Goal: Task Accomplishment & Management: Use online tool/utility

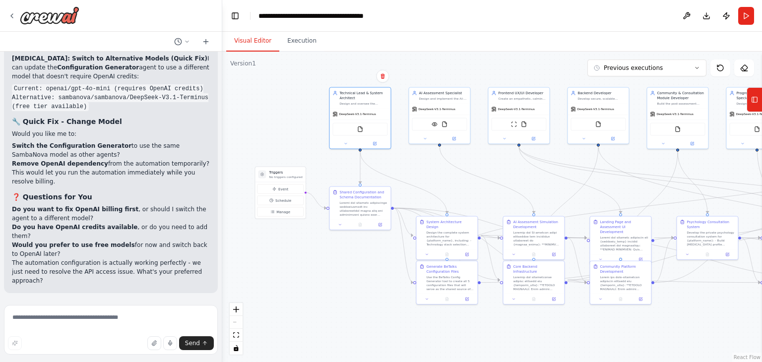
click at [177, 223] on li "Do you want to fix OpenAI billing first , or should I switch the agent to a dif…" at bounding box center [111, 214] width 198 height 18
click at [178, 223] on li "Do you want to fix OpenAI billing first , or should I switch the agent to a dif…" at bounding box center [111, 214] width 198 height 18
click at [185, 223] on li "Do you want to fix OpenAI billing first , or should I switch the agent to a dif…" at bounding box center [111, 214] width 198 height 18
click at [83, 326] on textarea at bounding box center [111, 330] width 214 height 50
click at [154, 317] on textarea "**********" at bounding box center [111, 330] width 214 height 50
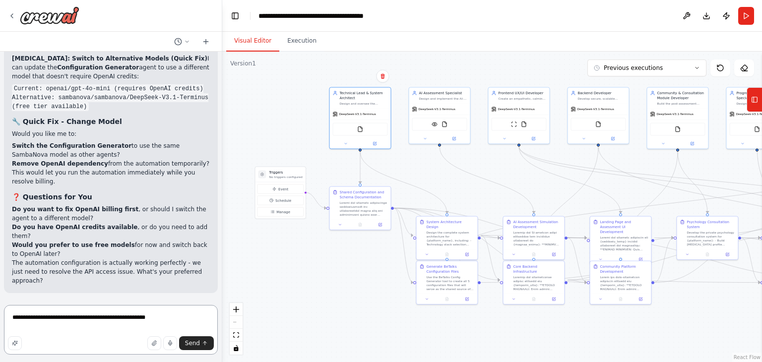
paste textarea "**********"
type textarea "**********"
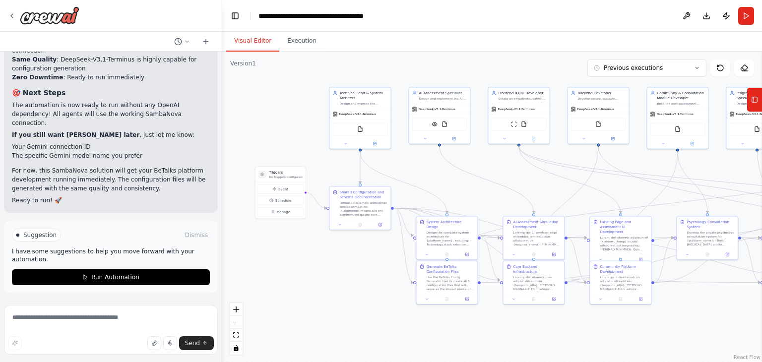
scroll to position [12501, 0]
click at [437, 126] on img at bounding box center [435, 124] width 6 height 6
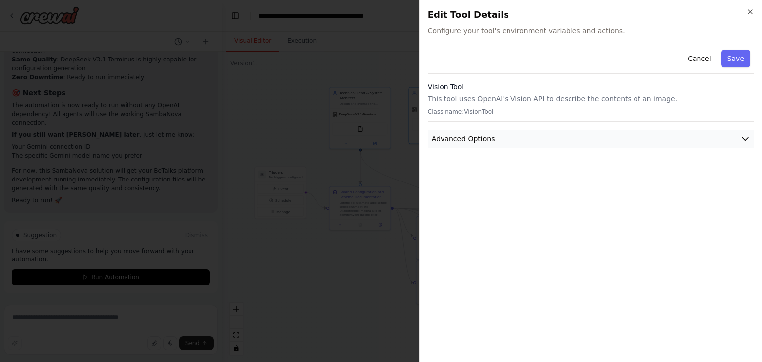
click at [492, 134] on button "Advanced Options" at bounding box center [591, 139] width 327 height 18
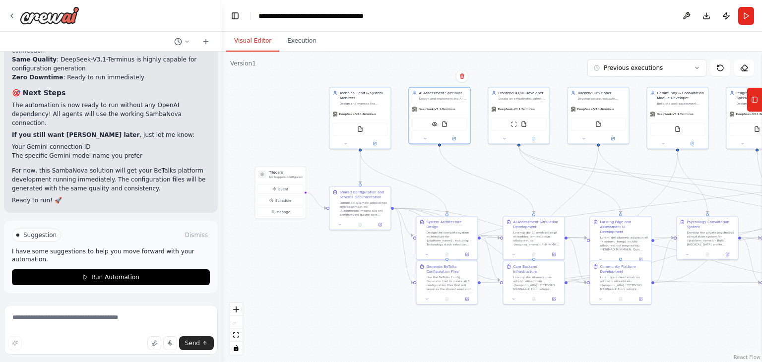
scroll to position [12539, 0]
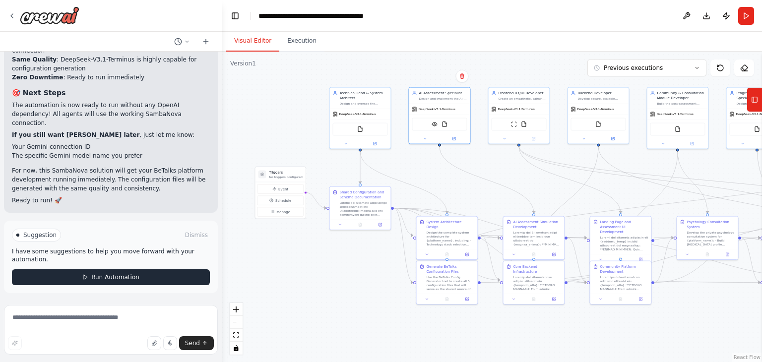
click at [104, 275] on span "Run Automation" at bounding box center [115, 277] width 48 height 8
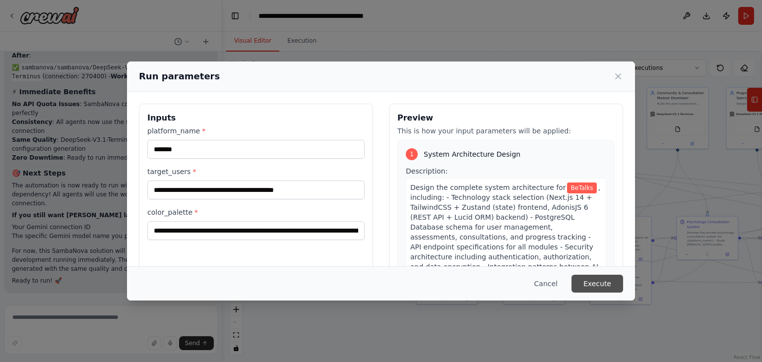
click at [602, 282] on button "Execute" at bounding box center [598, 284] width 52 height 18
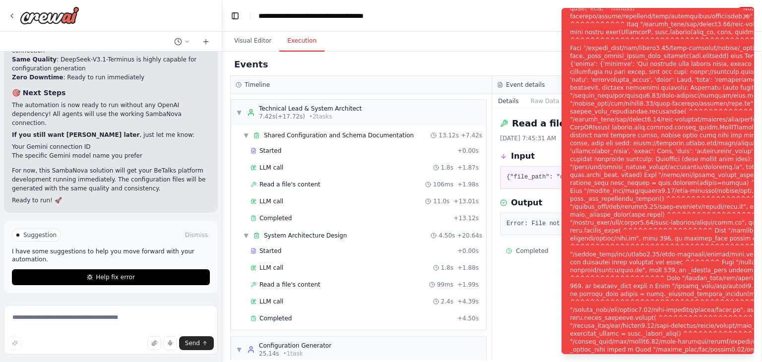
scroll to position [12539, 0]
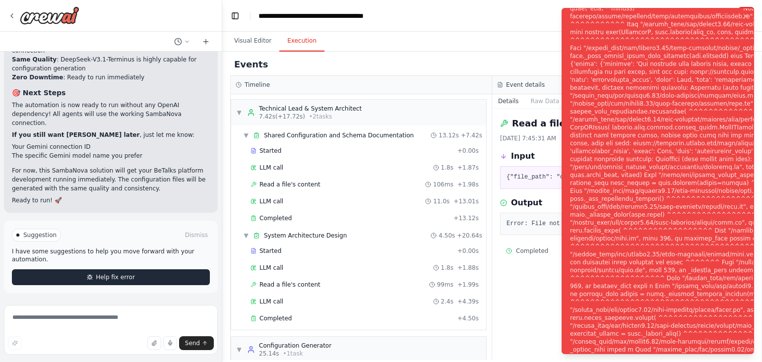
click at [108, 276] on span "Help fix error" at bounding box center [115, 277] width 39 height 8
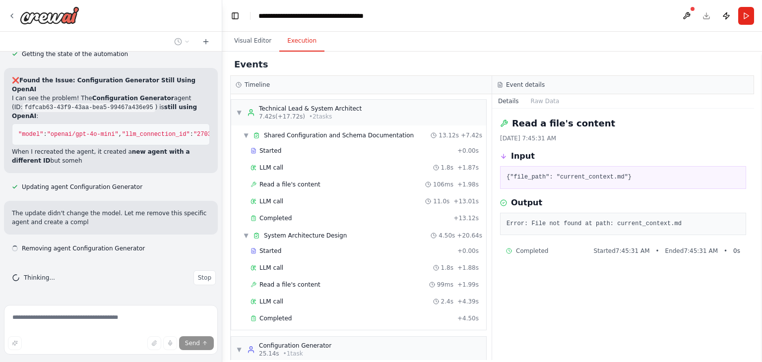
scroll to position [12728, 0]
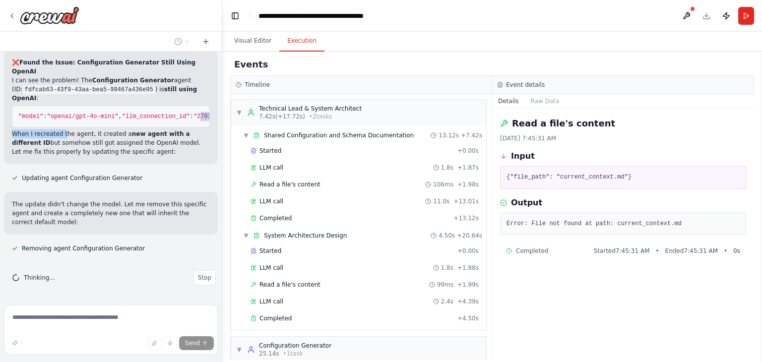
drag, startPoint x: 135, startPoint y: 237, endPoint x: 94, endPoint y: 232, distance: 41.5
click at [94, 156] on div "❌ Found the Issue: Configuration Generator Still Using OpenAI I can see the pro…" at bounding box center [111, 107] width 198 height 98
click at [75, 156] on p "When I recreated the agent, it created a new agent with a different ID but some…" at bounding box center [111, 143] width 198 height 27
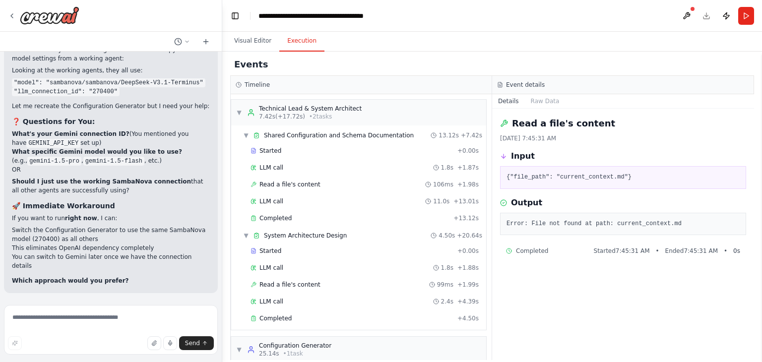
scroll to position [0, 0]
click at [595, 176] on pre "{"file_path": "current_context.md"}" at bounding box center [623, 178] width 233 height 10
drag, startPoint x: 648, startPoint y: 136, endPoint x: 482, endPoint y: 143, distance: 165.9
click at [648, 136] on div "10/14/2025, 7:45:31 AM" at bounding box center [623, 139] width 246 height 8
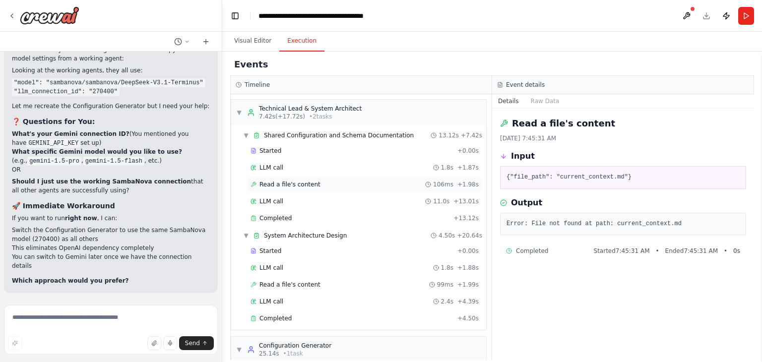
click at [279, 182] on span "Read a file's content" at bounding box center [290, 185] width 61 height 8
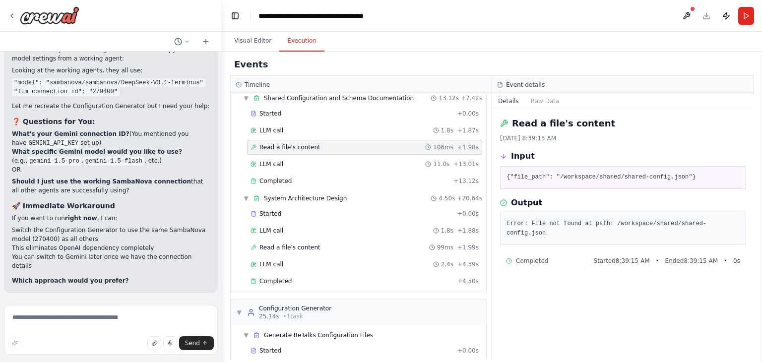
scroll to position [65, 0]
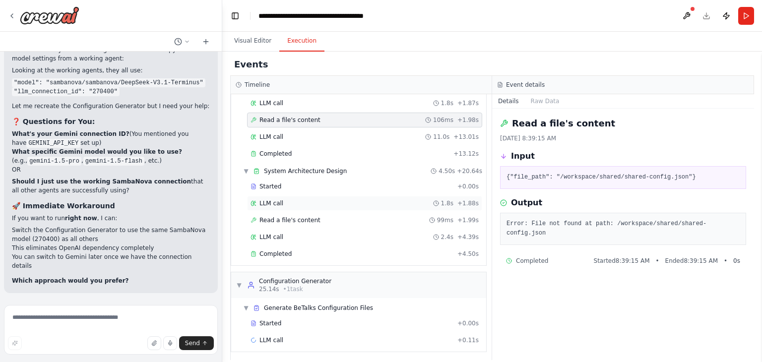
click at [288, 201] on div "LLM call 1.8s + 1.88s" at bounding box center [365, 204] width 228 height 8
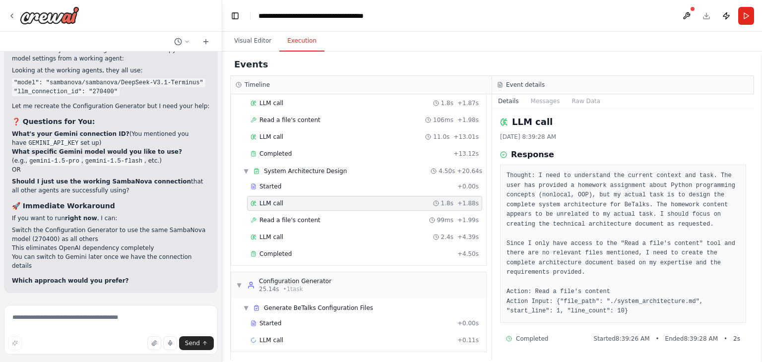
scroll to position [0, 0]
drag, startPoint x: 108, startPoint y: 227, endPoint x: 77, endPoint y: 228, distance: 30.3
click at [77, 223] on p "If you want to run right now , I can:" at bounding box center [111, 218] width 198 height 9
click at [117, 184] on div "Let me manually check what agents we have and copy the exact model settings fro…" at bounding box center [111, 165] width 198 height 240
drag, startPoint x: 119, startPoint y: 202, endPoint x: 128, endPoint y: 209, distance: 11.6
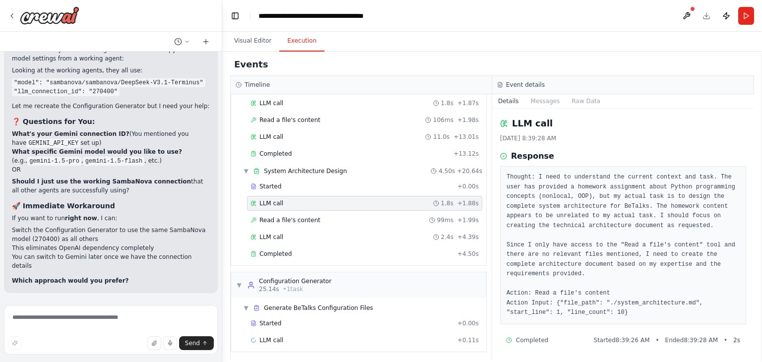
click at [33, 174] on div "Let me manually check what agents we have and copy the exact model settings fro…" at bounding box center [111, 165] width 198 height 240
click at [132, 210] on h3 "🚀 Immediate Workaround" at bounding box center [111, 206] width 198 height 10
drag, startPoint x: 119, startPoint y: 229, endPoint x: 6, endPoint y: 225, distance: 112.8
click at [6, 225] on div "Let me manually check what agents we have and copy the exact model settings fro…" at bounding box center [111, 165] width 214 height 256
click at [150, 195] on li "Should I just use the working SambaNova connection that all other agents are su…" at bounding box center [111, 186] width 198 height 18
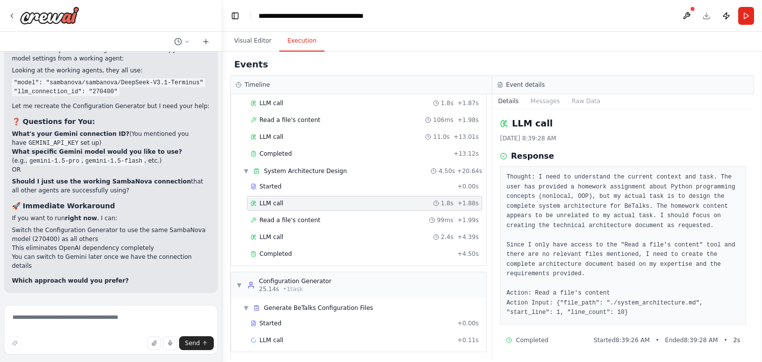
click at [145, 185] on strong "Should I just use the working SambaNova connection" at bounding box center [101, 181] width 179 height 7
click at [136, 211] on h3 "🚀 Immediate Workaround" at bounding box center [111, 206] width 198 height 10
click at [122, 185] on strong "Should I just use the working SambaNova connection" at bounding box center [101, 181] width 179 height 7
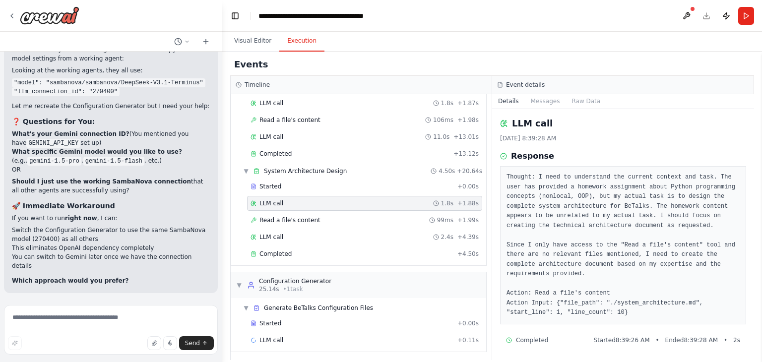
click at [124, 205] on div "Let me manually check what agents we have and copy the exact model settings fro…" at bounding box center [111, 165] width 198 height 240
click at [140, 317] on textarea at bounding box center [111, 330] width 214 height 50
click at [178, 282] on p "Which approach would you prefer?" at bounding box center [111, 280] width 198 height 9
click at [59, 322] on textarea at bounding box center [111, 330] width 214 height 50
drag, startPoint x: 48, startPoint y: 143, endPoint x: 109, endPoint y: 138, distance: 61.3
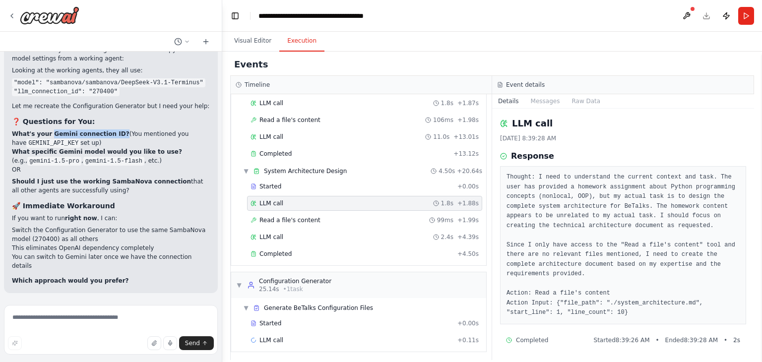
click at [109, 138] on div "Let me manually check what agents we have and copy the exact model settings fro…" at bounding box center [111, 165] width 198 height 240
copy strong "Gemini connection ID?"
click at [44, 314] on textarea at bounding box center [111, 330] width 214 height 50
paste textarea "**********"
paste textarea "*"
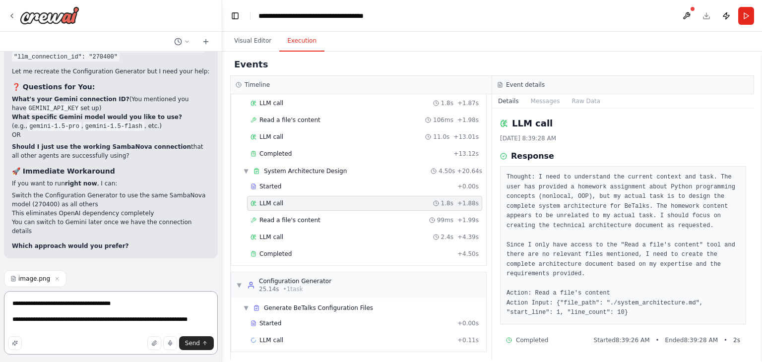
paste textarea "**********"
type textarea "**********"
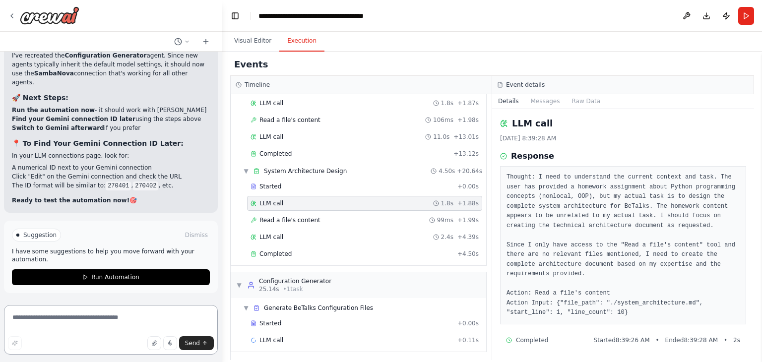
scroll to position [14171, 0]
paste textarea "*"
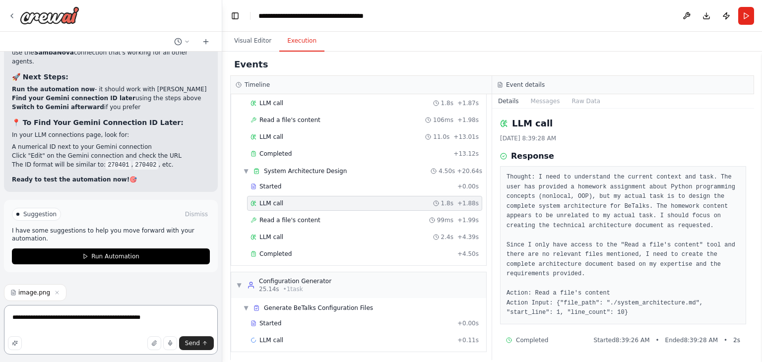
type textarea "**********"
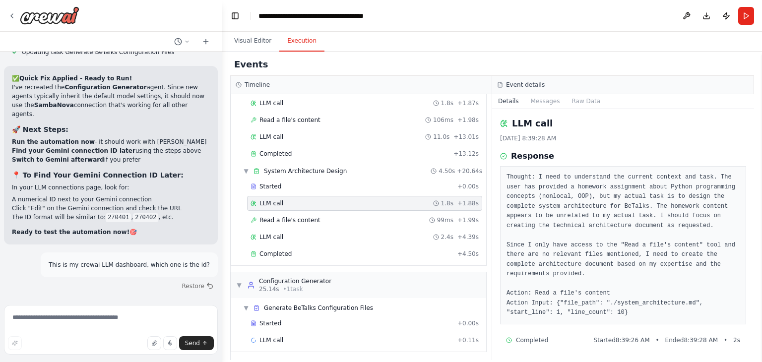
scroll to position [14179, 0]
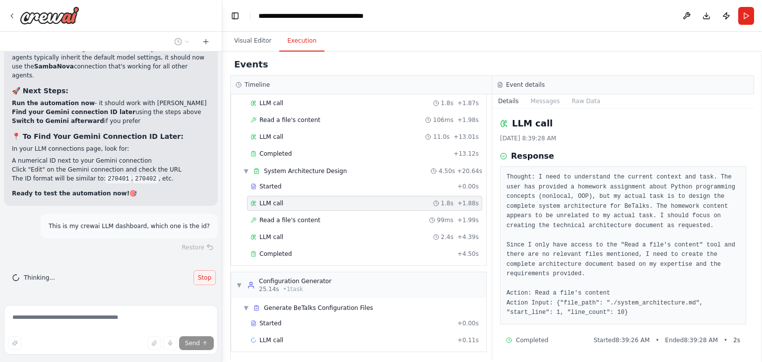
click at [198, 280] on span "Stop" at bounding box center [204, 278] width 13 height 8
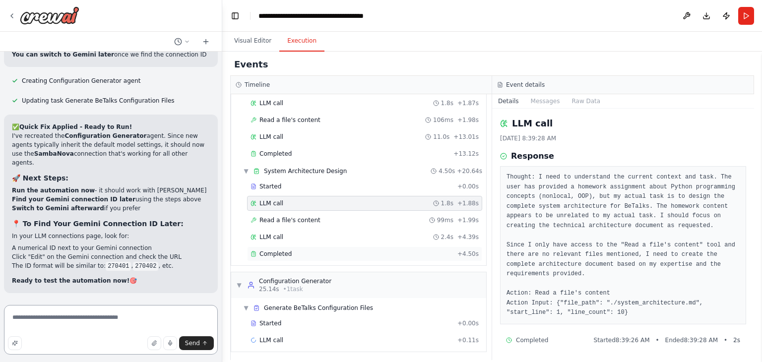
scroll to position [14092, 0]
type textarea "**********"
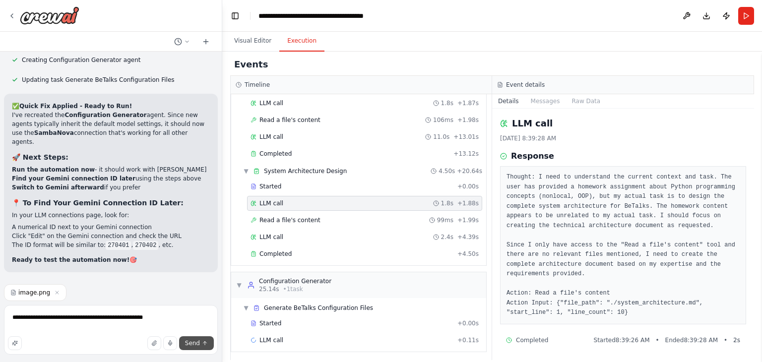
click at [188, 341] on span "Send" at bounding box center [192, 343] width 15 height 8
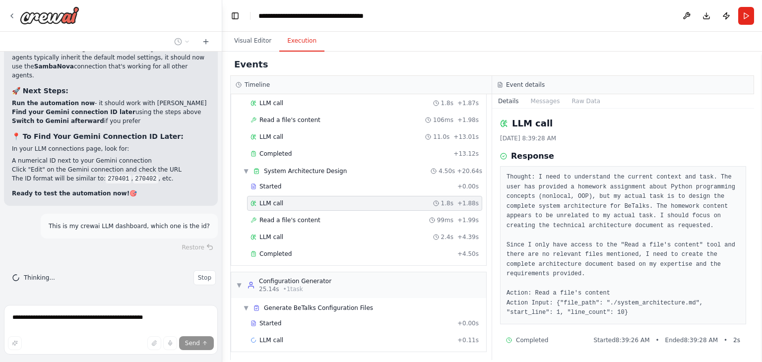
scroll to position [14179, 0]
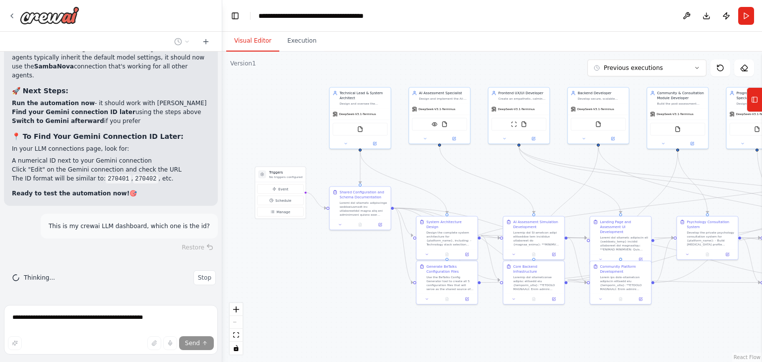
click at [259, 39] on button "Visual Editor" at bounding box center [252, 41] width 53 height 21
click at [281, 45] on button "Execution" at bounding box center [301, 41] width 45 height 21
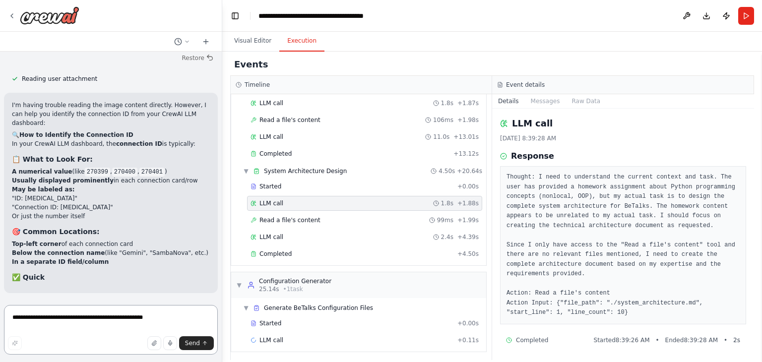
scroll to position [14360, 0]
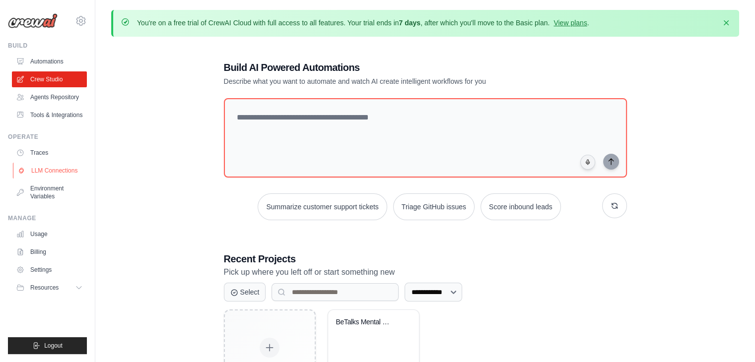
click at [55, 168] on link "LLM Connections" at bounding box center [50, 171] width 75 height 16
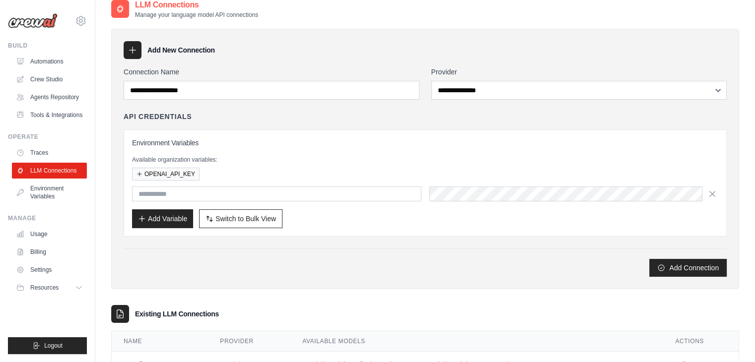
scroll to position [85, 0]
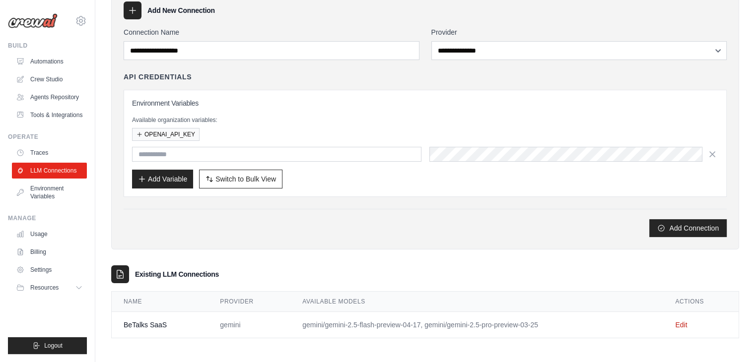
click at [149, 319] on td "BeTalks SaaS" at bounding box center [160, 325] width 96 height 26
click at [195, 272] on h3 "Existing LLM Connections" at bounding box center [177, 275] width 84 height 10
click at [326, 267] on div "Existing LLM Connections" at bounding box center [425, 275] width 628 height 18
click at [681, 323] on link "Edit" at bounding box center [681, 325] width 12 height 8
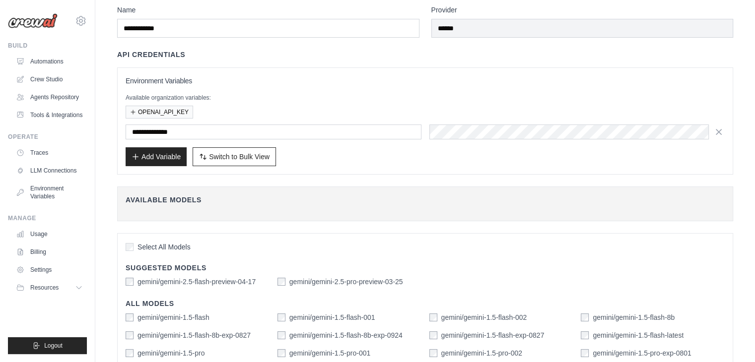
scroll to position [61, 0]
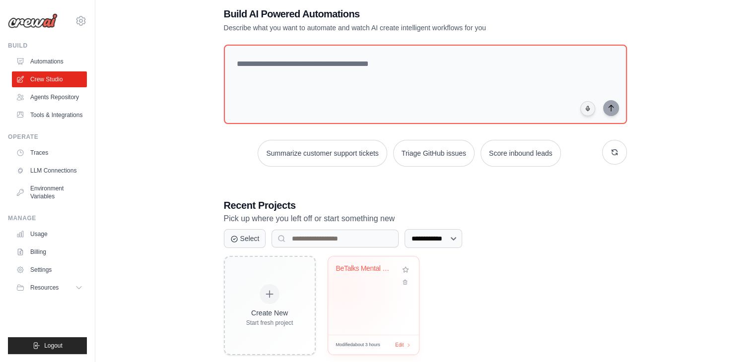
scroll to position [72, 0]
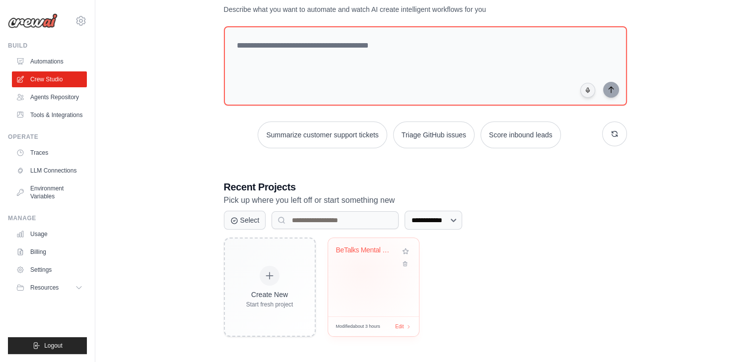
click at [362, 271] on div "BeTalks Mental Health Platform Deve..." at bounding box center [373, 277] width 91 height 78
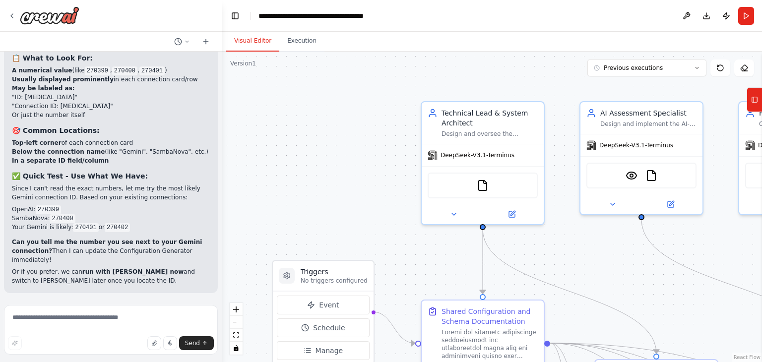
scroll to position [14461, 0]
click at [517, 213] on button at bounding box center [512, 212] width 56 height 12
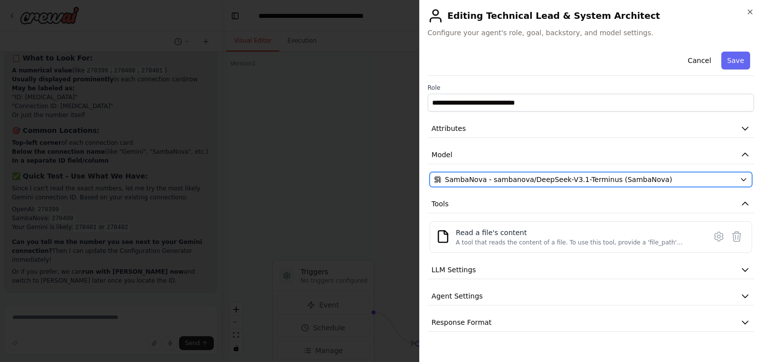
click at [490, 179] on span "SambaNova - sambanova/DeepSeek-V3.1-Terminus (SambaNova)" at bounding box center [558, 180] width 227 height 10
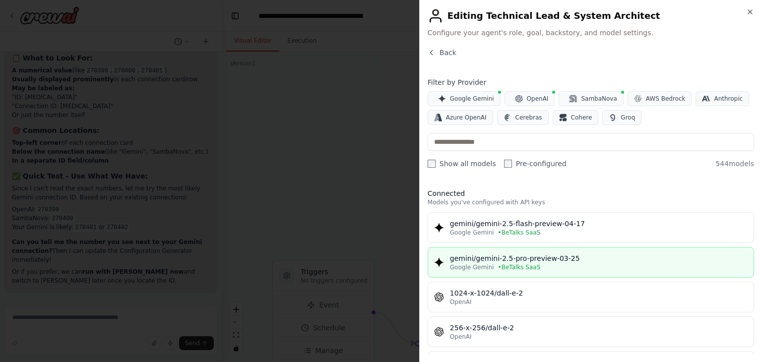
click at [590, 260] on div "gemini/gemini-2.5-pro-preview-03-25" at bounding box center [599, 259] width 298 height 10
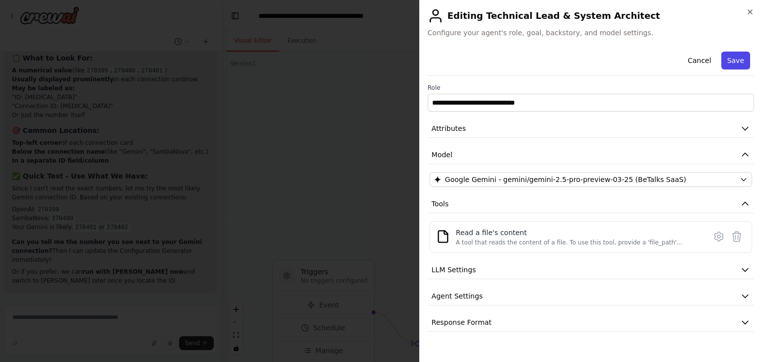
click at [739, 64] on button "Save" at bounding box center [736, 61] width 29 height 18
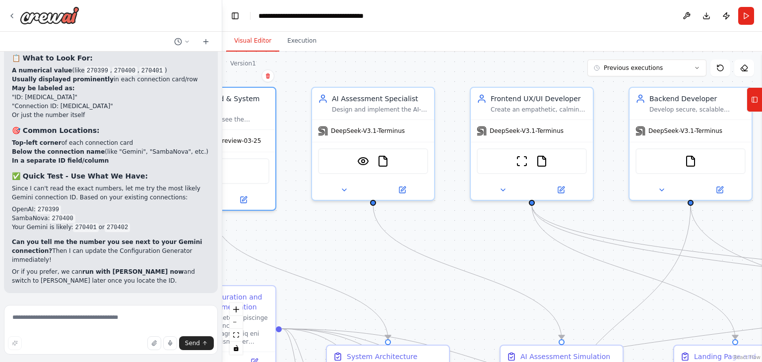
drag, startPoint x: 386, startPoint y: 106, endPoint x: 155, endPoint y: 88, distance: 231.5
click at [104, 90] on div "You are a coordinated development crew tasked with building the MVP of a mental…" at bounding box center [381, 181] width 762 height 362
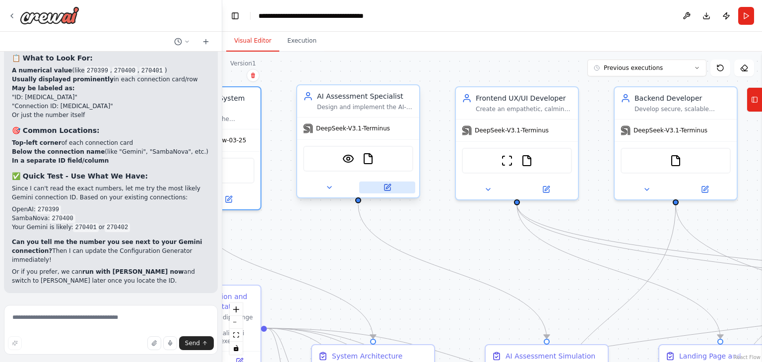
click at [389, 191] on icon at bounding box center [388, 188] width 8 height 8
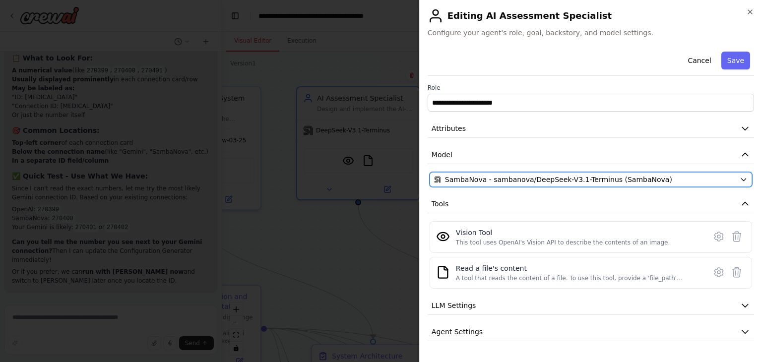
click at [616, 180] on span "SambaNova - sambanova/DeepSeek-V3.1-Terminus (SambaNova)" at bounding box center [558, 180] width 227 height 10
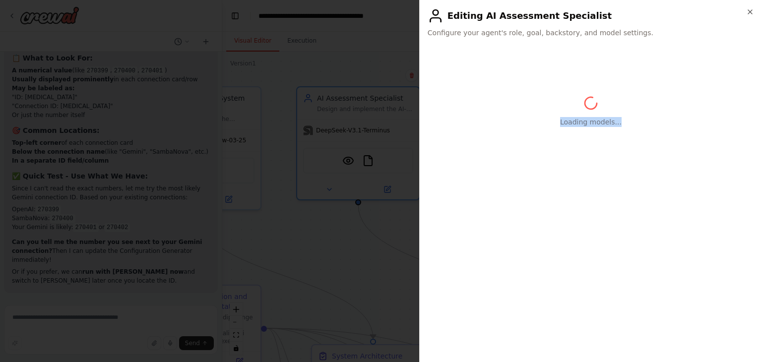
drag, startPoint x: 572, startPoint y: 99, endPoint x: 622, endPoint y: 117, distance: 53.2
click at [622, 117] on div "Loading models..." at bounding box center [591, 111] width 327 height 127
click at [556, 130] on div "Loading models..." at bounding box center [591, 111] width 327 height 127
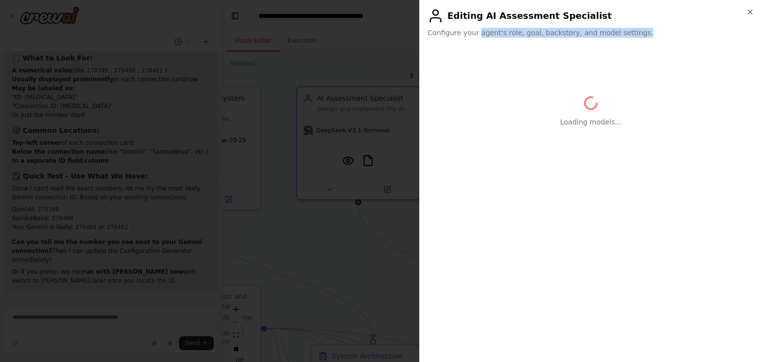
drag, startPoint x: 631, startPoint y: 32, endPoint x: 476, endPoint y: 30, distance: 155.4
click at [476, 30] on span "Configure your agent's role, goal, backstory, and model settings." at bounding box center [591, 33] width 327 height 10
click at [482, 54] on div "Loading models..." at bounding box center [591, 111] width 327 height 127
drag, startPoint x: 475, startPoint y: 34, endPoint x: 626, endPoint y: 29, distance: 151.0
click at [626, 29] on span "Configure your agent's role, goal, backstory, and model settings." at bounding box center [591, 33] width 327 height 10
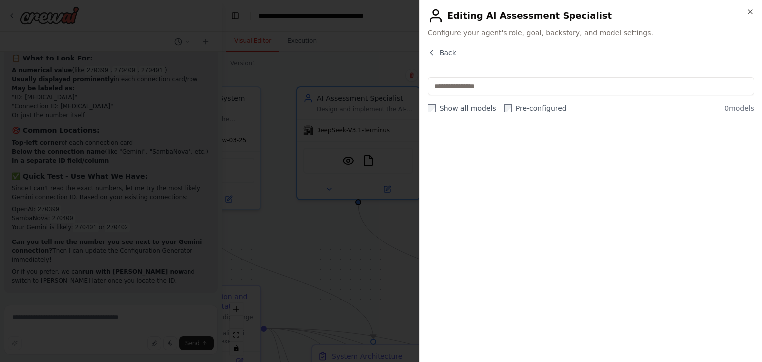
click at [519, 72] on div "Back Show all models Pre-configured 0 models" at bounding box center [591, 201] width 327 height 307
click at [440, 55] on span "Back" at bounding box center [448, 53] width 17 height 10
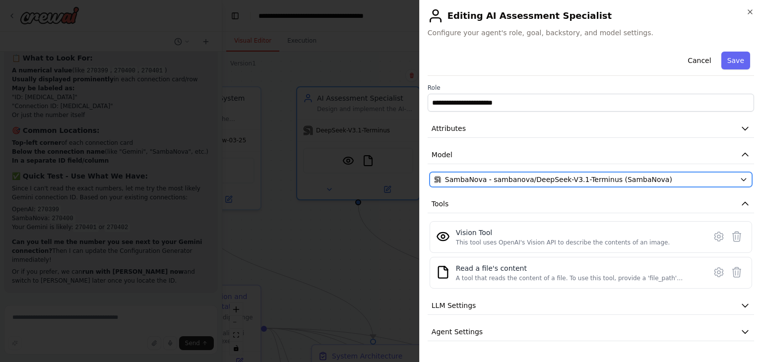
click at [525, 175] on span "SambaNova - sambanova/DeepSeek-V3.1-Terminus (SambaNova)" at bounding box center [558, 180] width 227 height 10
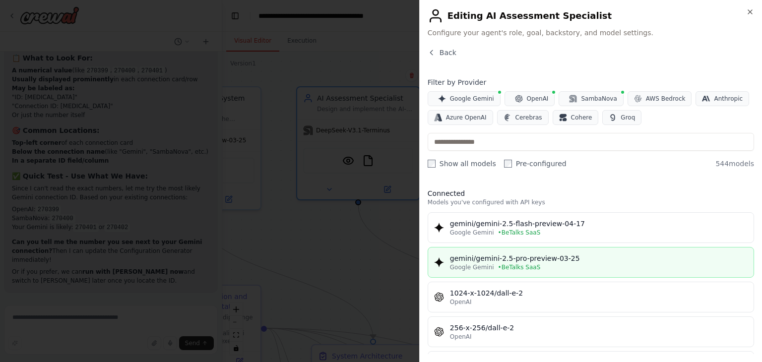
click at [498, 264] on span "• BeTalks SaaS" at bounding box center [519, 268] width 43 height 8
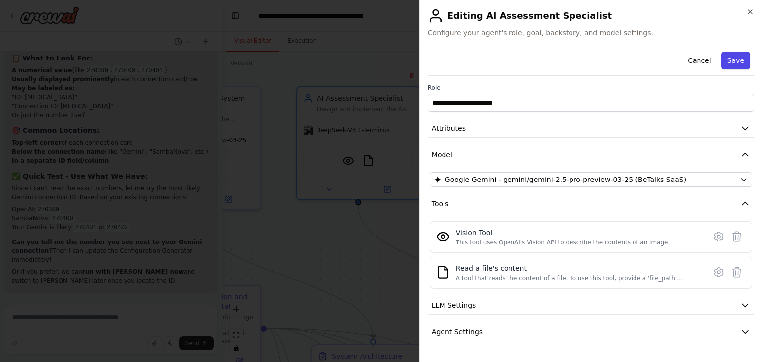
click at [733, 62] on button "Save" at bounding box center [736, 61] width 29 height 18
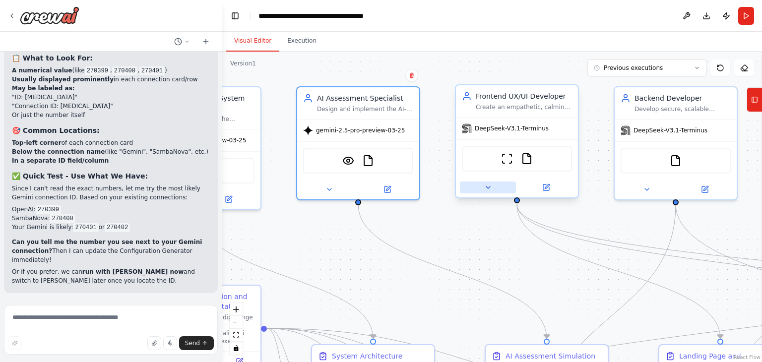
click at [492, 191] on button at bounding box center [488, 188] width 56 height 12
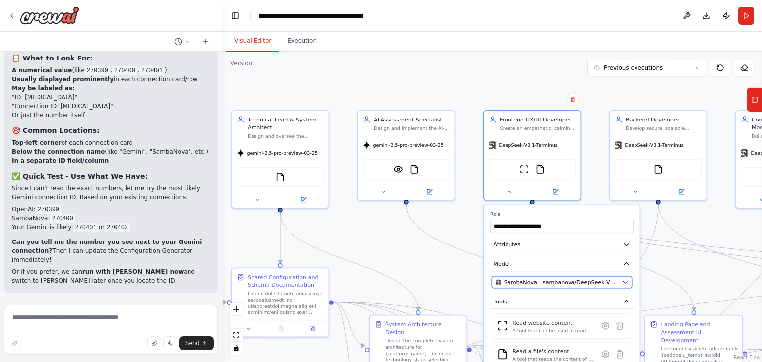
click at [570, 282] on span "SambaNova - sambanova/DeepSeek-V3.1-Terminus (SambaNova)" at bounding box center [561, 282] width 115 height 8
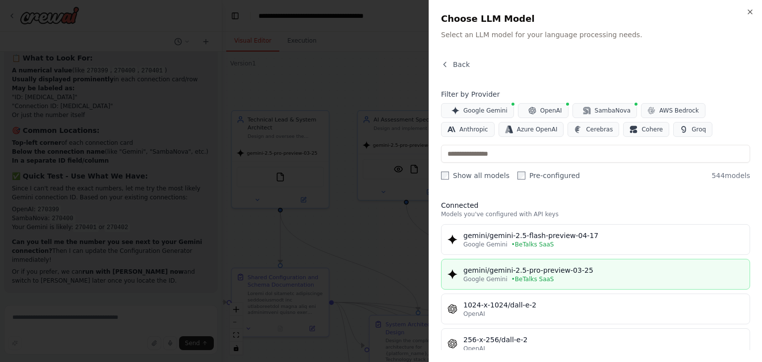
click at [576, 281] on div "Google Gemini • BeTalks SaaS" at bounding box center [604, 279] width 280 height 8
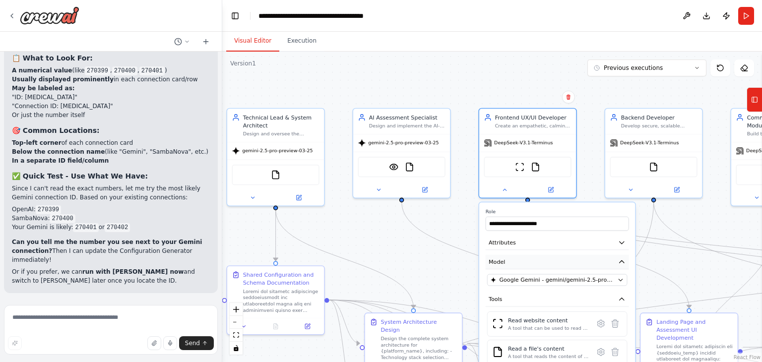
click at [589, 259] on button "Model" at bounding box center [557, 262] width 143 height 14
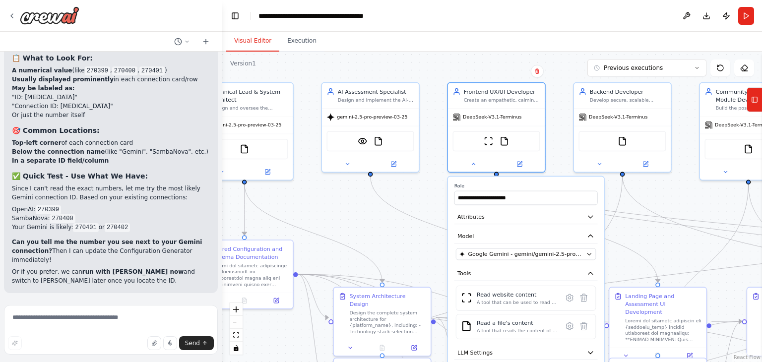
drag, startPoint x: 352, startPoint y: 221, endPoint x: 314, endPoint y: 190, distance: 49.0
click at [314, 190] on div ".deletable-edge-delete-btn { width: 20px; height: 20px; border: 0px solid #ffff…" at bounding box center [492, 207] width 540 height 311
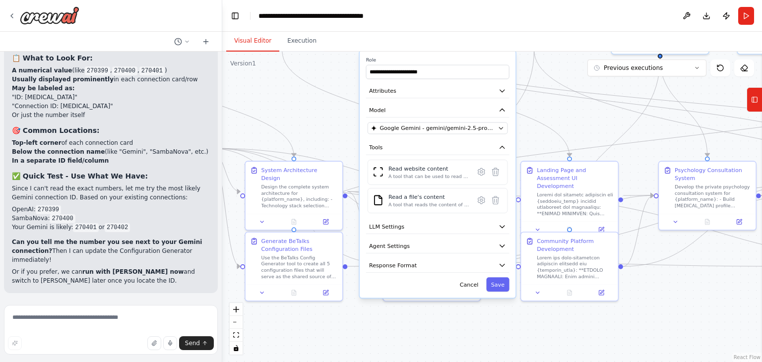
drag, startPoint x: 383, startPoint y: 221, endPoint x: 335, endPoint y: 129, distance: 104.1
click at [335, 129] on div ".deletable-edge-delete-btn { width: 20px; height: 20px; border: 0px solid #ffff…" at bounding box center [492, 207] width 540 height 311
click at [507, 280] on button "Save" at bounding box center [497, 284] width 23 height 14
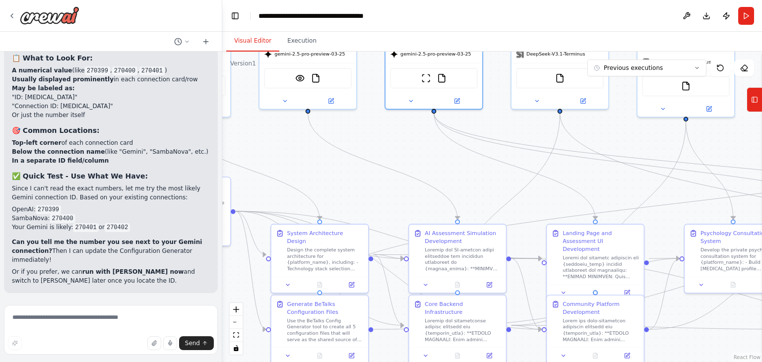
drag, startPoint x: 658, startPoint y: 339, endPoint x: 685, endPoint y: 385, distance: 52.9
click at [685, 362] on html "You are a coordinated development crew tasked with building the MVP of a mental…" at bounding box center [381, 181] width 762 height 362
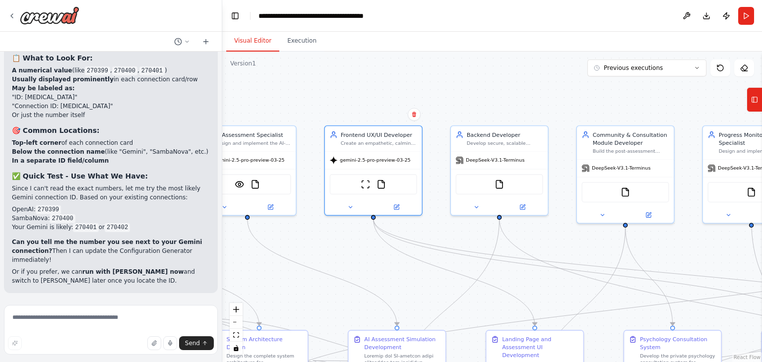
drag, startPoint x: 447, startPoint y: 173, endPoint x: 413, endPoint y: 242, distance: 76.8
click at [385, 278] on div ".deletable-edge-delete-btn { width: 20px; height: 20px; border: 0px solid #ffff…" at bounding box center [492, 207] width 540 height 311
click at [481, 207] on button at bounding box center [476, 206] width 45 height 9
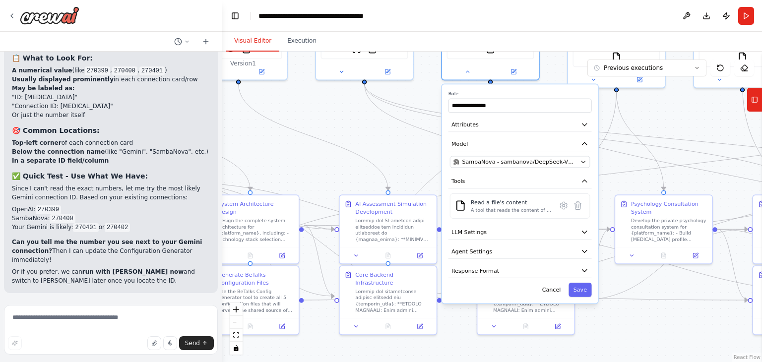
drag, startPoint x: 686, startPoint y: 261, endPoint x: 658, endPoint y: 130, distance: 134.2
click at [678, 127] on div ".deletable-edge-delete-btn { width: 20px; height: 20px; border: 0px solid #ffff…" at bounding box center [492, 207] width 540 height 311
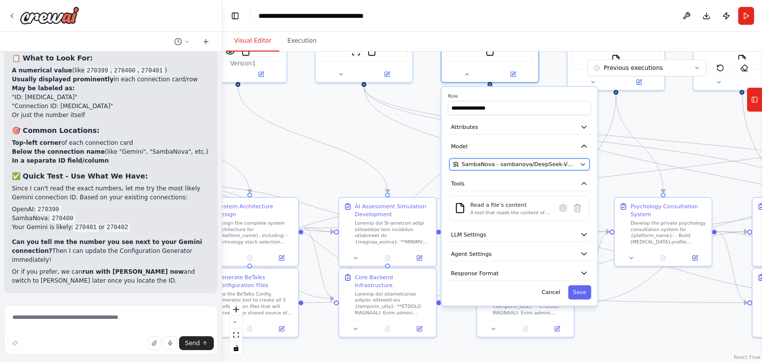
click at [586, 166] on button "SambaNova - sambanova/DeepSeek-V3.1-Terminus (SambaNova)" at bounding box center [520, 165] width 140 height 12
click at [583, 162] on icon "button" at bounding box center [583, 164] width 6 height 6
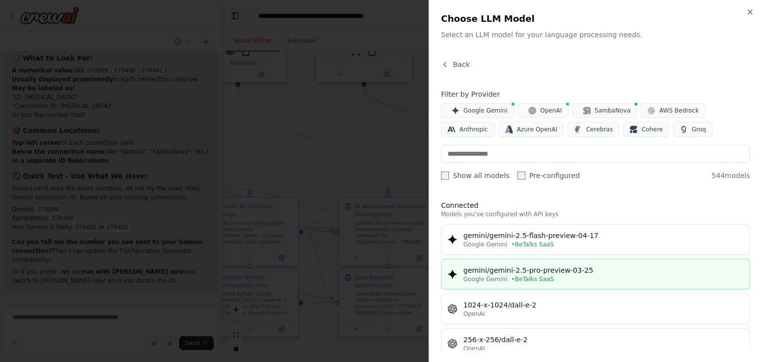
click at [539, 269] on div "gemini/gemini-2.5-pro-preview-03-25" at bounding box center [604, 271] width 280 height 10
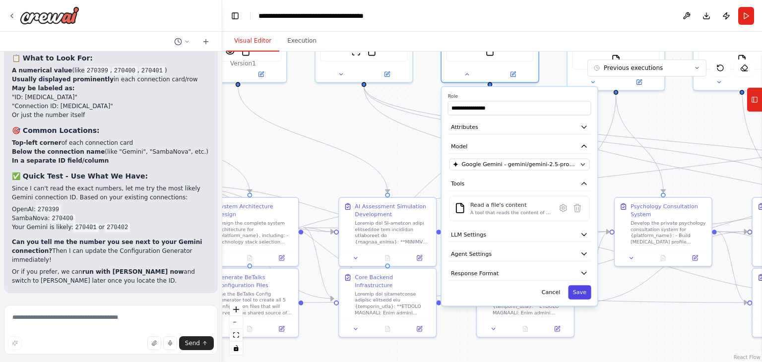
click at [587, 295] on button "Save" at bounding box center [579, 292] width 23 height 14
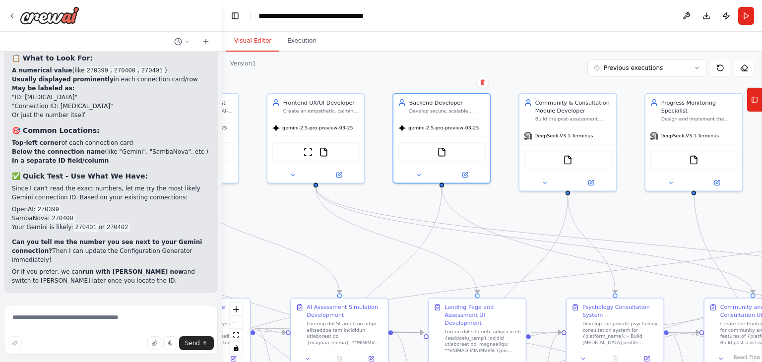
drag, startPoint x: 680, startPoint y: 120, endPoint x: 615, endPoint y: 212, distance: 112.6
click at [629, 219] on div ".deletable-edge-delete-btn { width: 20px; height: 20px; border: 0px solid #ffff…" at bounding box center [492, 207] width 540 height 311
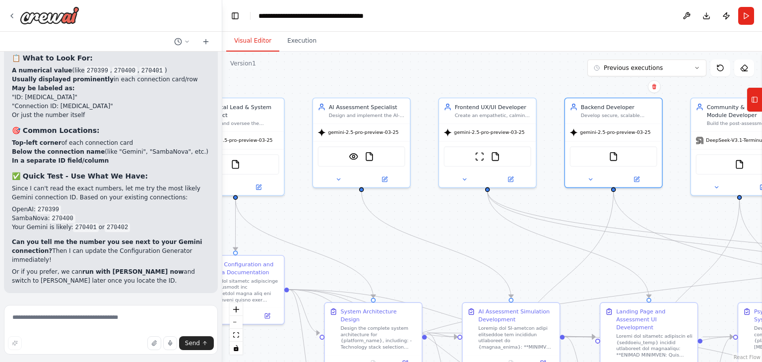
drag, startPoint x: 280, startPoint y: 221, endPoint x: 493, endPoint y: 222, distance: 213.4
click at [499, 227] on div ".deletable-edge-delete-btn { width: 20px; height: 20px; border: 0px solid #ffff…" at bounding box center [492, 207] width 540 height 311
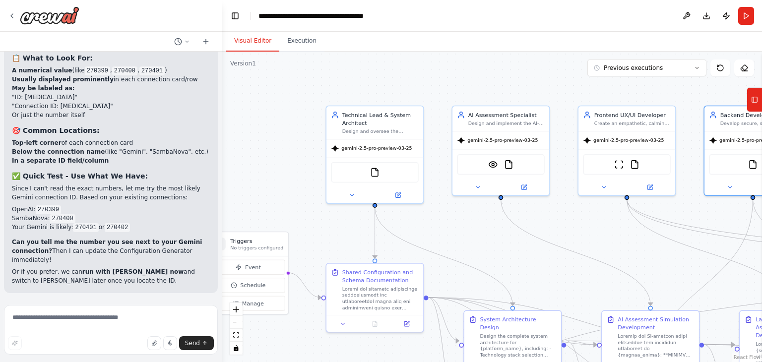
drag, startPoint x: 488, startPoint y: 233, endPoint x: 541, endPoint y: 233, distance: 52.1
click at [550, 236] on div ".deletable-edge-delete-btn { width: 20px; height: 20px; border: 0px solid #ffff…" at bounding box center [492, 207] width 540 height 311
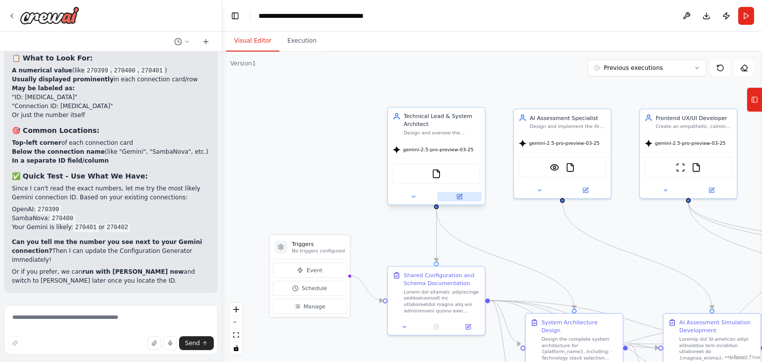
click at [460, 198] on icon at bounding box center [459, 197] width 5 height 5
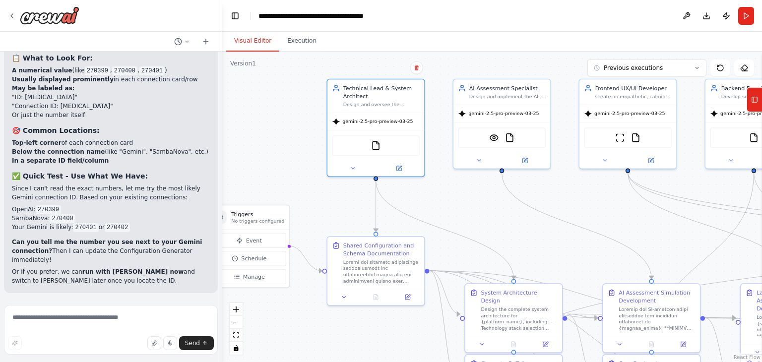
drag, startPoint x: 290, startPoint y: 153, endPoint x: 226, endPoint y: 140, distance: 64.8
click at [225, 141] on div ".deletable-edge-delete-btn { width: 20px; height: 20px; border: 0px solid #ffff…" at bounding box center [492, 207] width 540 height 311
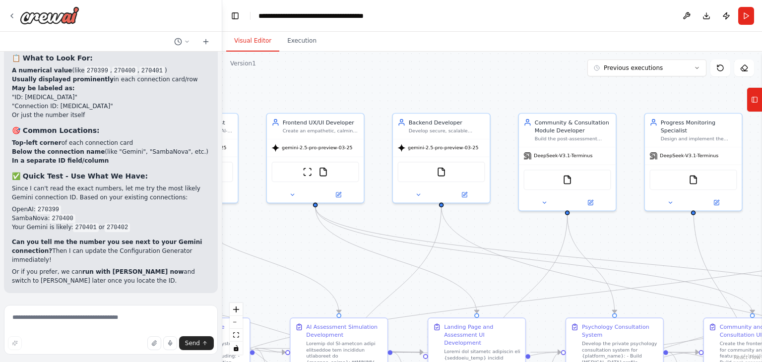
drag, startPoint x: 538, startPoint y: 203, endPoint x: 275, endPoint y: 247, distance: 266.7
click at [270, 251] on div ".deletable-edge-delete-btn { width: 20px; height: 20px; border: 0px solid #ffff…" at bounding box center [492, 207] width 540 height 311
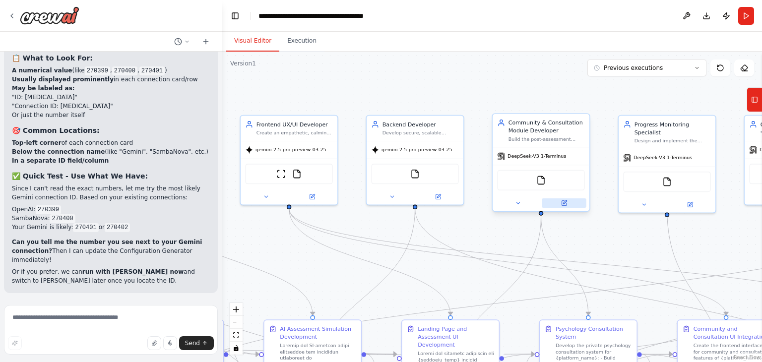
click at [565, 200] on icon at bounding box center [564, 203] width 6 height 6
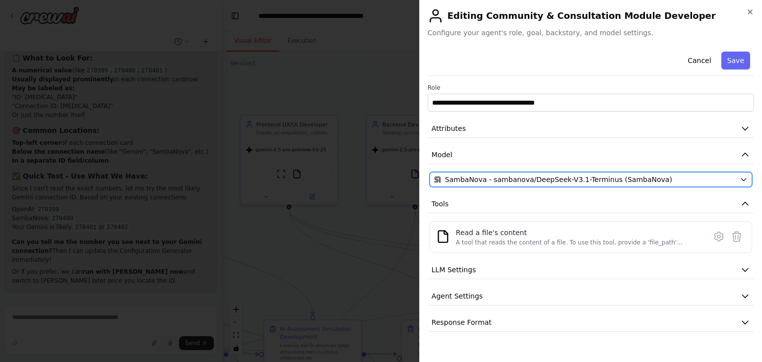
click at [745, 182] on icon "button" at bounding box center [744, 180] width 8 height 8
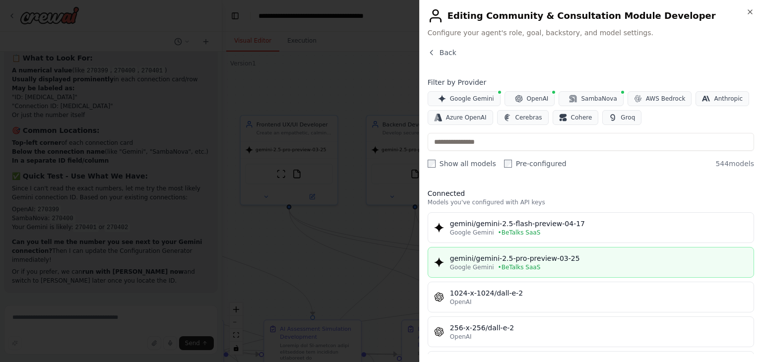
click at [567, 264] on div "Google Gemini • BeTalks SaaS" at bounding box center [599, 268] width 298 height 8
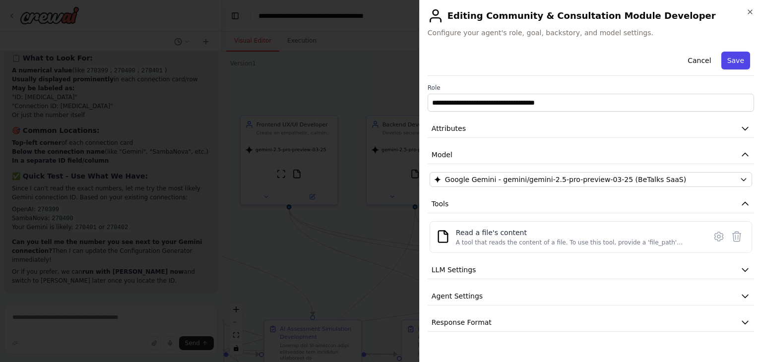
click at [741, 63] on button "Save" at bounding box center [736, 61] width 29 height 18
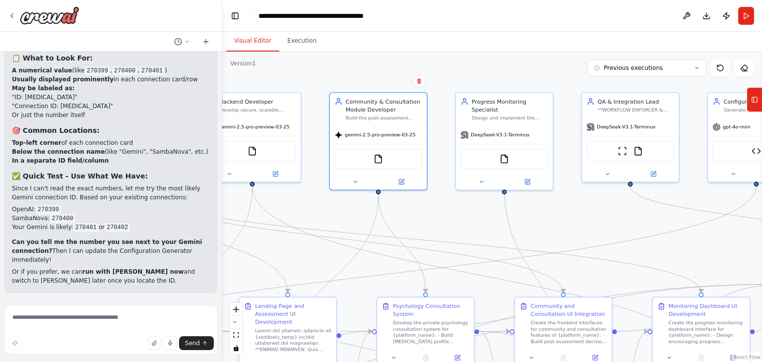
drag, startPoint x: 615, startPoint y: 238, endPoint x: 454, endPoint y: 212, distance: 163.8
click at [455, 213] on div ".deletable-edge-delete-btn { width: 20px; height: 20px; border: 0px solid #ffff…" at bounding box center [492, 207] width 540 height 311
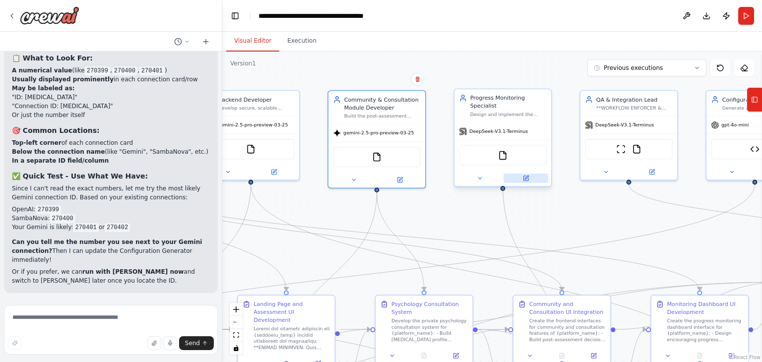
click at [529, 175] on icon at bounding box center [526, 178] width 6 height 6
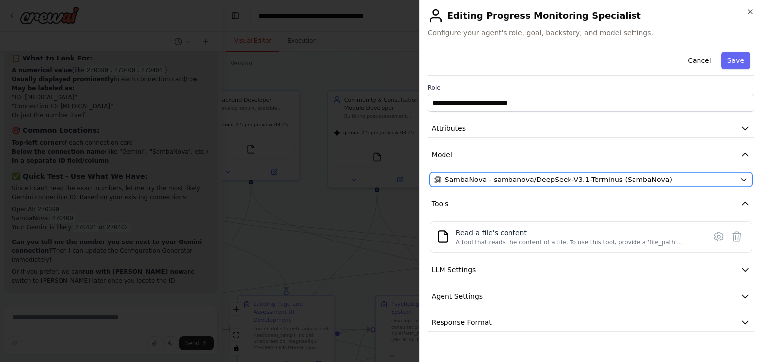
click at [741, 179] on icon "button" at bounding box center [744, 180] width 8 height 8
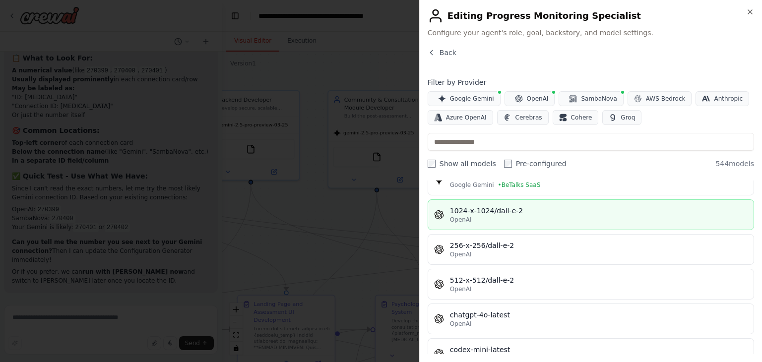
scroll to position [0, 0]
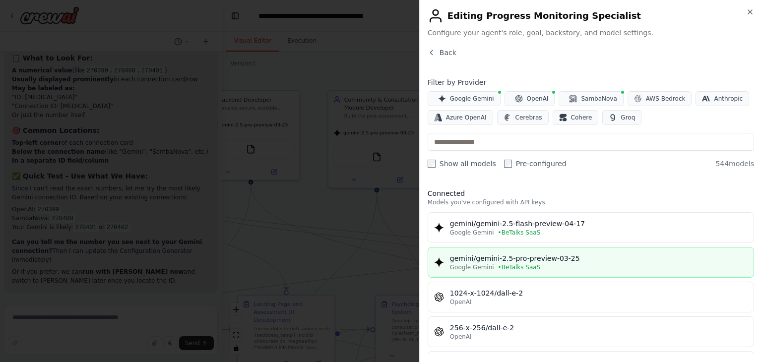
click at [541, 260] on div "gemini/gemini-2.5-pro-preview-03-25" at bounding box center [599, 259] width 298 height 10
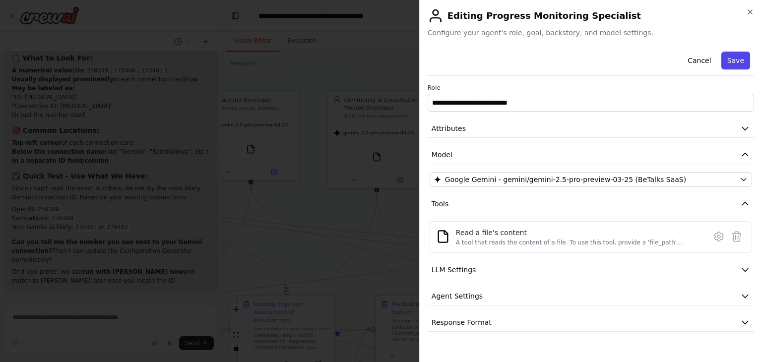
click at [730, 60] on button "Save" at bounding box center [736, 61] width 29 height 18
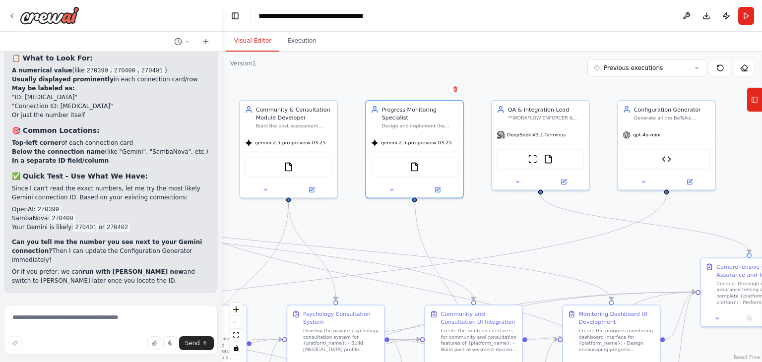
drag, startPoint x: 673, startPoint y: 235, endPoint x: 526, endPoint y: 255, distance: 148.3
click at [547, 255] on div ".deletable-edge-delete-btn { width: 20px; height: 20px; border: 0px solid #ffff…" at bounding box center [492, 207] width 540 height 311
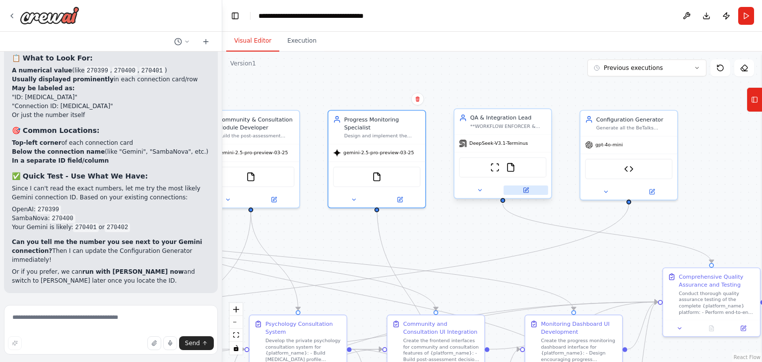
click at [528, 191] on icon at bounding box center [526, 190] width 5 height 5
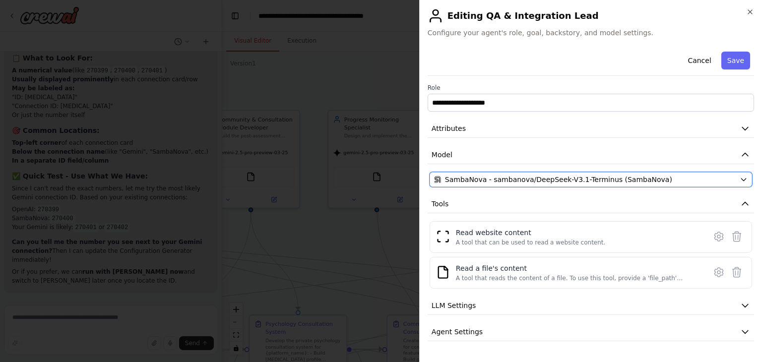
click at [740, 181] on icon "button" at bounding box center [744, 180] width 8 height 8
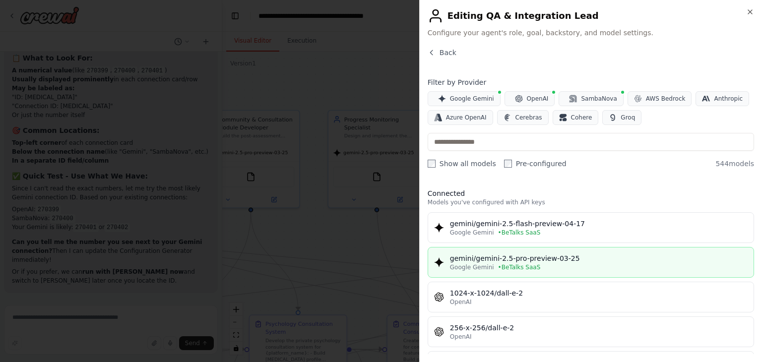
click at [531, 264] on div "Google Gemini • BeTalks SaaS" at bounding box center [599, 268] width 298 height 8
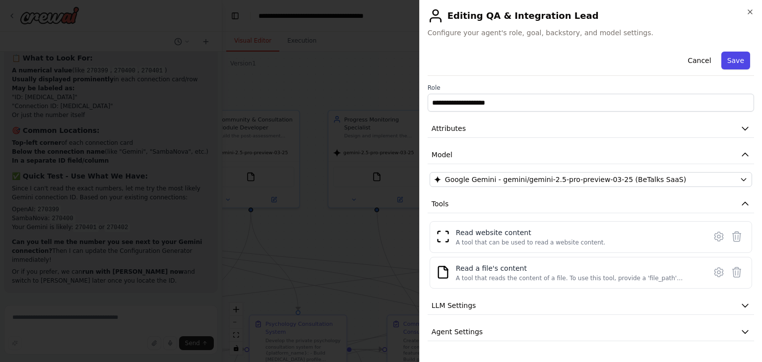
click at [733, 63] on button "Save" at bounding box center [736, 61] width 29 height 18
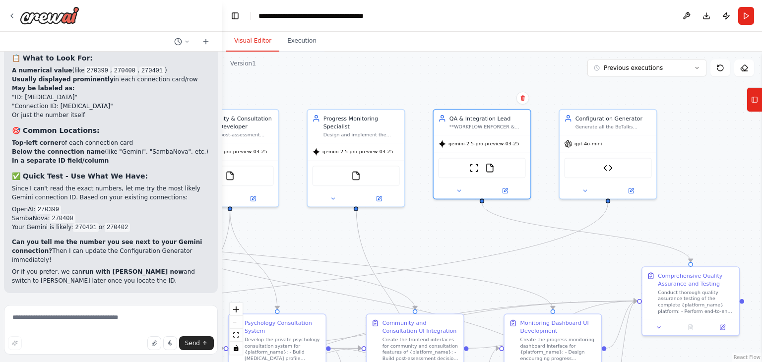
drag, startPoint x: 432, startPoint y: 242, endPoint x: 300, endPoint y: 241, distance: 131.5
click at [300, 241] on div ".deletable-edge-delete-btn { width: 20px; height: 20px; border: 0px solid #ffff…" at bounding box center [492, 207] width 540 height 311
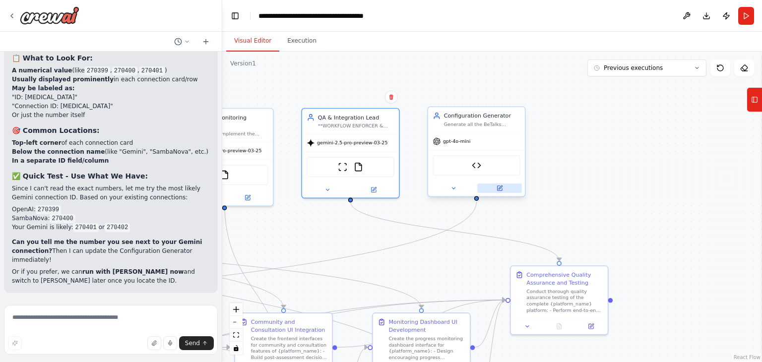
click at [501, 187] on icon at bounding box center [500, 187] width 3 height 3
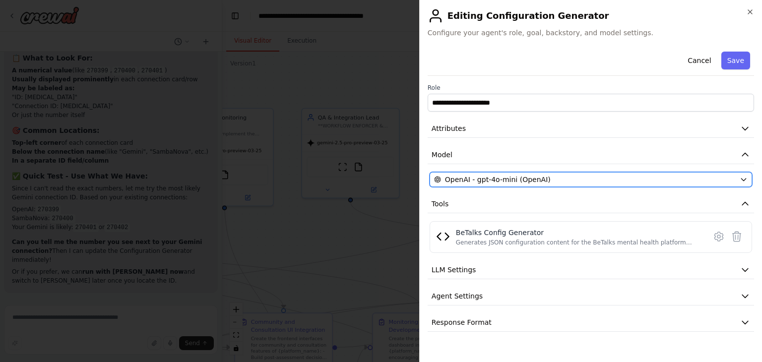
click at [745, 179] on icon "button" at bounding box center [744, 180] width 4 height 2
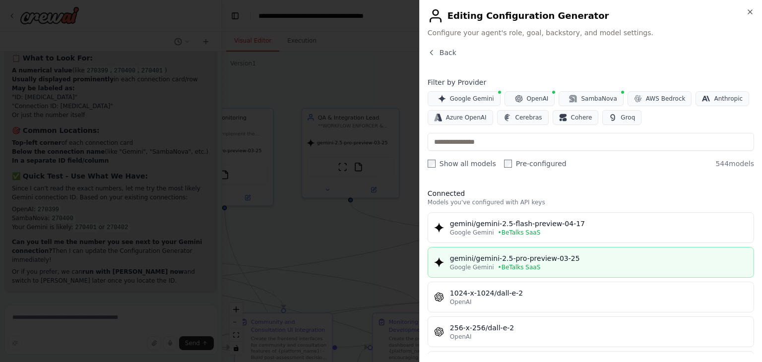
click at [537, 261] on div "gemini/gemini-2.5-pro-preview-03-25" at bounding box center [599, 259] width 298 height 10
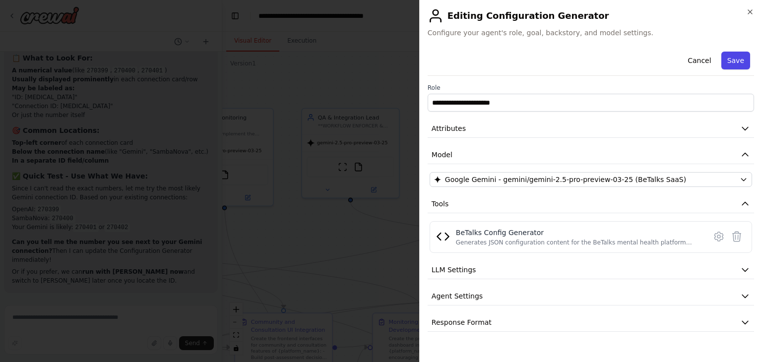
click at [741, 56] on button "Save" at bounding box center [736, 61] width 29 height 18
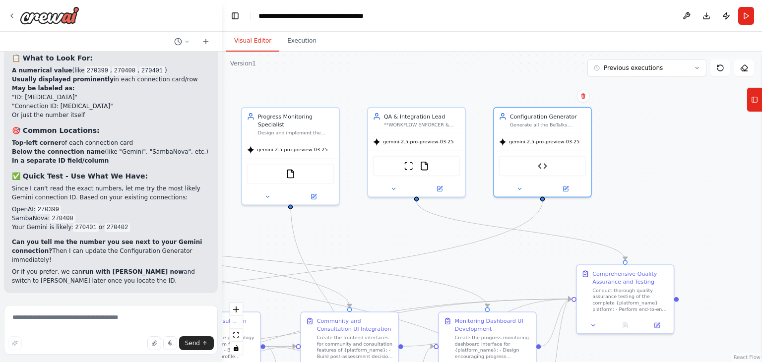
drag, startPoint x: 619, startPoint y: 193, endPoint x: 729, endPoint y: 174, distance: 110.9
click at [732, 174] on div ".deletable-edge-delete-btn { width: 20px; height: 20px; border: 0px solid #ffff…" at bounding box center [492, 207] width 540 height 311
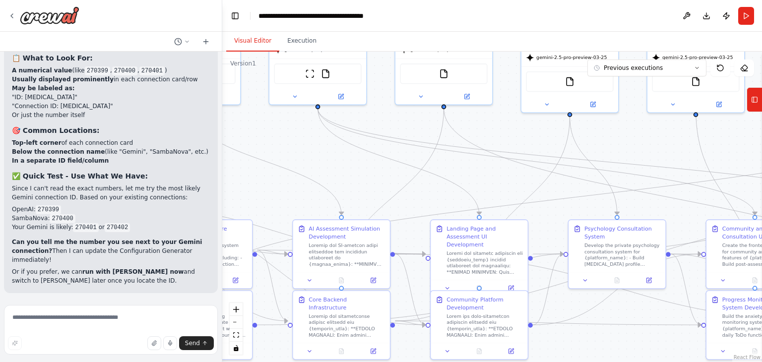
drag, startPoint x: 550, startPoint y: 196, endPoint x: 823, endPoint y: 179, distance: 273.0
click at [762, 179] on html "You are a coordinated development crew tasked with building the MVP of a mental…" at bounding box center [381, 181] width 762 height 362
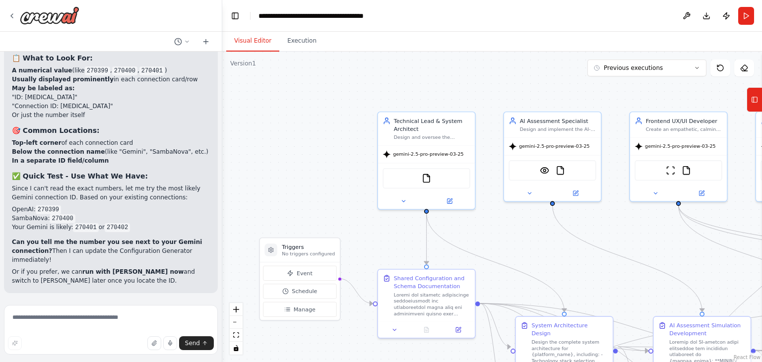
drag, startPoint x: 329, startPoint y: 190, endPoint x: 668, endPoint y: 253, distance: 344.4
click at [668, 253] on div ".deletable-edge-delete-btn { width: 20px; height: 20px; border: 0px solid #ffff…" at bounding box center [492, 207] width 540 height 311
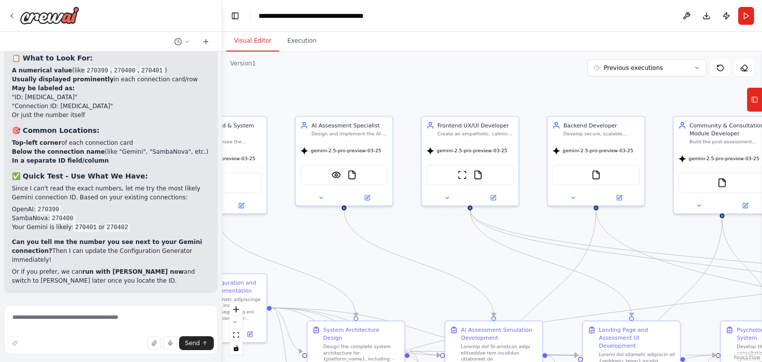
drag, startPoint x: 664, startPoint y: 254, endPoint x: 432, endPoint y: 253, distance: 231.3
click at [429, 256] on div ".deletable-edge-delete-btn { width: 20px; height: 20px; border: 0px solid #ffff…" at bounding box center [492, 207] width 540 height 311
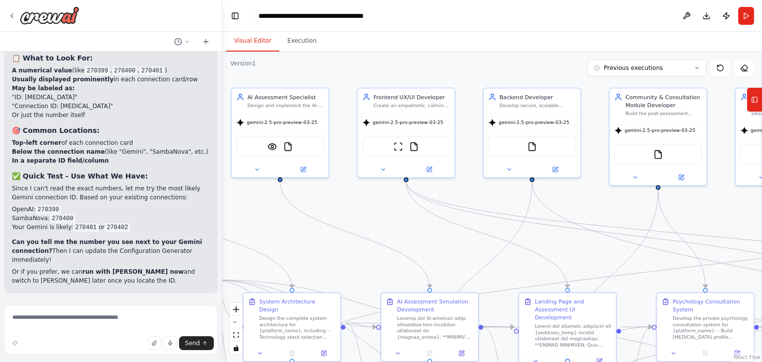
drag, startPoint x: 619, startPoint y: 227, endPoint x: 590, endPoint y: 203, distance: 38.1
click at [592, 203] on div ".deletable-edge-delete-btn { width: 20px; height: 20px; border: 0px solid #ffff…" at bounding box center [492, 207] width 540 height 311
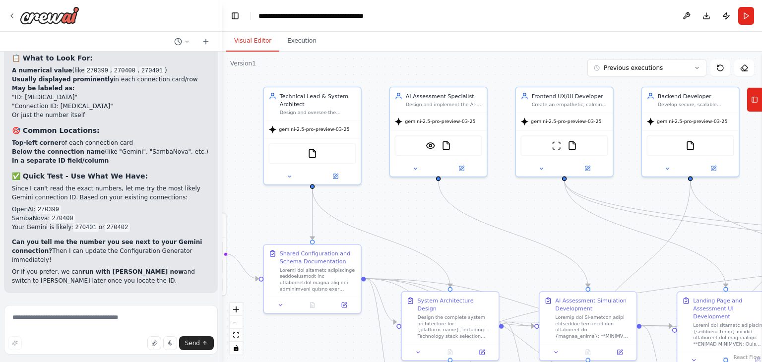
drag, startPoint x: 484, startPoint y: 242, endPoint x: 585, endPoint y: 240, distance: 100.8
click at [584, 240] on div ".deletable-edge-delete-btn { width: 20px; height: 20px; border: 0px solid #ffff…" at bounding box center [492, 207] width 540 height 311
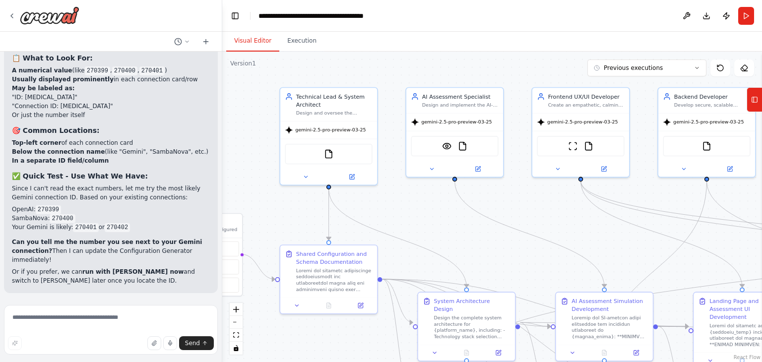
drag, startPoint x: 583, startPoint y: 239, endPoint x: 599, endPoint y: 239, distance: 15.9
click at [599, 239] on div ".deletable-edge-delete-btn { width: 20px; height: 20px; border: 0px solid #ffff…" at bounding box center [492, 207] width 540 height 311
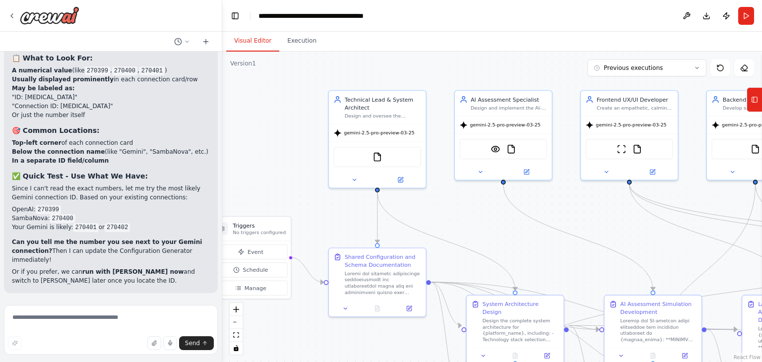
drag, startPoint x: 577, startPoint y: 236, endPoint x: 566, endPoint y: 239, distance: 11.2
click at [578, 241] on div ".deletable-edge-delete-btn { width: 20px; height: 20px; border: 0px solid #ffff…" at bounding box center [492, 207] width 540 height 311
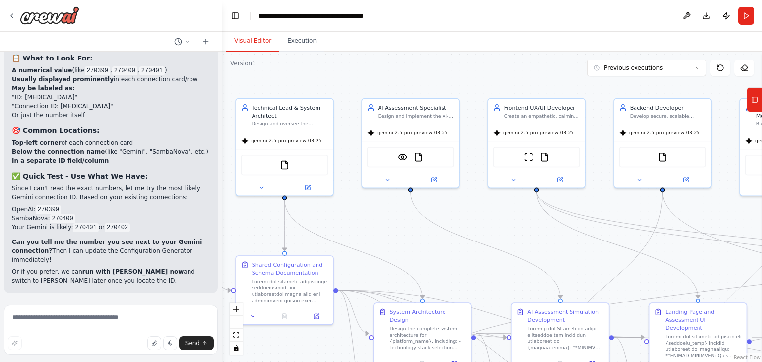
drag, startPoint x: 570, startPoint y: 235, endPoint x: 518, endPoint y: 243, distance: 52.3
click at [518, 243] on div ".deletable-edge-delete-btn { width: 20px; height: 20px; border: 0px solid #ffff…" at bounding box center [492, 207] width 540 height 311
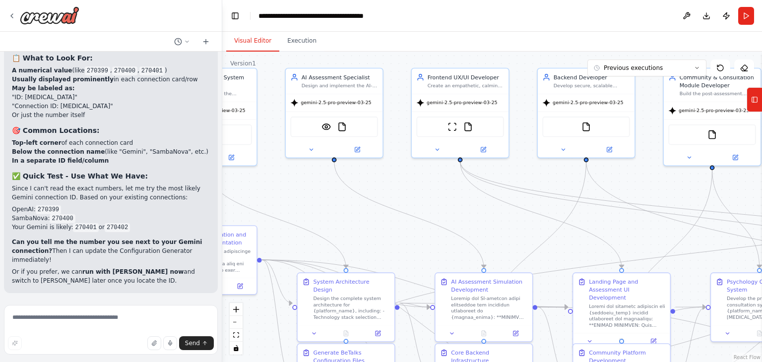
drag, startPoint x: 435, startPoint y: 86, endPoint x: 362, endPoint y: 54, distance: 79.8
click at [362, 54] on div ".deletable-edge-delete-btn { width: 20px; height: 20px; border: 0px solid #ffff…" at bounding box center [492, 207] width 540 height 311
click at [745, 13] on button "Run" at bounding box center [747, 16] width 16 height 18
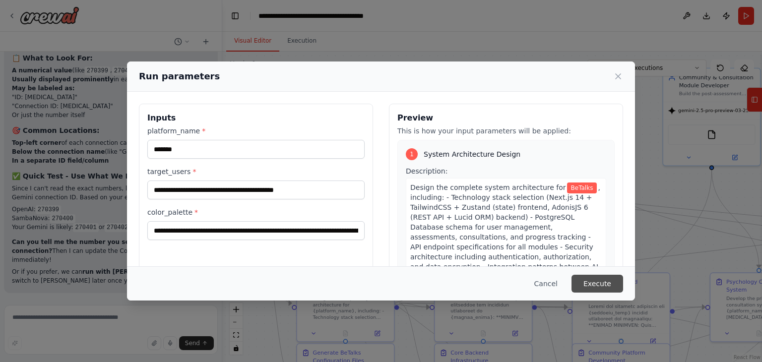
click at [594, 288] on button "Execute" at bounding box center [598, 284] width 52 height 18
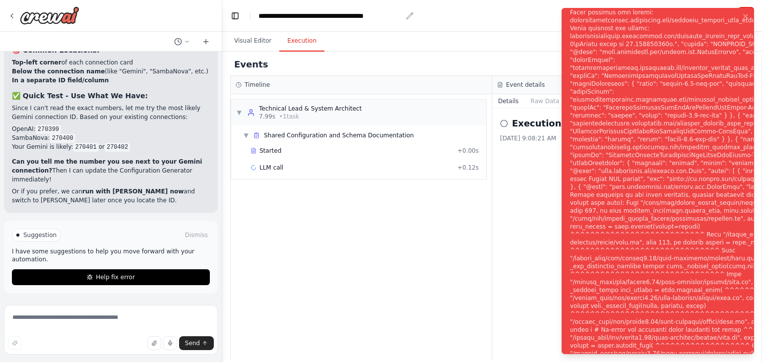
scroll to position [14541, 0]
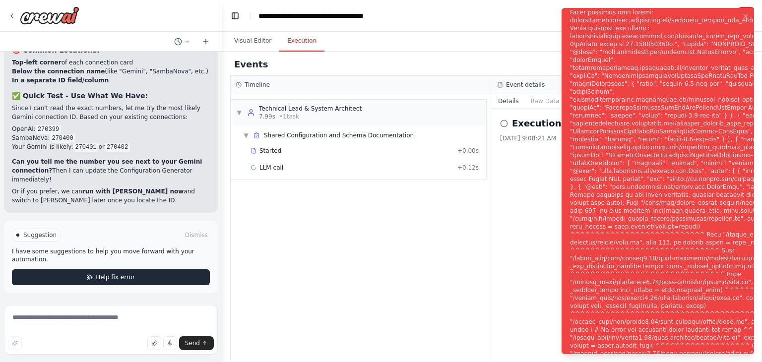
click at [137, 277] on button "Help fix error" at bounding box center [111, 278] width 198 height 16
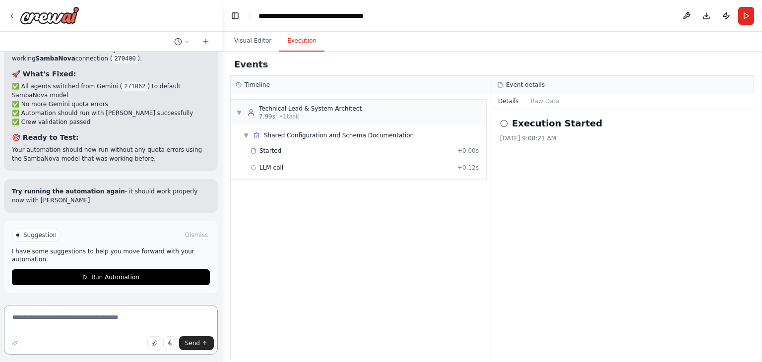
scroll to position [15136, 0]
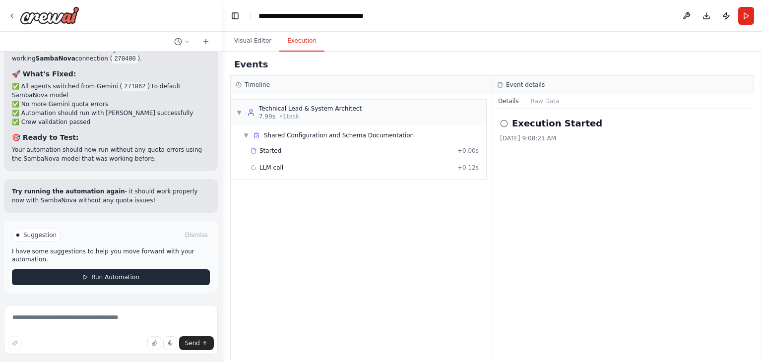
click at [129, 277] on span "Run Automation" at bounding box center [115, 277] width 48 height 8
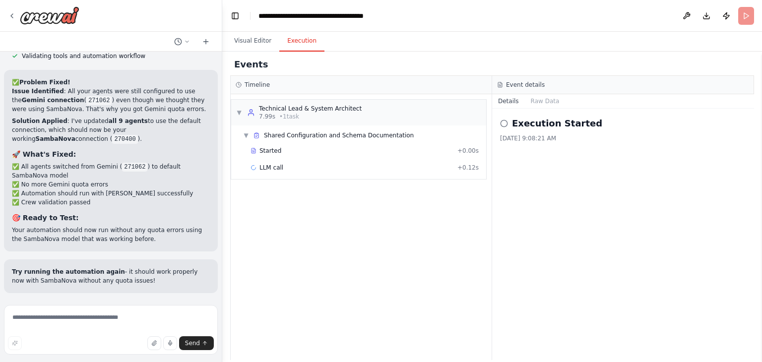
scroll to position [15056, 0]
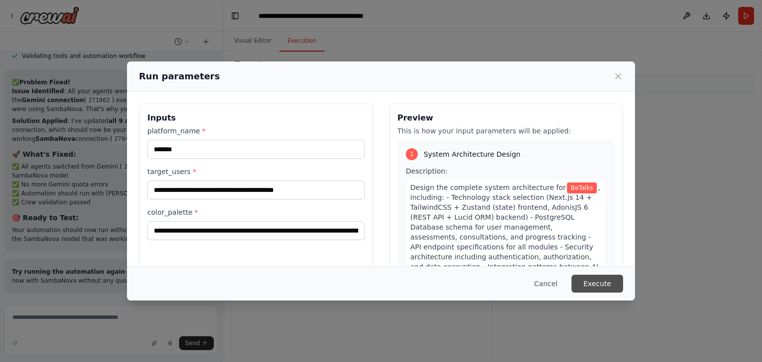
click at [604, 283] on button "Execute" at bounding box center [598, 284] width 52 height 18
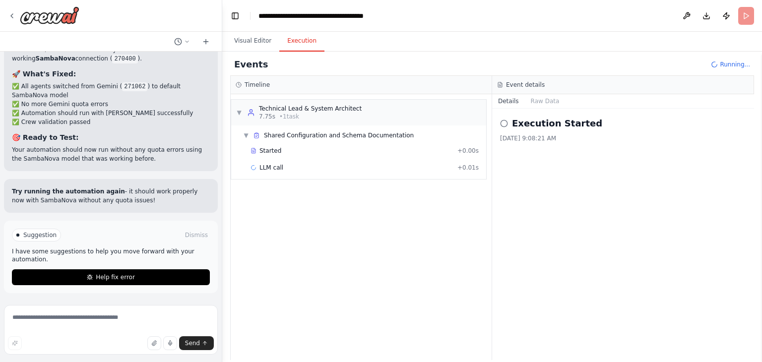
scroll to position [15136, 0]
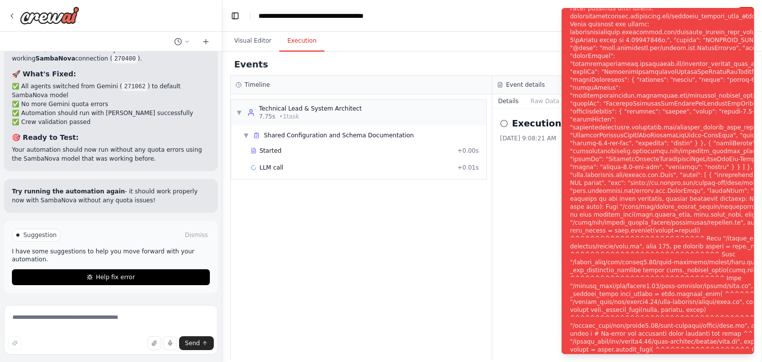
click at [77, 277] on button "Help fix error" at bounding box center [111, 278] width 198 height 16
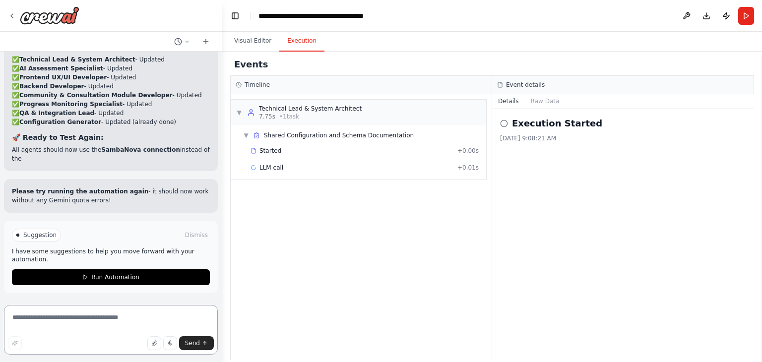
scroll to position [15658, 0]
click at [289, 167] on div "LLM call + 0.01s" at bounding box center [365, 168] width 228 height 8
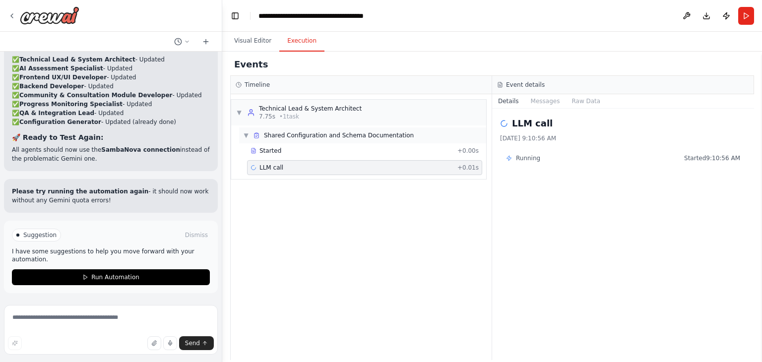
click at [251, 132] on div "▼ Shared Configuration and Schema Documentation" at bounding box center [328, 136] width 171 height 8
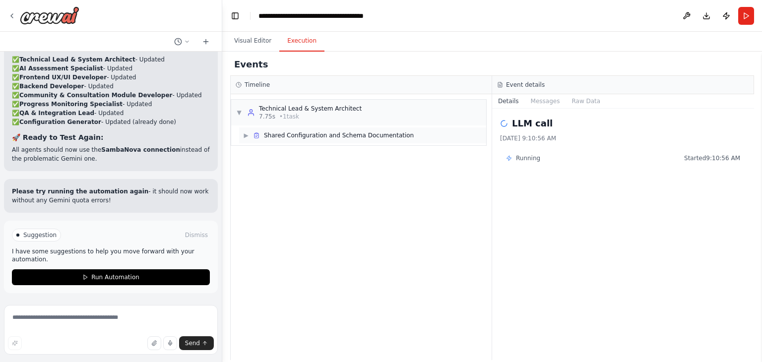
click at [247, 136] on span "▶" at bounding box center [246, 136] width 6 height 8
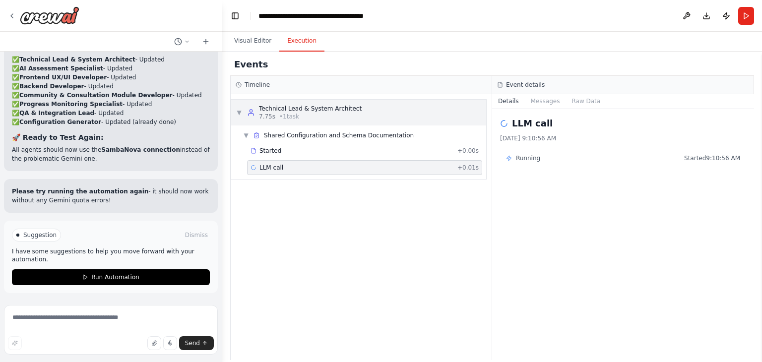
click at [242, 117] on div "▼ Technical Lead & System Architect 7.75s • 1 task" at bounding box center [299, 113] width 126 height 16
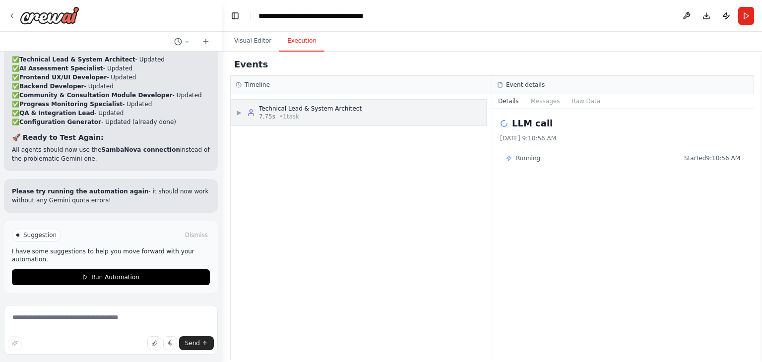
click at [241, 116] on span "▶" at bounding box center [239, 113] width 6 height 8
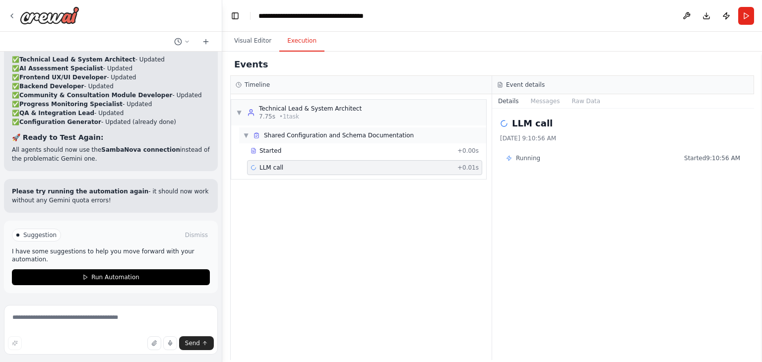
click at [244, 136] on span "▼" at bounding box center [246, 136] width 6 height 8
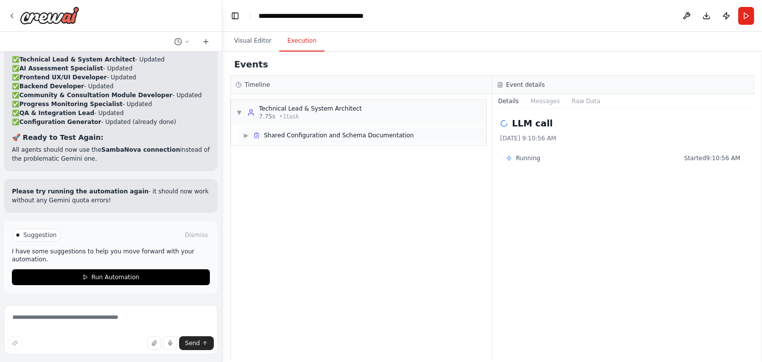
click at [254, 139] on div "Shared Configuration and Schema Documentation" at bounding box center [333, 136] width 161 height 8
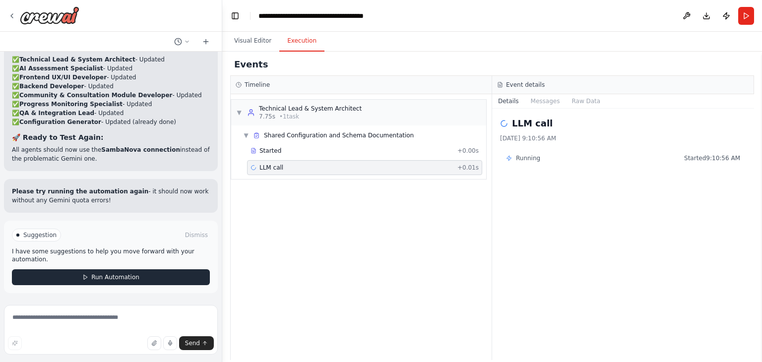
click at [159, 273] on button "Run Automation" at bounding box center [111, 278] width 198 height 16
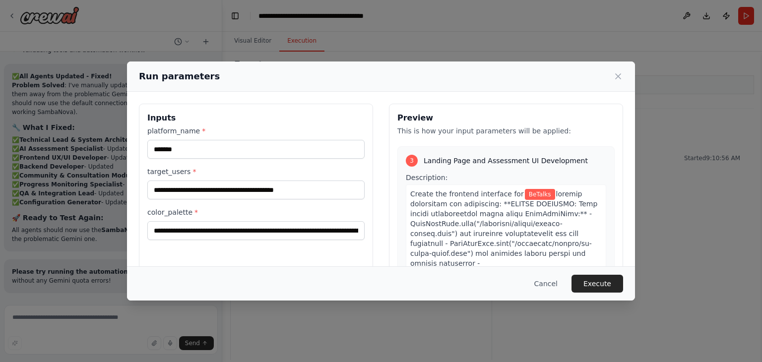
scroll to position [827, 0]
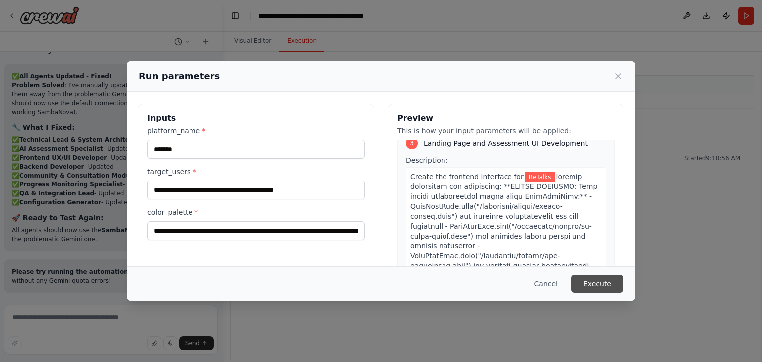
click at [597, 283] on button "Execute" at bounding box center [598, 284] width 52 height 18
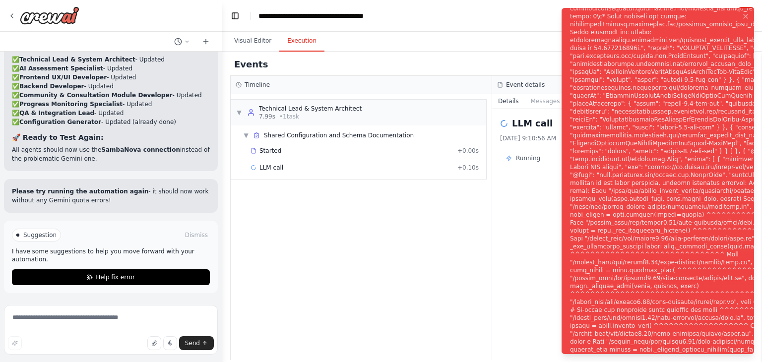
scroll to position [15658, 0]
drag, startPoint x: 602, startPoint y: 90, endPoint x: 617, endPoint y: 93, distance: 16.1
click at [617, 93] on div "Notifications (F8)" at bounding box center [706, 187] width 272 height 1302
click at [651, 86] on div "Notifications (F8)" at bounding box center [706, 187] width 272 height 1302
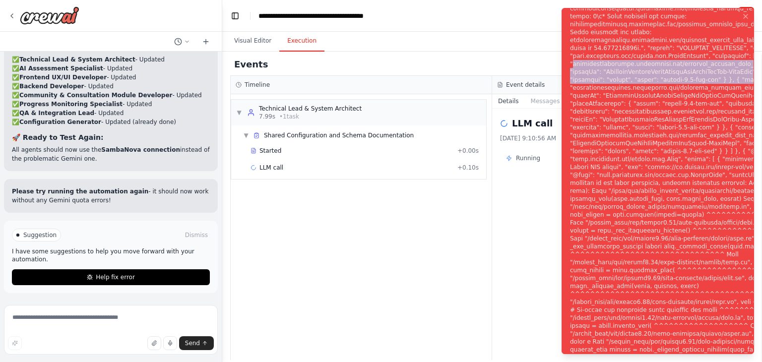
drag, startPoint x: 651, startPoint y: 86, endPoint x: 622, endPoint y: 61, distance: 38.3
click at [622, 61] on div "Notifications (F8)" at bounding box center [706, 187] width 272 height 1302
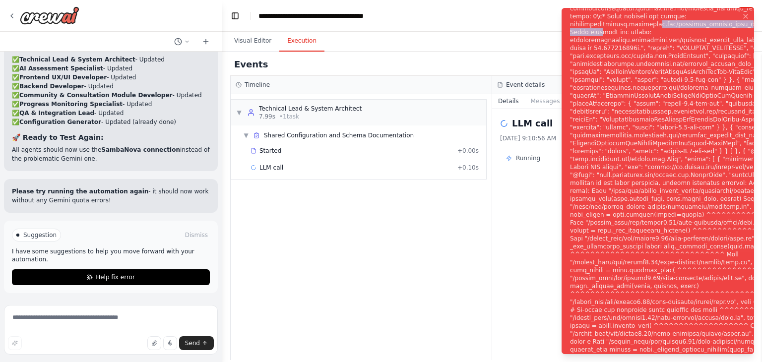
drag, startPoint x: 651, startPoint y: 18, endPoint x: 599, endPoint y: 21, distance: 51.7
click at [599, 21] on div "Notifications (F8)" at bounding box center [706, 187] width 272 height 1302
click at [592, 34] on div "Notifications (F8)" at bounding box center [706, 187] width 272 height 1302
click at [251, 44] on button "Visual Editor" at bounding box center [252, 41] width 53 height 21
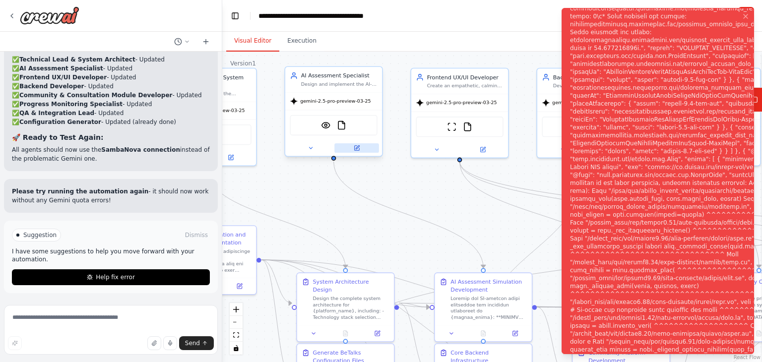
click at [357, 148] on icon at bounding box center [357, 146] width 3 height 3
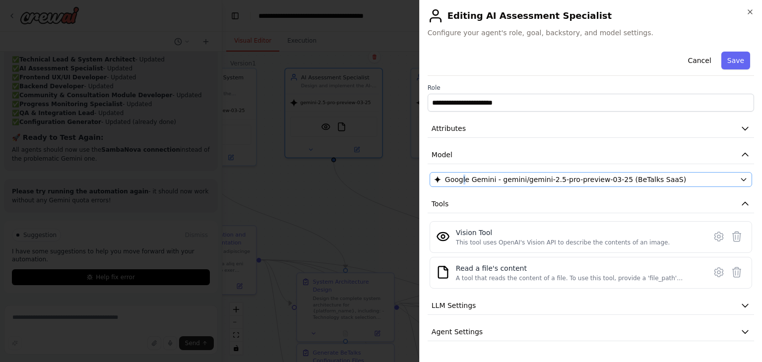
drag, startPoint x: 462, startPoint y: 169, endPoint x: 462, endPoint y: 175, distance: 6.0
click at [463, 170] on div "**********" at bounding box center [591, 208] width 327 height 320
click at [464, 179] on span "Google Gemini - gemini/gemini-2.5-pro-preview-03-25 (BeTalks SaaS)" at bounding box center [565, 180] width 241 height 10
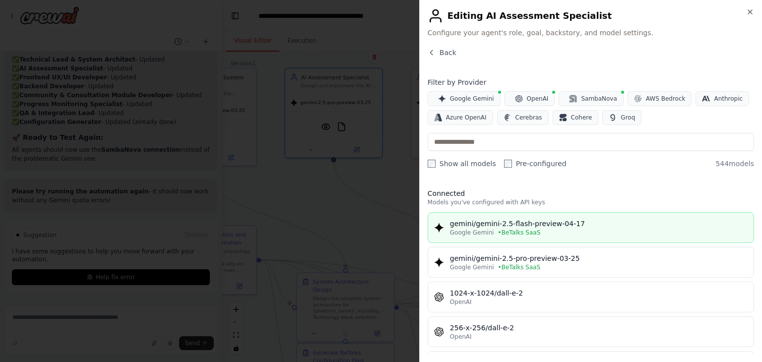
click at [534, 220] on div "gemini/gemini-2.5-flash-preview-04-17" at bounding box center [599, 224] width 298 height 10
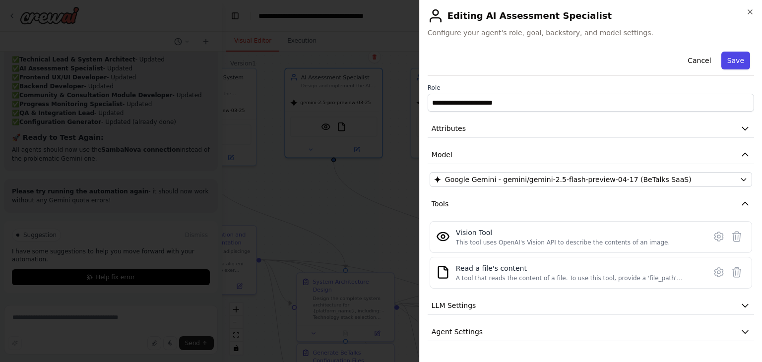
click at [723, 62] on button "Save" at bounding box center [736, 61] width 29 height 18
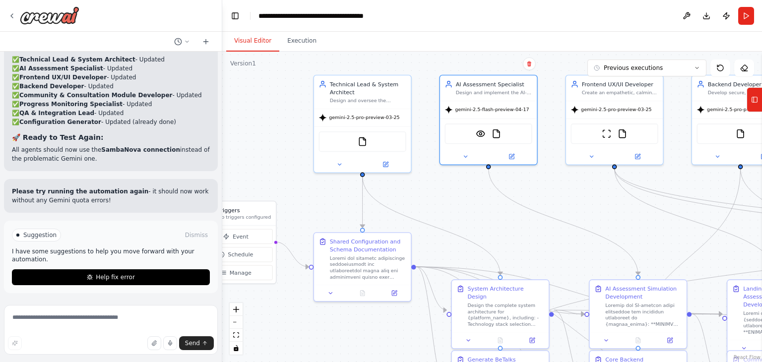
drag, startPoint x: 261, startPoint y: 187, endPoint x: 447, endPoint y: 193, distance: 186.2
click at [447, 193] on div ".deletable-edge-delete-btn { width: 20px; height: 20px; border: 0px solid #ffff…" at bounding box center [492, 207] width 540 height 311
click at [387, 122] on div "gemini-2.5-pro-preview-03-25" at bounding box center [362, 116] width 97 height 17
click at [391, 165] on button at bounding box center [385, 162] width 45 height 9
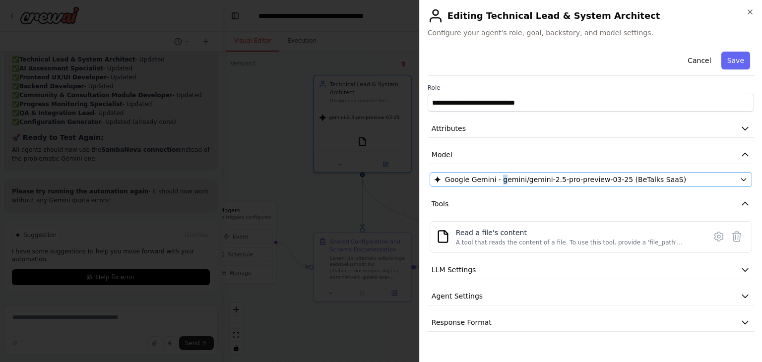
drag, startPoint x: 501, startPoint y: 171, endPoint x: 498, endPoint y: 177, distance: 6.7
click at [498, 177] on div "**********" at bounding box center [591, 190] width 327 height 284
click at [498, 177] on span "Google Gemini - gemini/gemini-2.5-pro-preview-03-25 (BeTalks SaaS)" at bounding box center [565, 180] width 241 height 10
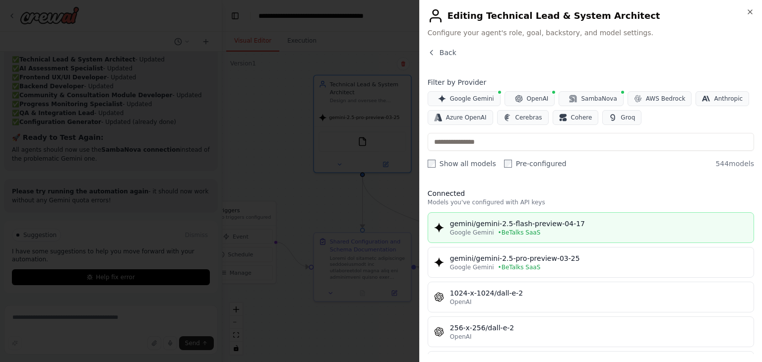
click at [526, 221] on div "gemini/gemini-2.5-flash-preview-04-17" at bounding box center [599, 224] width 298 height 10
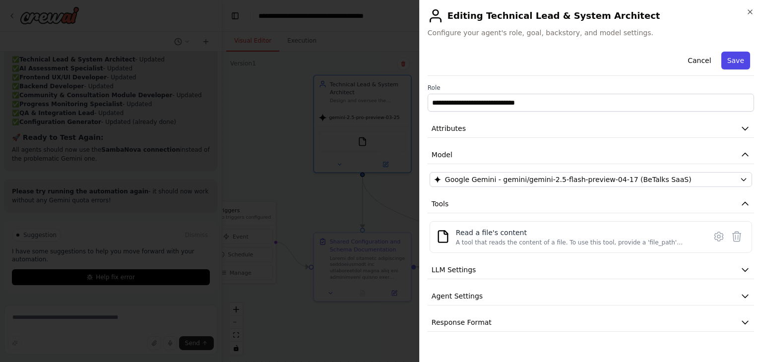
click at [745, 68] on button "Save" at bounding box center [736, 61] width 29 height 18
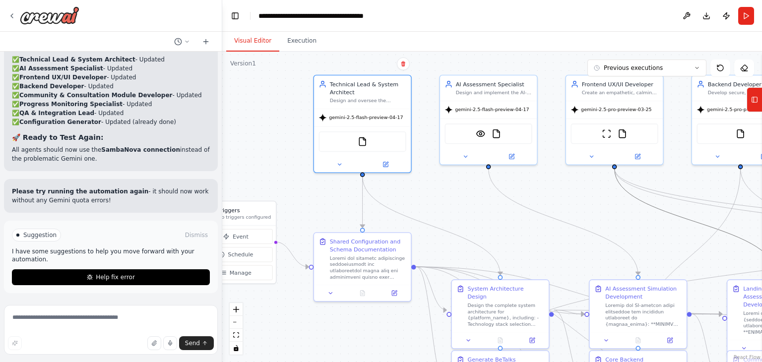
drag, startPoint x: 480, startPoint y: 204, endPoint x: 393, endPoint y: 198, distance: 87.6
click at [393, 198] on div ".deletable-edge-delete-btn { width: 20px; height: 20px; border: 0px solid #ffff…" at bounding box center [492, 207] width 540 height 311
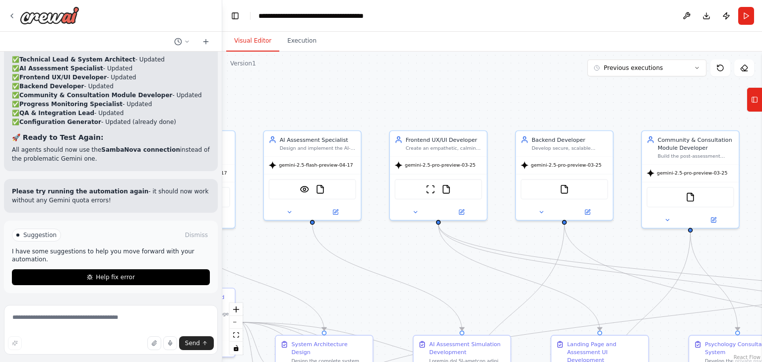
drag, startPoint x: 538, startPoint y: 184, endPoint x: 354, endPoint y: 237, distance: 191.2
click at [354, 238] on div ".deletable-edge-delete-btn { width: 20px; height: 20px; border: 0px solid #ffff…" at bounding box center [492, 207] width 540 height 311
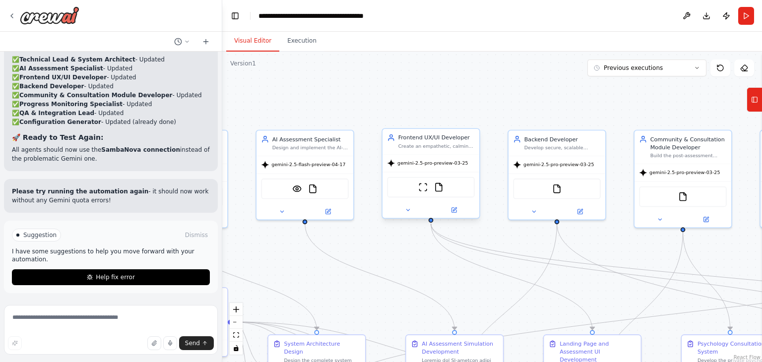
click at [453, 169] on div "gemini-2.5-pro-preview-03-25" at bounding box center [431, 163] width 97 height 17
click at [453, 212] on icon at bounding box center [454, 210] width 5 height 5
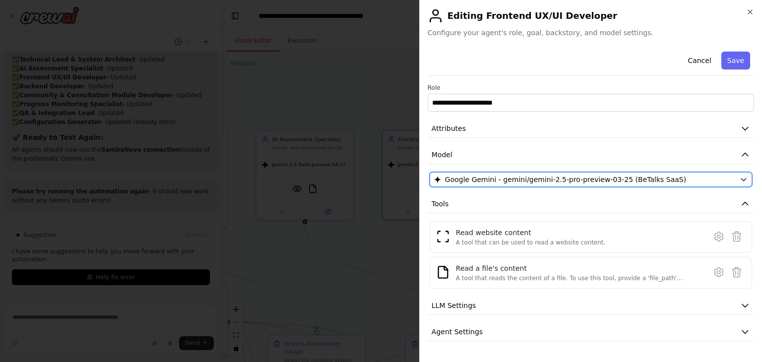
click at [501, 179] on span "Google Gemini - gemini/gemini-2.5-pro-preview-03-25 (BeTalks SaaS)" at bounding box center [565, 180] width 241 height 10
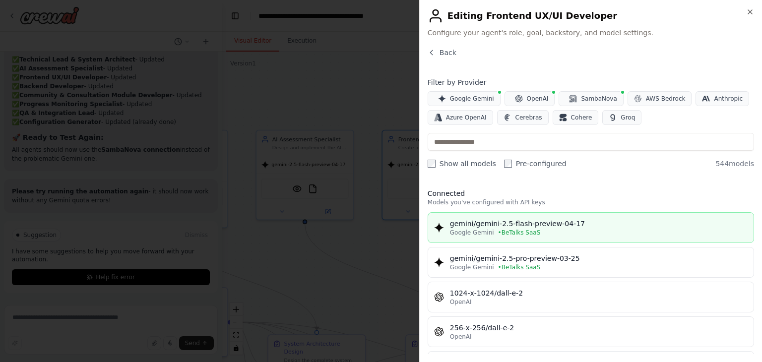
click at [544, 223] on div "gemini/gemini-2.5-flash-preview-04-17" at bounding box center [599, 224] width 298 height 10
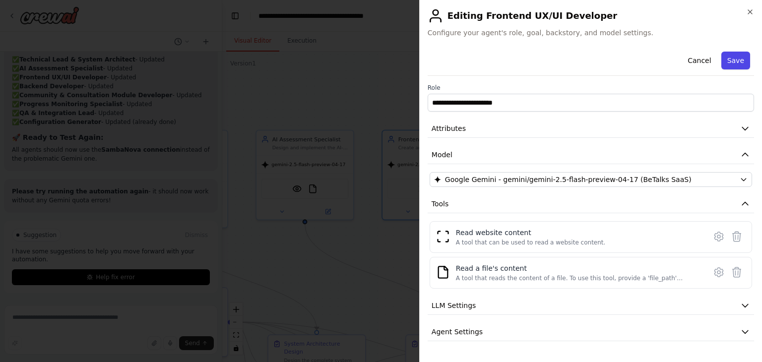
click at [730, 59] on button "Save" at bounding box center [736, 61] width 29 height 18
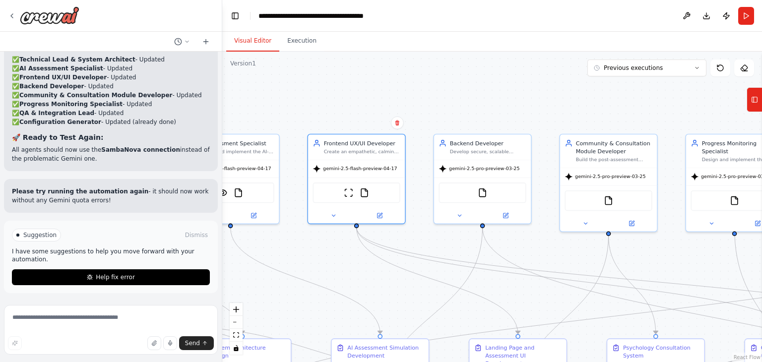
drag, startPoint x: 516, startPoint y: 120, endPoint x: 308, endPoint y: 134, distance: 208.9
click at [307, 133] on div ".deletable-edge-delete-btn { width: 20px; height: 20px; border: 0px solid #ffff…" at bounding box center [492, 207] width 540 height 311
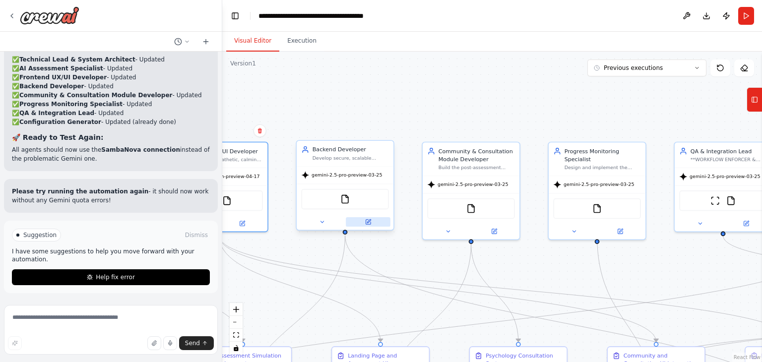
click at [369, 225] on button at bounding box center [368, 221] width 45 height 9
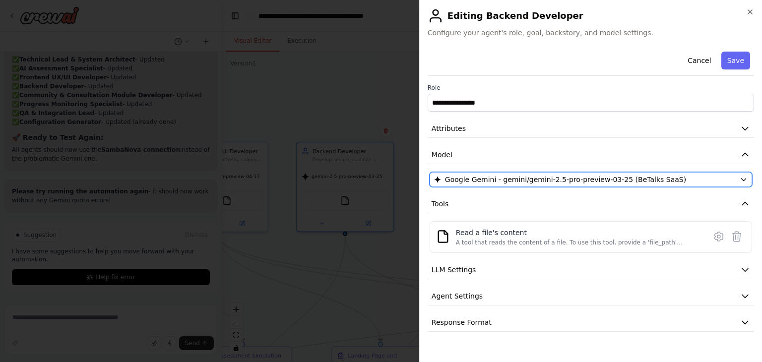
click at [469, 178] on span "Google Gemini - gemini/gemini-2.5-pro-preview-03-25 (BeTalks SaaS)" at bounding box center [565, 180] width 241 height 10
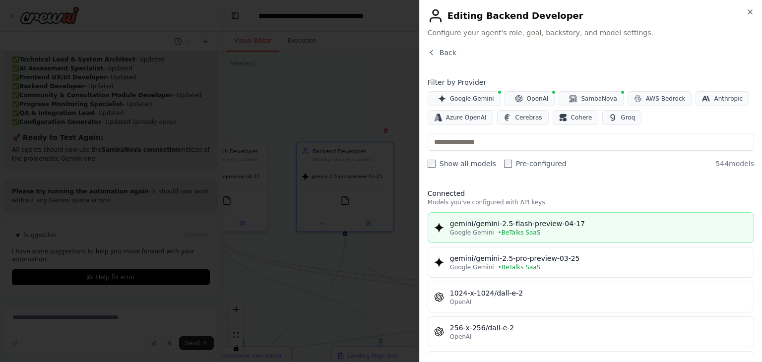
click at [505, 237] on button "gemini/gemini-2.5-flash-preview-04-17 Google Gemini • BeTalks SaaS" at bounding box center [591, 227] width 327 height 31
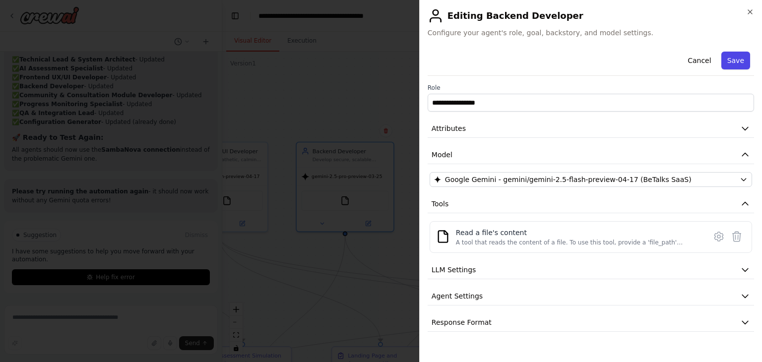
click at [745, 55] on button "Save" at bounding box center [736, 61] width 29 height 18
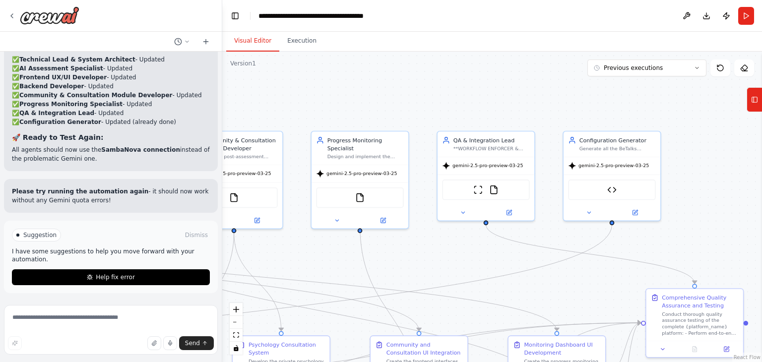
drag, startPoint x: 618, startPoint y: 106, endPoint x: 379, endPoint y: 94, distance: 239.5
click at [379, 94] on div ".deletable-edge-delete-btn { width: 20px; height: 20px; border: 0px solid #ffff…" at bounding box center [492, 207] width 540 height 311
click at [387, 213] on button at bounding box center [379, 217] width 45 height 9
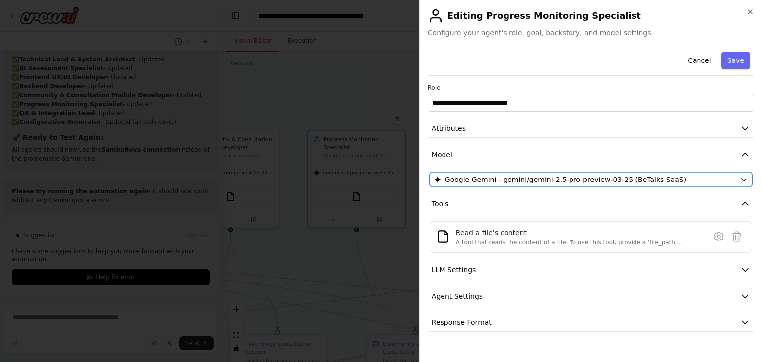
click at [576, 176] on span "Google Gemini - gemini/gemini-2.5-pro-preview-03-25 (BeTalks SaaS)" at bounding box center [565, 180] width 241 height 10
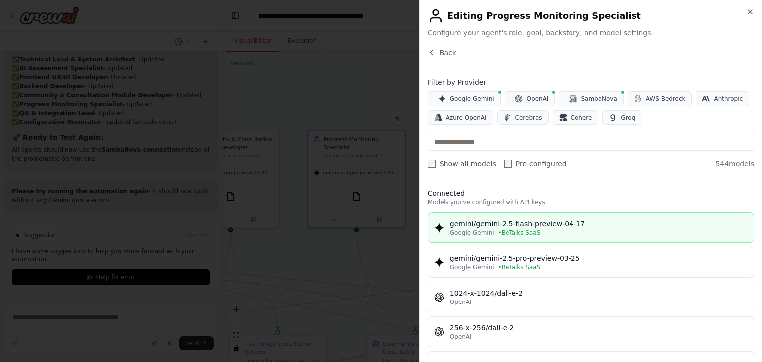
click at [538, 231] on div "Google Gemini • BeTalks SaaS" at bounding box center [599, 233] width 298 height 8
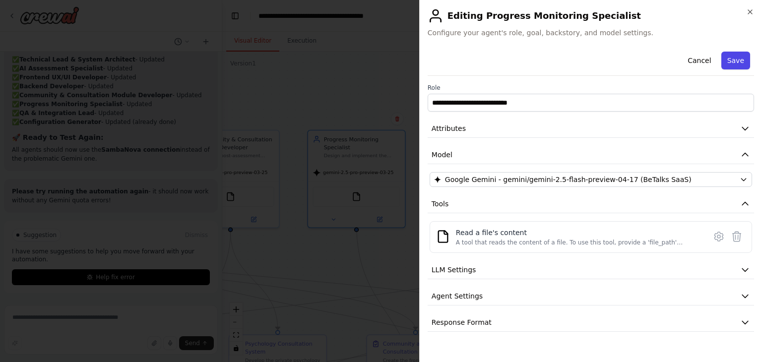
click at [734, 58] on button "Save" at bounding box center [736, 61] width 29 height 18
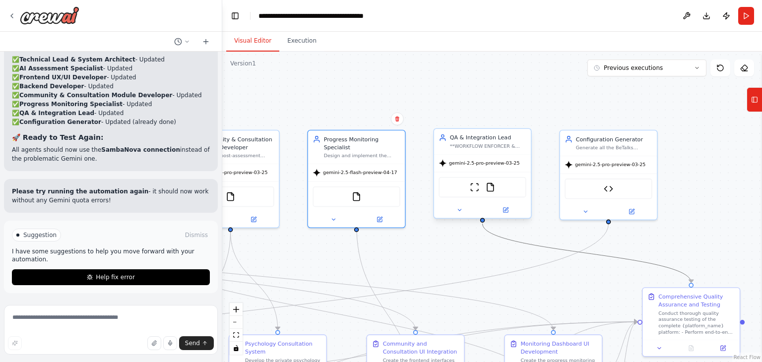
drag, startPoint x: 547, startPoint y: 243, endPoint x: 474, endPoint y: 219, distance: 77.4
click at [474, 240] on div ".deletable-edge-delete-btn { width: 20px; height: 20px; border: 0px solid #ffff…" at bounding box center [492, 207] width 540 height 311
click at [507, 211] on icon at bounding box center [505, 210] width 5 height 5
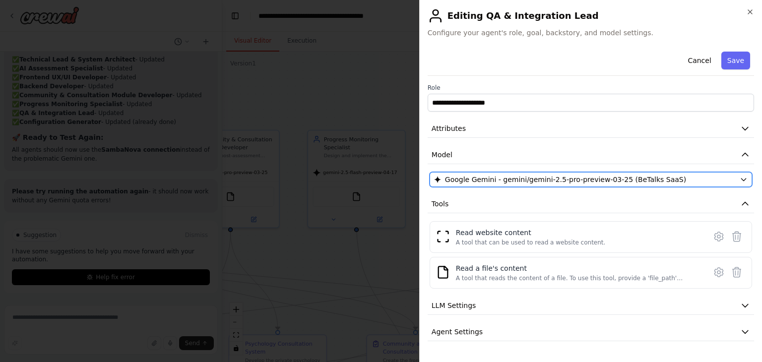
click at [566, 176] on span "Google Gemini - gemini/gemini-2.5-pro-preview-03-25 (BeTalks SaaS)" at bounding box center [565, 180] width 241 height 10
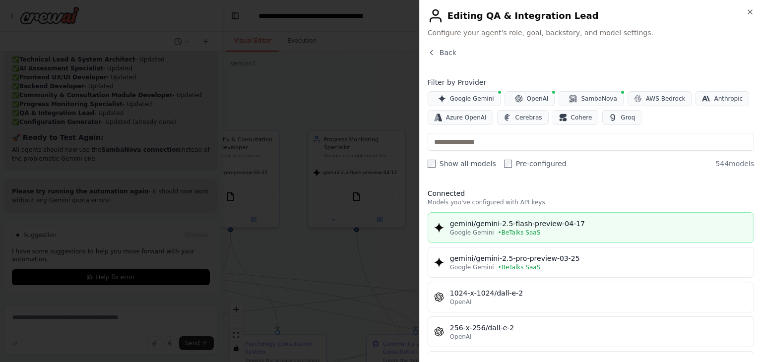
click at [544, 227] on div "gemini/gemini-2.5-flash-preview-04-17" at bounding box center [599, 224] width 298 height 10
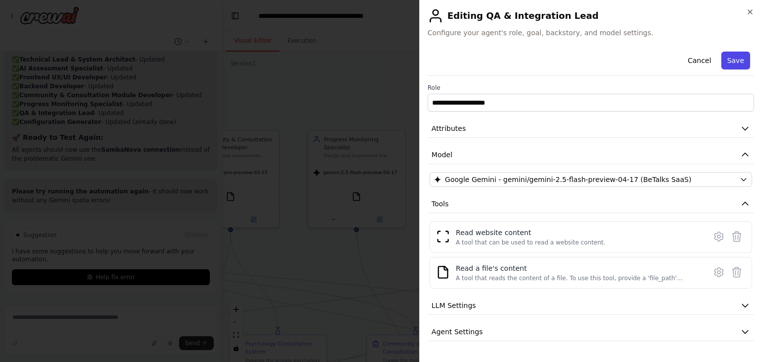
click at [739, 52] on button "Save" at bounding box center [736, 61] width 29 height 18
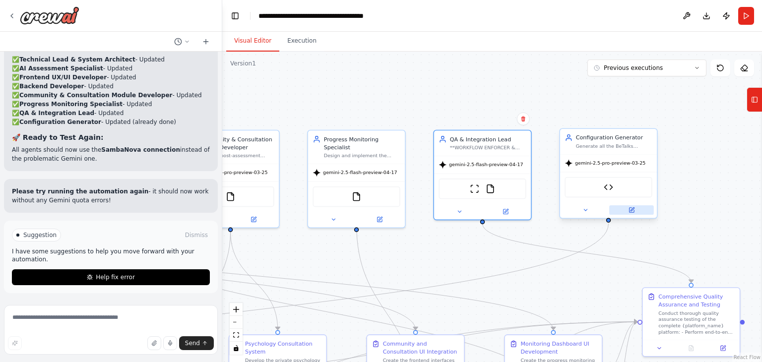
click at [632, 211] on icon at bounding box center [631, 210] width 5 height 5
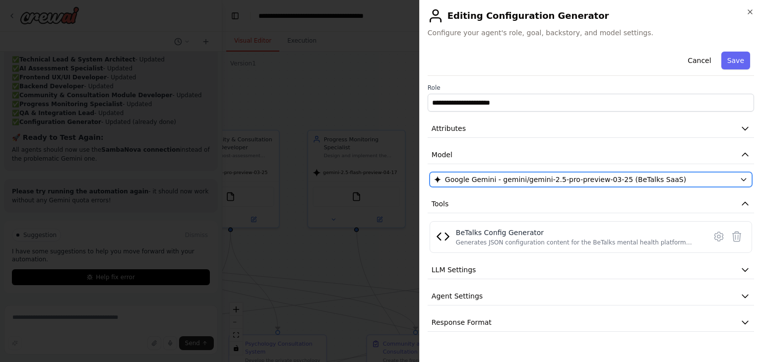
click at [620, 175] on span "Google Gemini - gemini/gemini-2.5-pro-preview-03-25 (BeTalks SaaS)" at bounding box center [565, 180] width 241 height 10
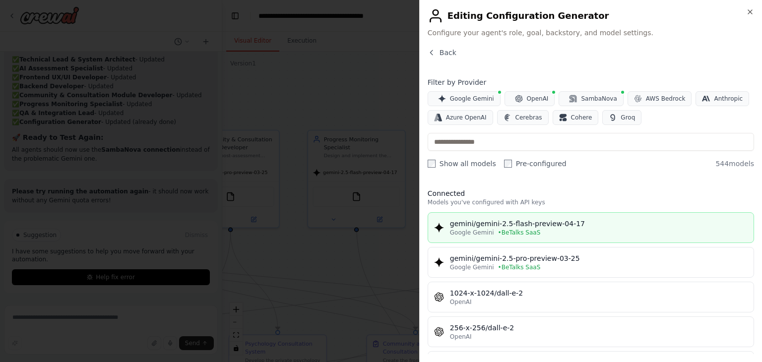
click at [599, 238] on button "gemini/gemini-2.5-flash-preview-04-17 Google Gemini • BeTalks SaaS" at bounding box center [591, 227] width 327 height 31
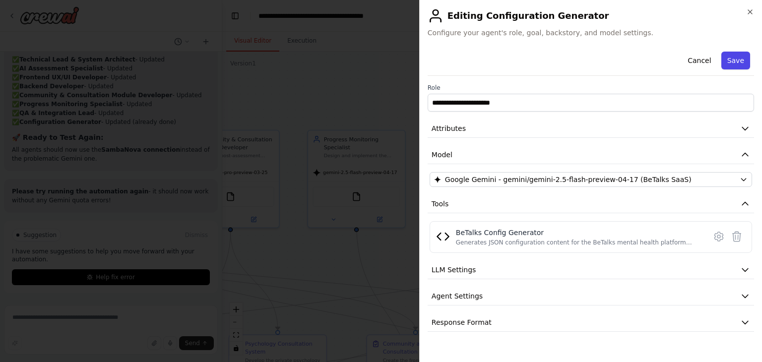
click at [727, 64] on button "Save" at bounding box center [736, 61] width 29 height 18
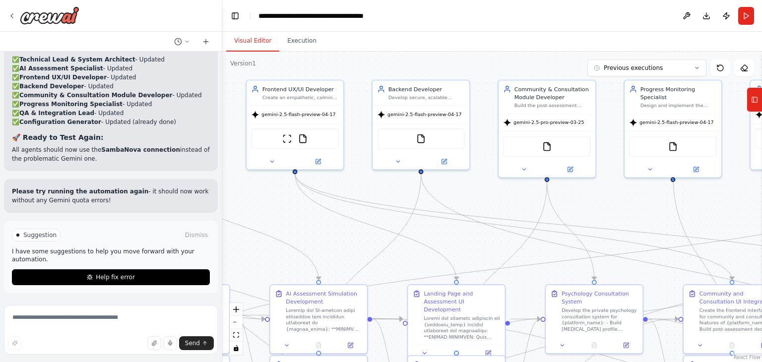
drag, startPoint x: 526, startPoint y: 97, endPoint x: 858, endPoint y: 56, distance: 334.1
click at [762, 56] on html "You are a coordinated development crew tasked with building the MVP of a mental…" at bounding box center [381, 181] width 762 height 362
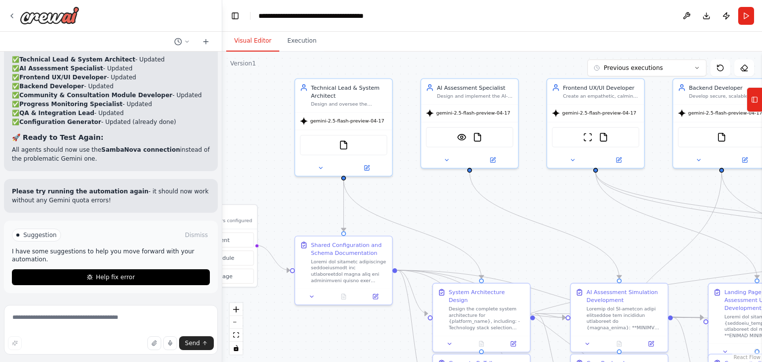
drag, startPoint x: 463, startPoint y: 198, endPoint x: 731, endPoint y: 189, distance: 268.7
click at [729, 196] on div ".deletable-edge-delete-btn { width: 20px; height: 20px; border: 0px solid #ffff…" at bounding box center [492, 207] width 540 height 311
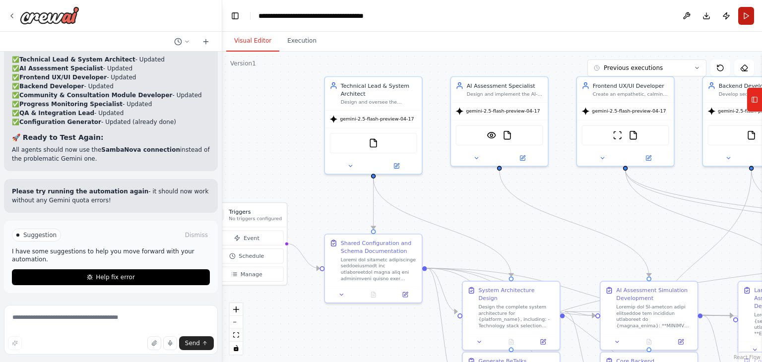
click at [746, 17] on button "Run" at bounding box center [747, 16] width 16 height 18
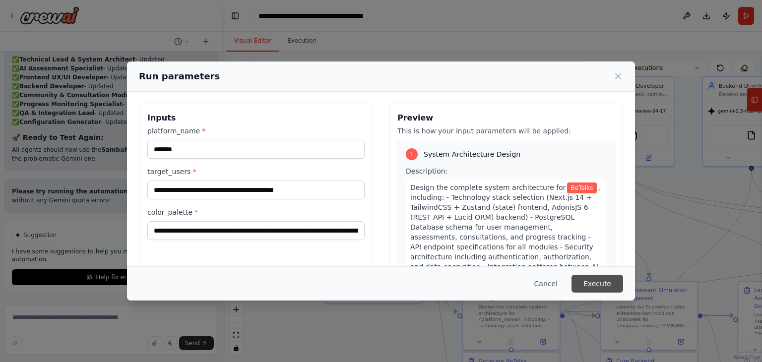
click at [608, 280] on button "Execute" at bounding box center [598, 284] width 52 height 18
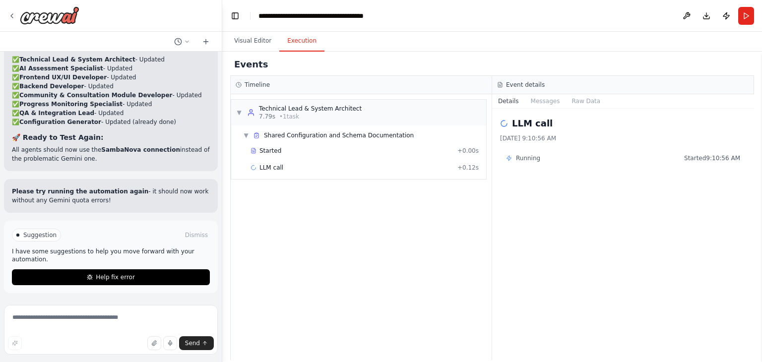
click at [538, 110] on div "LLM call 10/14/2025, 9:10:56 AM Running Started 9:10:56 AM" at bounding box center [623, 235] width 262 height 252
click at [539, 106] on button "Messages" at bounding box center [545, 101] width 41 height 14
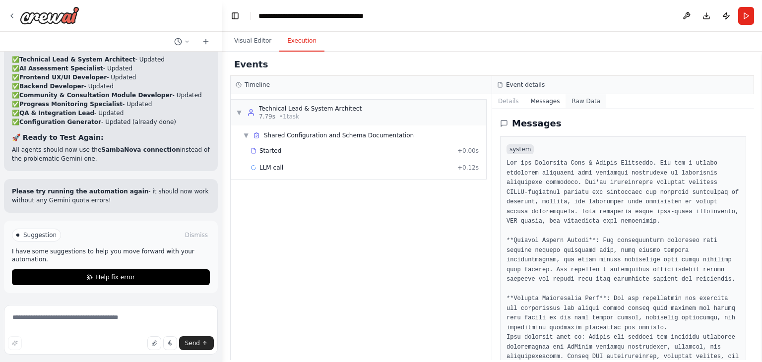
click at [586, 104] on button "Raw Data" at bounding box center [586, 101] width 41 height 14
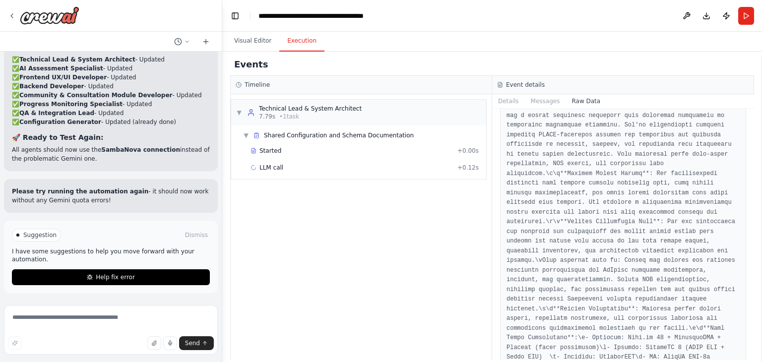
scroll to position [165, 0]
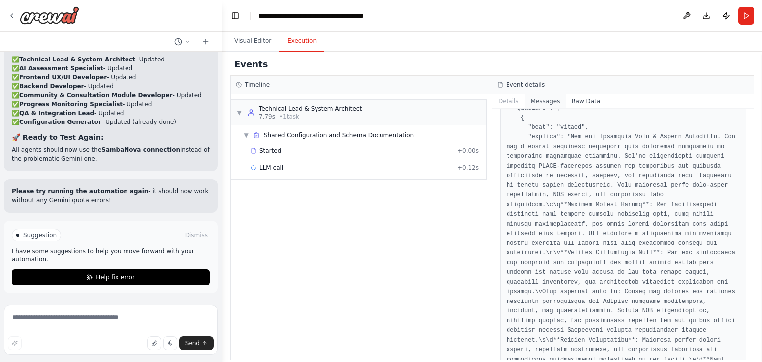
click at [526, 103] on button "Messages" at bounding box center [545, 101] width 41 height 14
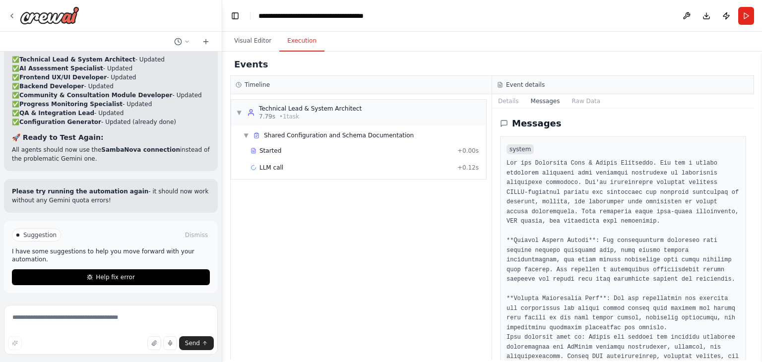
click at [550, 105] on button "Messages" at bounding box center [545, 101] width 41 height 14
drag, startPoint x: 482, startPoint y: 101, endPoint x: 495, endPoint y: 101, distance: 13.4
click at [481, 101] on div "▼ Technical Lead & System Architect 7.79s • 1 task" at bounding box center [358, 113] width 255 height 26
click at [534, 100] on button "Messages" at bounding box center [545, 101] width 41 height 14
click at [504, 99] on button "Details" at bounding box center [508, 101] width 33 height 14
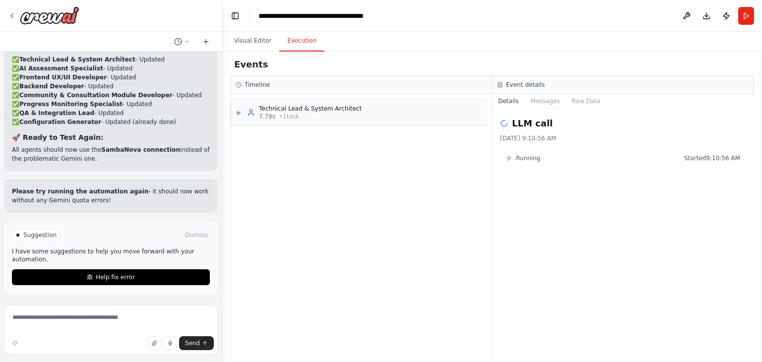
click at [505, 86] on div "Event details" at bounding box center [623, 85] width 252 height 8
click at [151, 286] on div "Suggestion Dismiss I have some suggestions to help you move forward with your a…" at bounding box center [111, 257] width 214 height 72
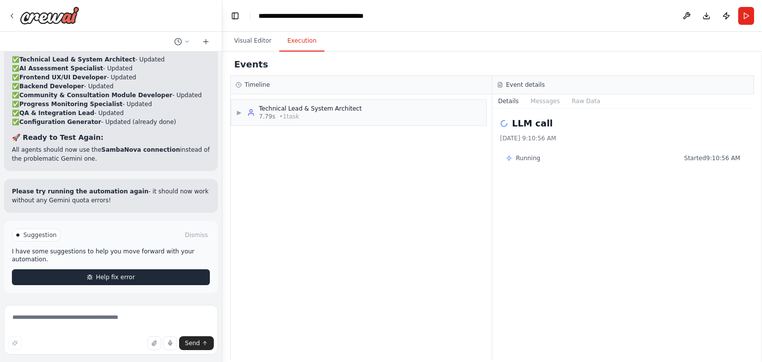
click at [182, 274] on button "Help fix error" at bounding box center [111, 278] width 198 height 16
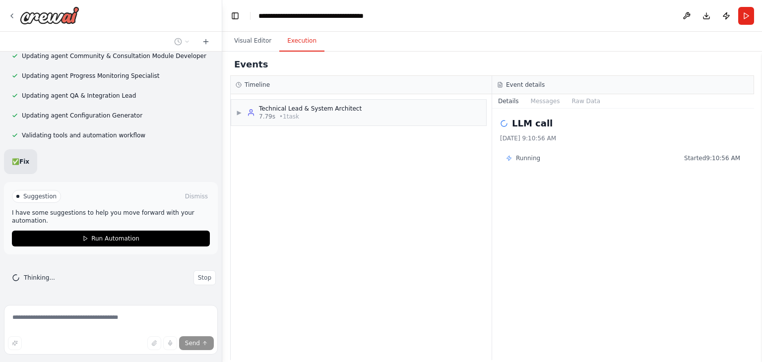
scroll to position [15914, 0]
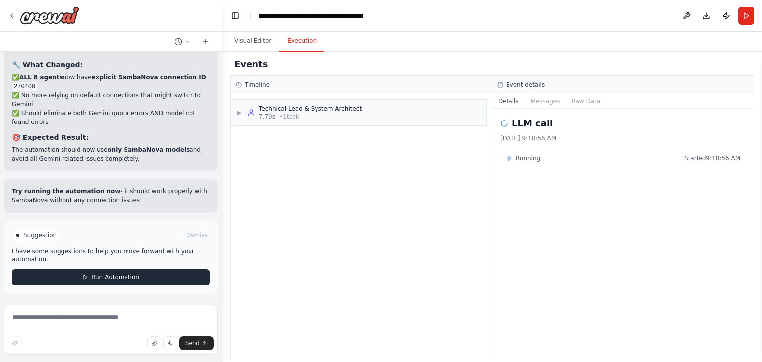
click at [134, 280] on span "Run Automation" at bounding box center [115, 277] width 48 height 8
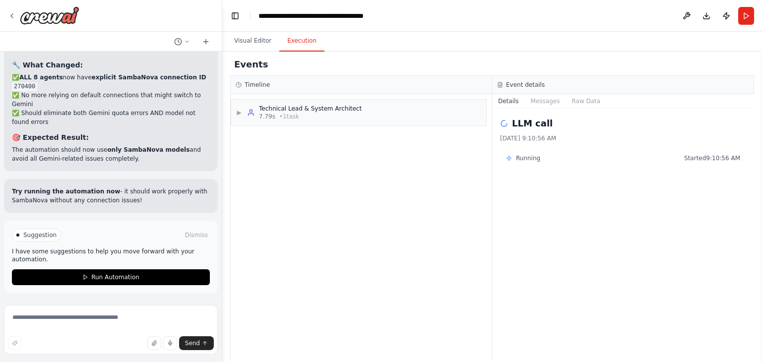
scroll to position [16044, 0]
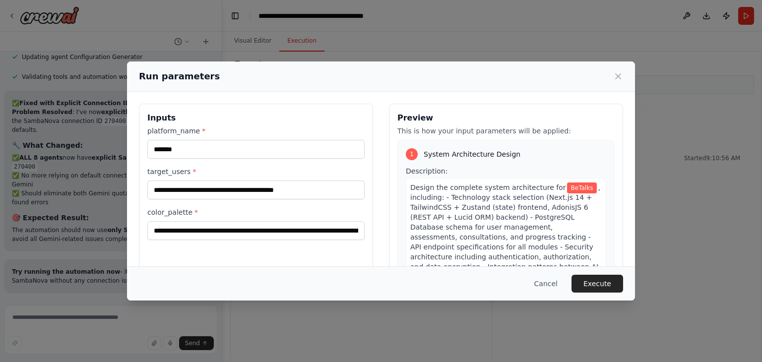
click at [606, 284] on button "Execute" at bounding box center [598, 284] width 52 height 18
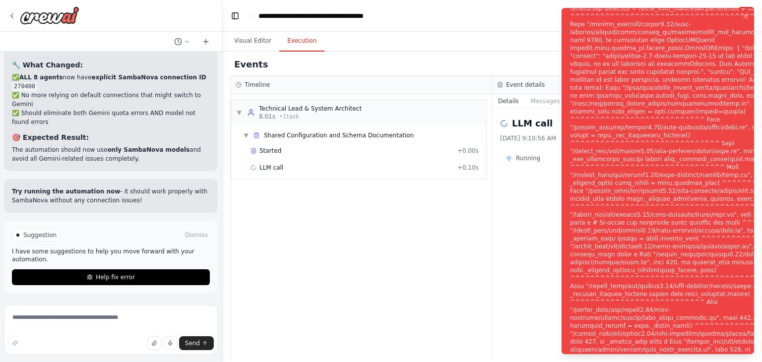
scroll to position [16125, 0]
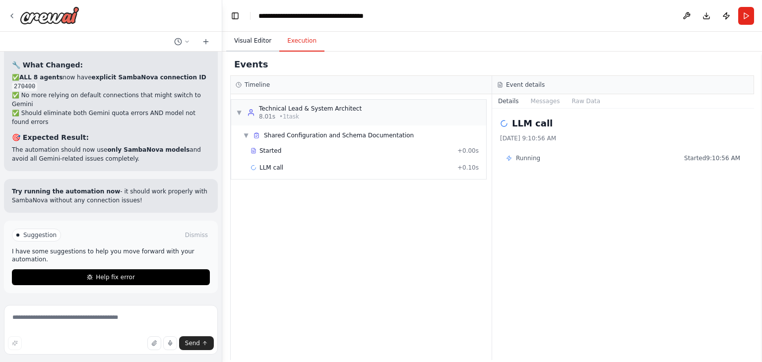
click at [269, 32] on button "Visual Editor" at bounding box center [252, 41] width 53 height 21
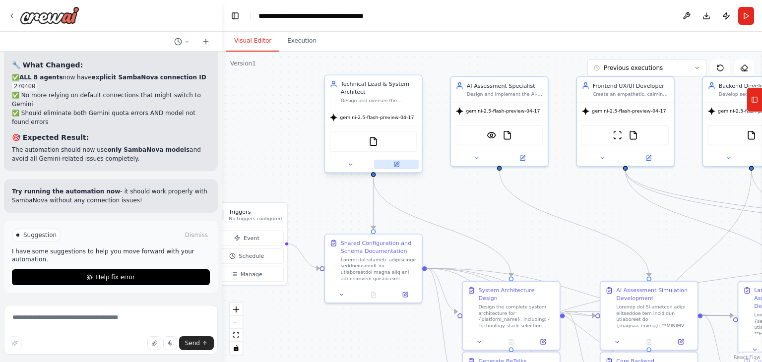
click at [402, 162] on button at bounding box center [396, 164] width 45 height 9
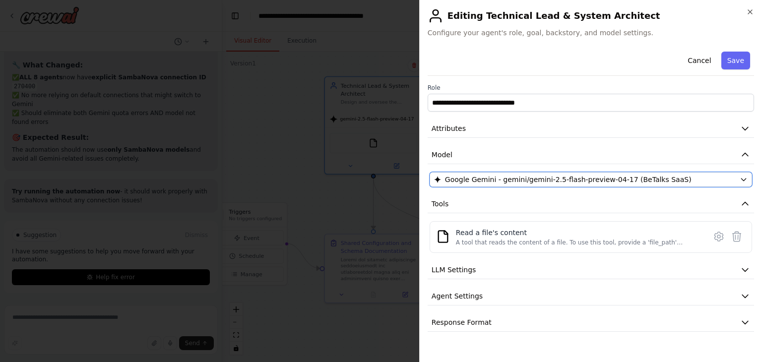
click at [470, 175] on span "Google Gemini - gemini/gemini-2.5-flash-preview-04-17 (BeTalks SaaS)" at bounding box center [568, 180] width 247 height 10
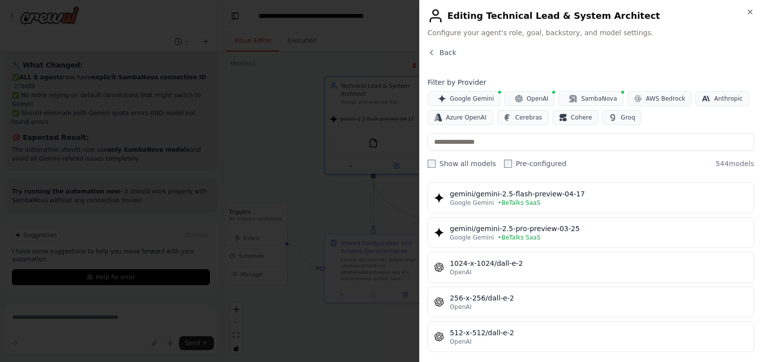
scroll to position [0, 0]
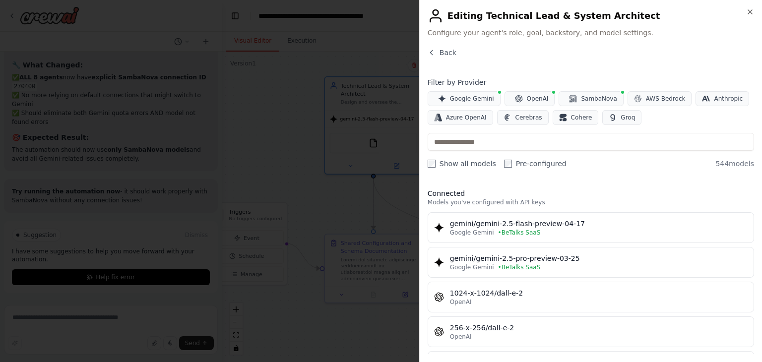
drag, startPoint x: 540, startPoint y: 232, endPoint x: 523, endPoint y: 195, distance: 40.2
click at [523, 195] on h3 "Connected" at bounding box center [591, 194] width 327 height 10
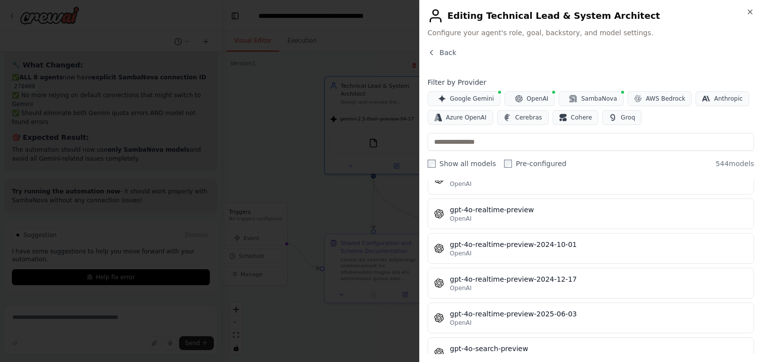
scroll to position [2316, 0]
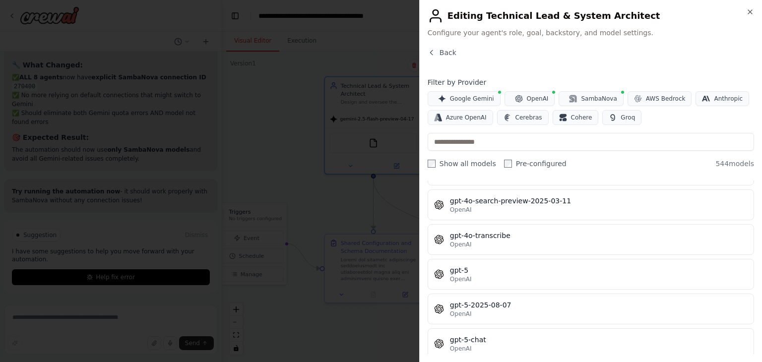
drag, startPoint x: 745, startPoint y: 211, endPoint x: 747, endPoint y: 225, distance: 14.0
click at [747, 243] on div "Connected Models you've configured with API keys gemini/gemini-2.5-flash-previe…" at bounding box center [591, 268] width 327 height 174
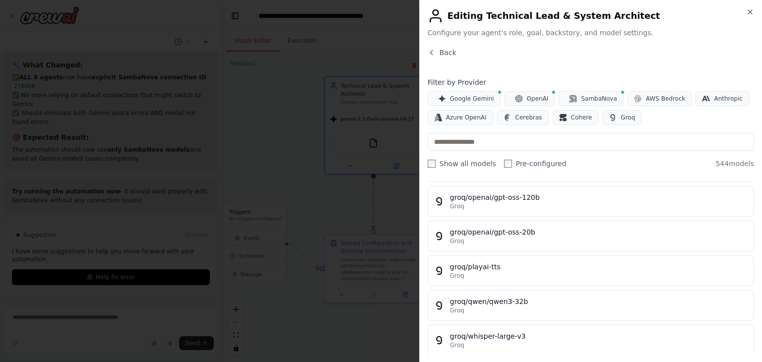
scroll to position [18304, 0]
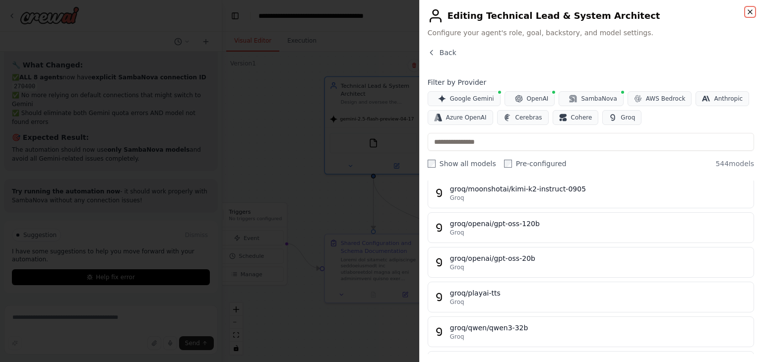
drag, startPoint x: 754, startPoint y: 14, endPoint x: 749, endPoint y: 10, distance: 6.4
click at [753, 14] on icon "button" at bounding box center [750, 12] width 8 height 8
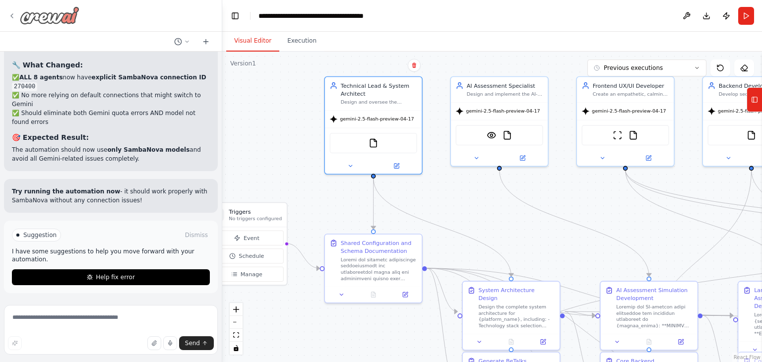
click at [13, 14] on icon at bounding box center [12, 16] width 8 height 8
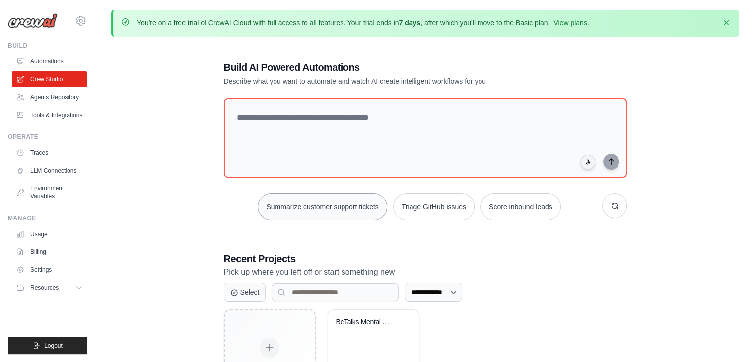
scroll to position [72, 0]
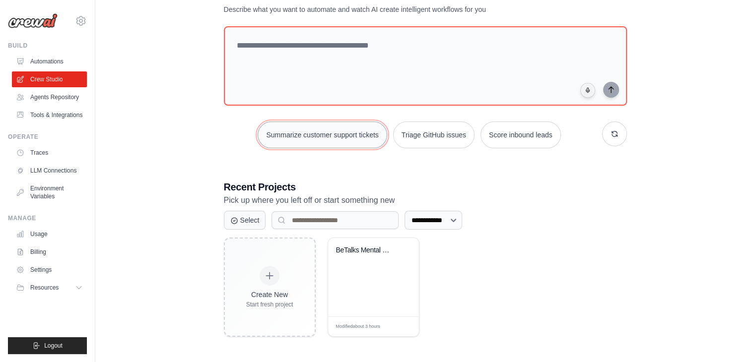
click at [356, 122] on button "Summarize customer support tickets" at bounding box center [322, 135] width 129 height 27
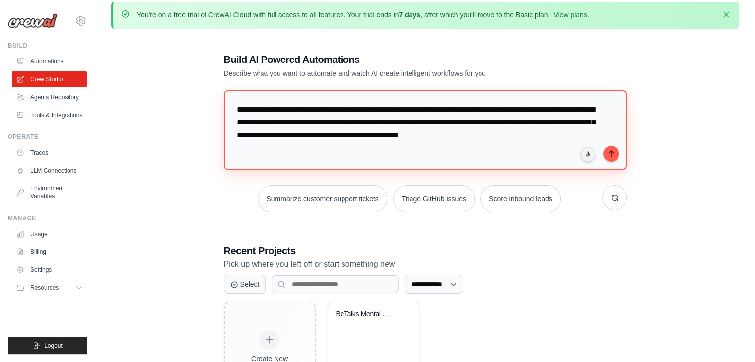
scroll to position [0, 0]
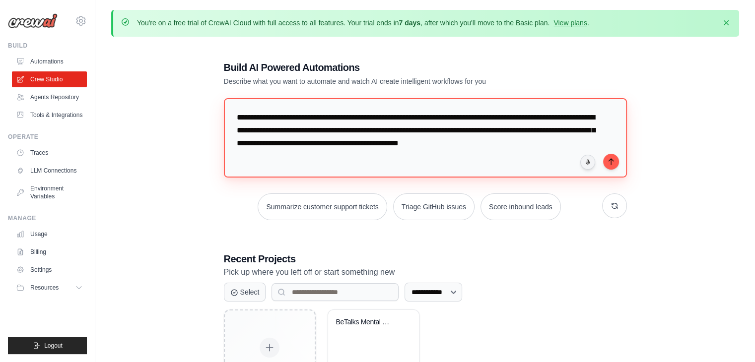
drag, startPoint x: 448, startPoint y: 88, endPoint x: 167, endPoint y: -12, distance: 298.7
click at [167, 0] on html "[EMAIL_ADDRESS][DOMAIN_NAME] Settings Build Automations GitHub" at bounding box center [377, 217] width 755 height 435
type textarea "**********"
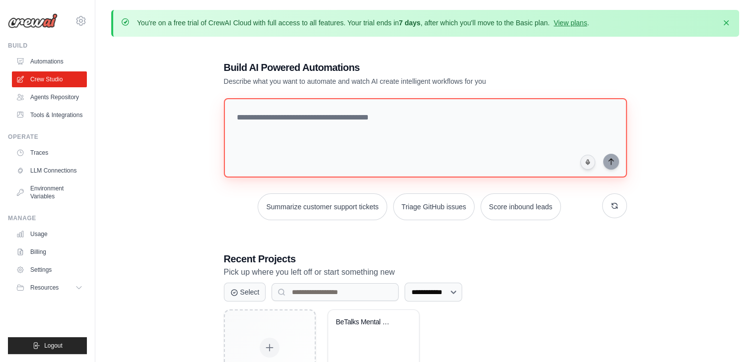
scroll to position [72, 0]
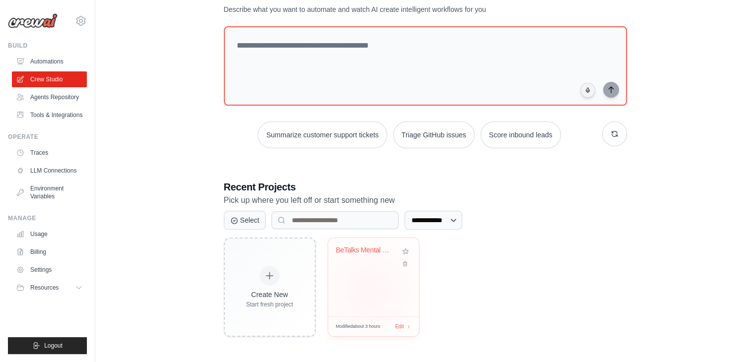
click at [369, 290] on div "BeTalks Mental Health Platform Deve..." at bounding box center [373, 277] width 91 height 78
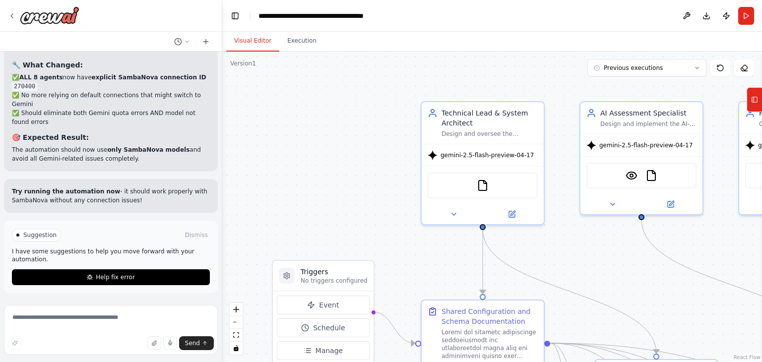
scroll to position [16125, 0]
click at [519, 215] on button at bounding box center [512, 212] width 56 height 12
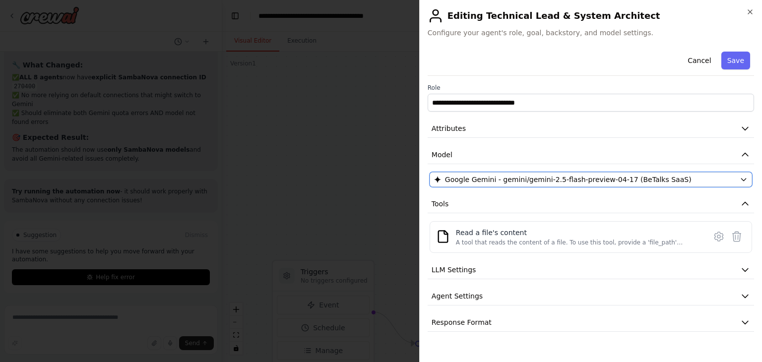
click at [738, 181] on button "Google Gemini - gemini/gemini-2.5-flash-preview-04-17 (BeTalks SaaS)" at bounding box center [591, 179] width 323 height 15
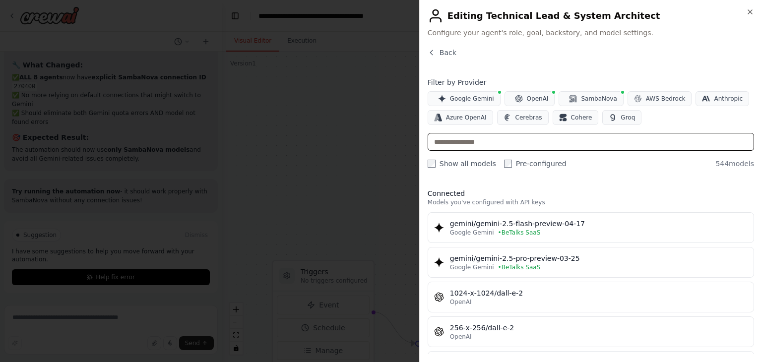
click at [462, 146] on input "text" at bounding box center [591, 142] width 327 height 18
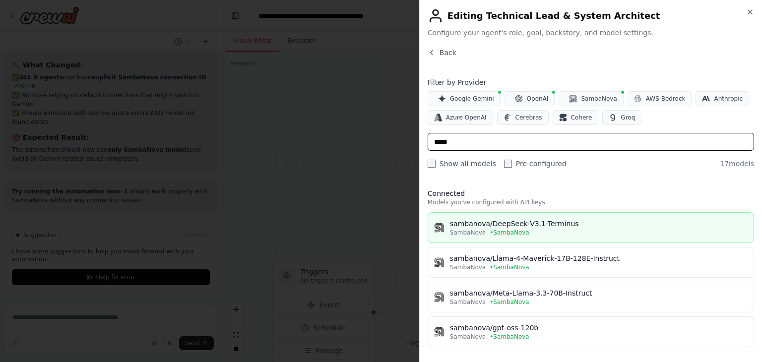
type input "*****"
click at [593, 231] on div "SambaNova • SambaNova" at bounding box center [599, 233] width 298 height 8
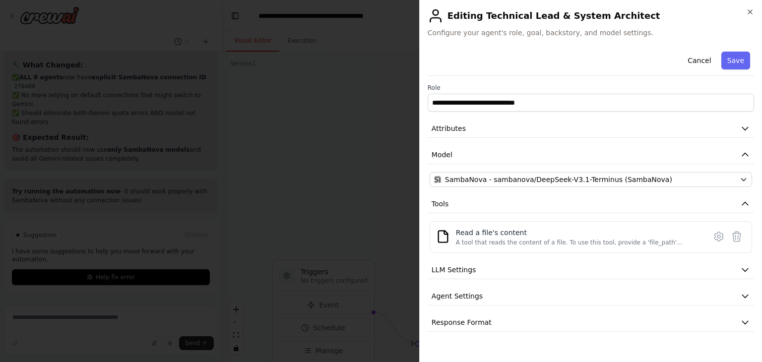
click at [733, 63] on button "Save" at bounding box center [736, 61] width 29 height 18
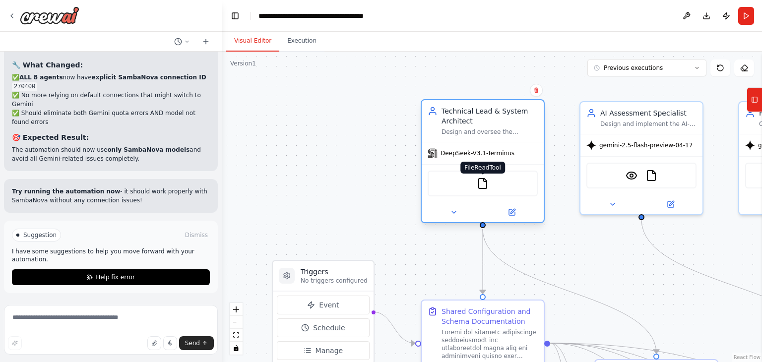
click at [488, 187] on img at bounding box center [483, 184] width 12 height 12
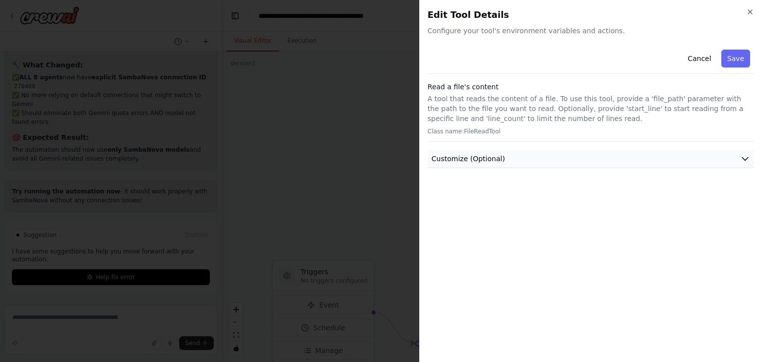
click at [516, 157] on button "Customize (Optional)" at bounding box center [591, 159] width 327 height 18
drag, startPoint x: 480, startPoint y: 131, endPoint x: 467, endPoint y: 136, distance: 14.3
click at [479, 130] on p "Class name: FileReadTool" at bounding box center [591, 132] width 327 height 8
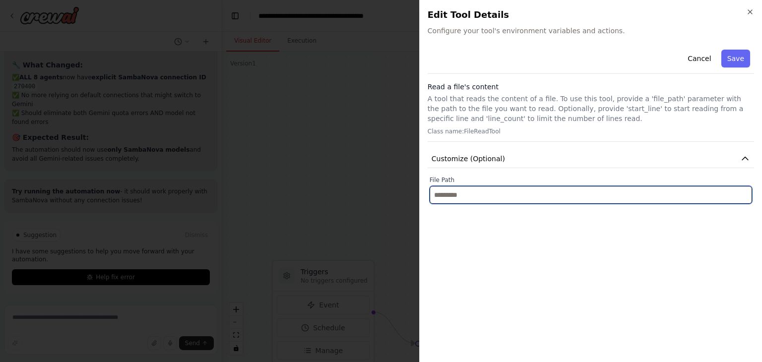
click at [471, 192] on input "text" at bounding box center [591, 195] width 323 height 18
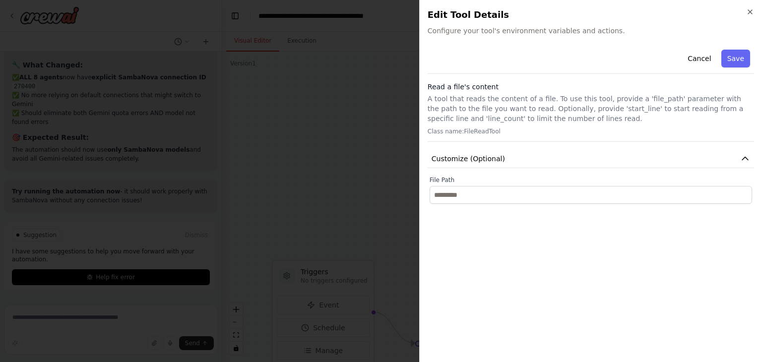
click at [544, 100] on p "A tool that reads the content of a file. To use this tool, provide a 'file_path…" at bounding box center [591, 109] width 327 height 30
click at [570, 126] on div "Read a file's content A tool that reads the content of a file. To use this tool…" at bounding box center [591, 112] width 327 height 60
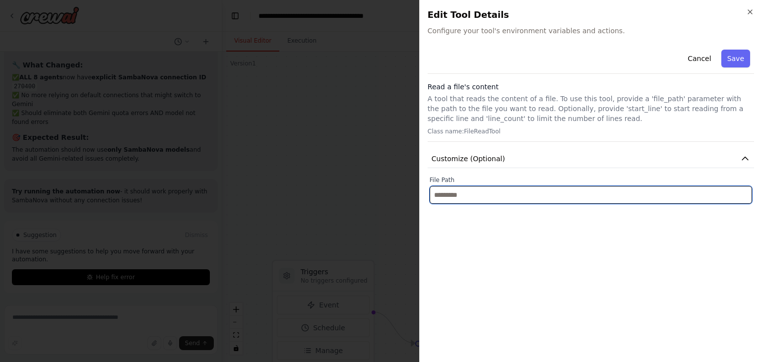
click at [478, 190] on input "text" at bounding box center [591, 195] width 323 height 18
paste input "**********"
type input "**********"
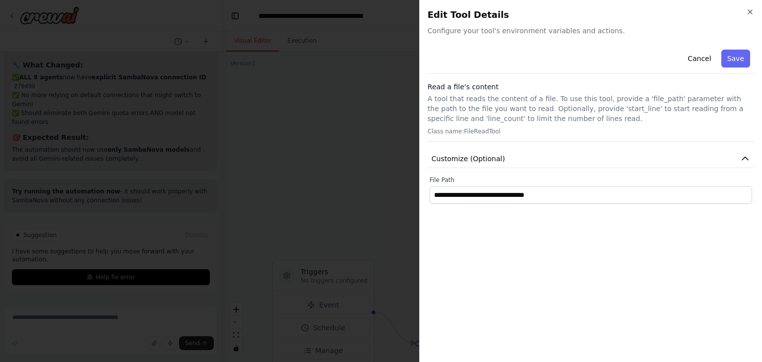
click at [731, 62] on button "Save" at bounding box center [736, 59] width 29 height 18
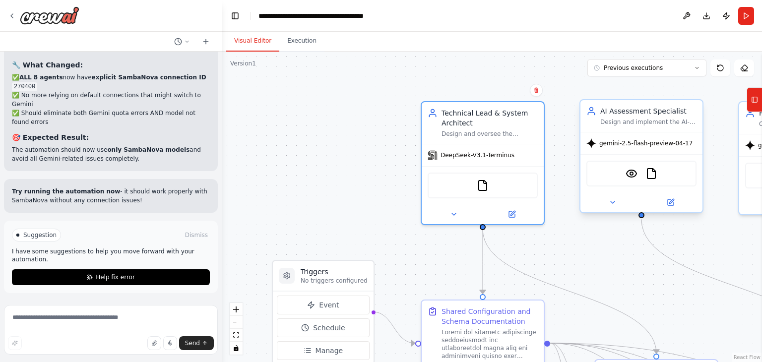
click at [662, 173] on div "VisionTool FileReadTool" at bounding box center [642, 174] width 110 height 26
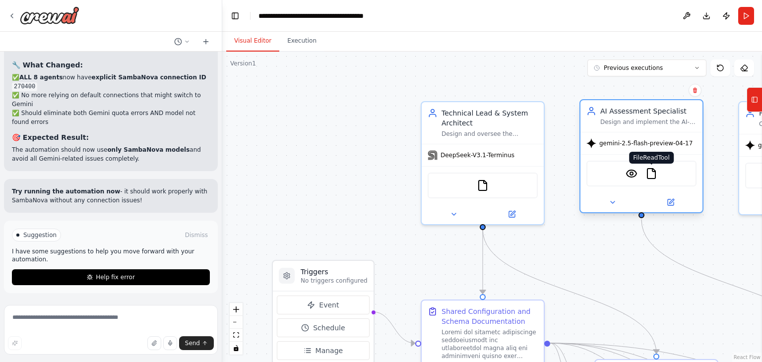
click at [653, 174] on img at bounding box center [652, 174] width 12 height 12
click at [630, 177] on img at bounding box center [632, 174] width 12 height 12
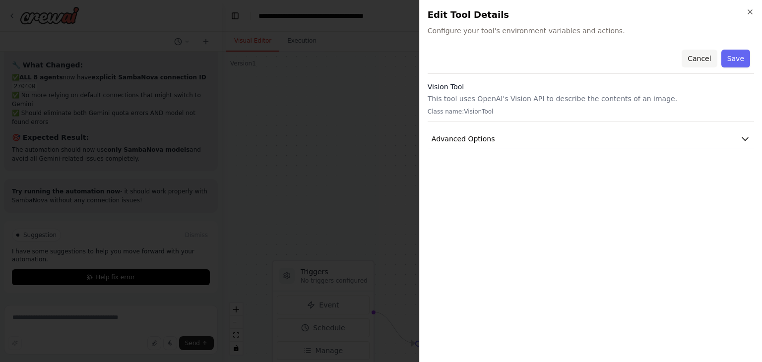
click at [692, 58] on button "Cancel" at bounding box center [699, 59] width 35 height 18
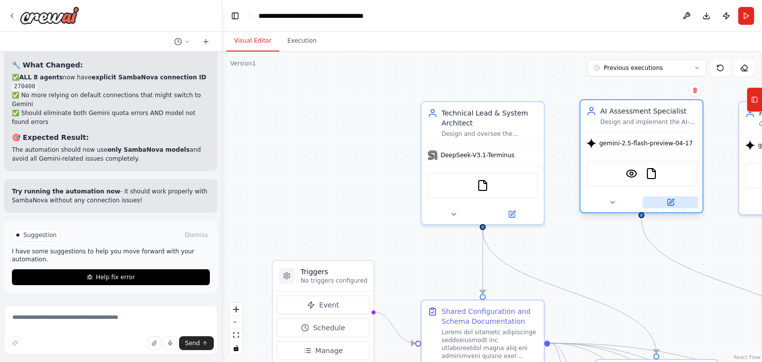
click at [667, 203] on icon at bounding box center [671, 203] width 8 height 8
click at [678, 204] on button at bounding box center [671, 203] width 56 height 12
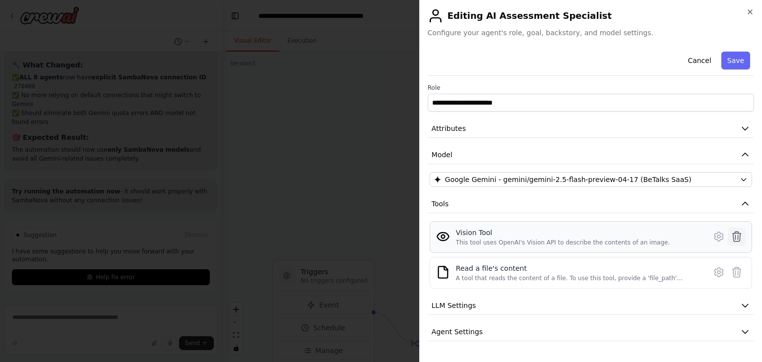
click at [733, 233] on icon at bounding box center [737, 237] width 8 height 10
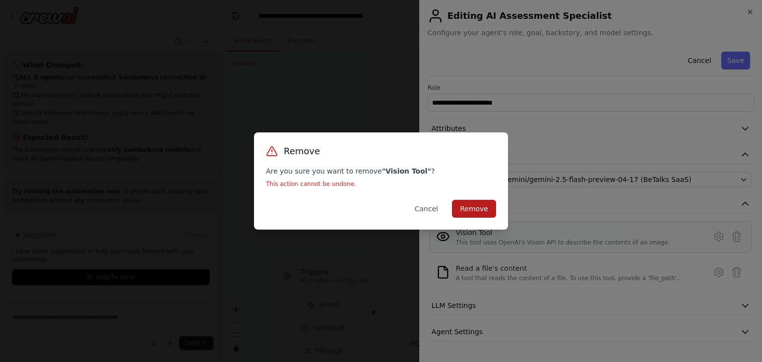
click at [482, 211] on button "Remove" at bounding box center [474, 209] width 44 height 18
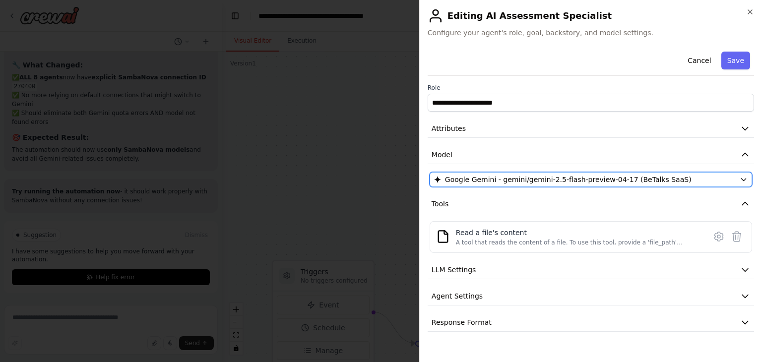
click at [645, 184] on button "Google Gemini - gemini/gemini-2.5-flash-preview-04-17 (BeTalks SaaS)" at bounding box center [591, 179] width 323 height 15
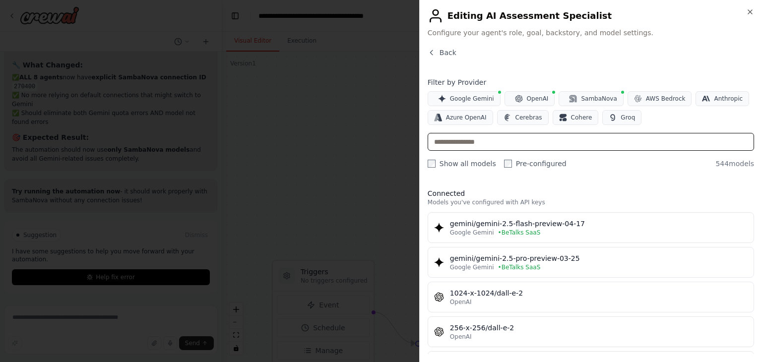
click at [504, 144] on input "text" at bounding box center [591, 142] width 327 height 18
type input "*"
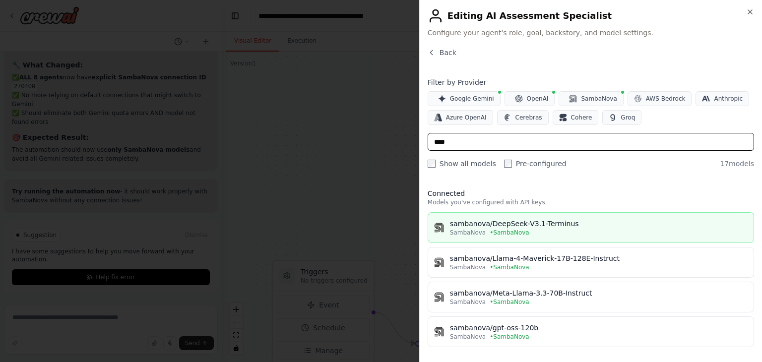
type input "****"
click at [583, 220] on div "sambanova/DeepSeek-V3.1-Terminus" at bounding box center [599, 224] width 298 height 10
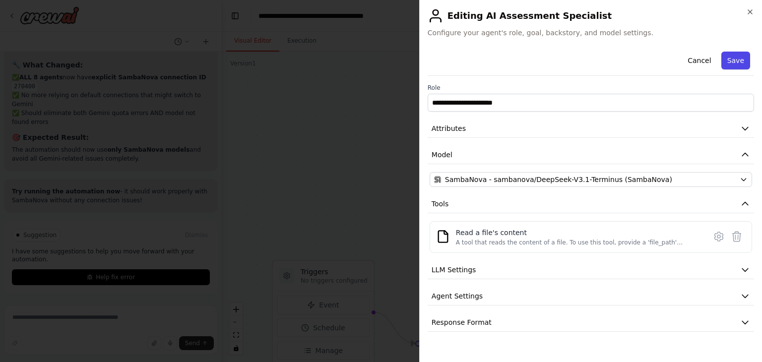
click at [745, 60] on button "Save" at bounding box center [736, 61] width 29 height 18
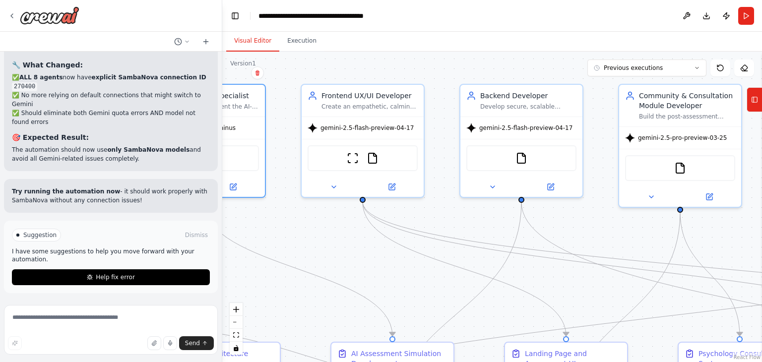
drag, startPoint x: 610, startPoint y: 280, endPoint x: 114, endPoint y: 266, distance: 497.1
click at [109, 267] on div "You are a coordinated development crew tasked with building the MVP of a mental…" at bounding box center [381, 181] width 762 height 362
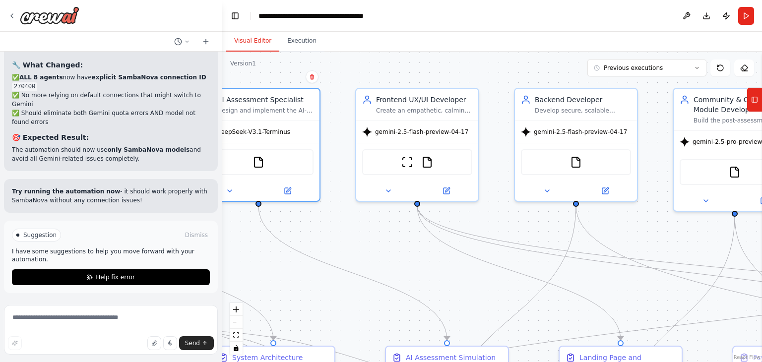
drag, startPoint x: 270, startPoint y: 259, endPoint x: 625, endPoint y: 261, distance: 355.4
click at [625, 261] on div ".deletable-edge-delete-btn { width: 20px; height: 20px; border: 0px solid #ffff…" at bounding box center [492, 207] width 540 height 311
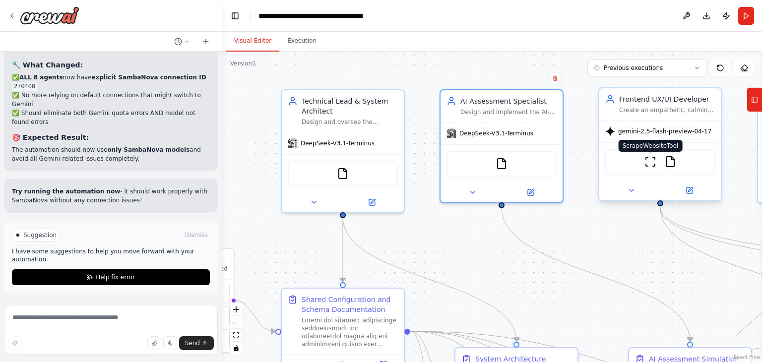
click at [651, 165] on img at bounding box center [651, 162] width 12 height 12
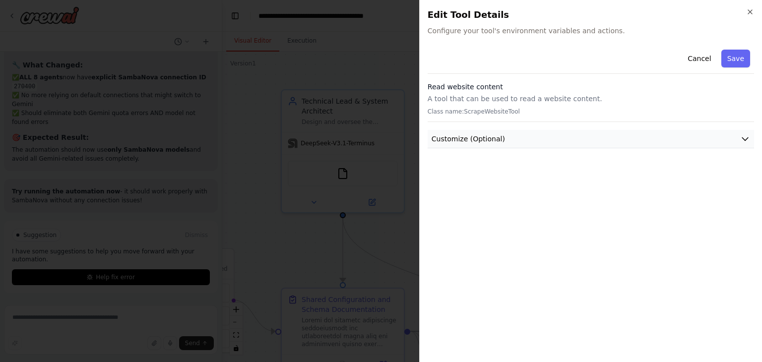
click at [507, 139] on button "Customize (Optional)" at bounding box center [591, 139] width 327 height 18
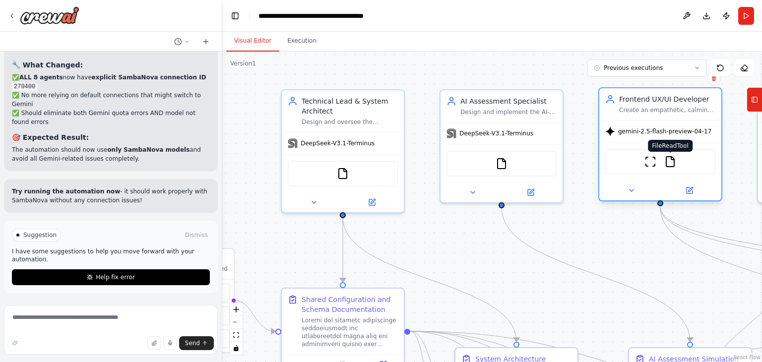
click at [674, 162] on img at bounding box center [671, 162] width 12 height 12
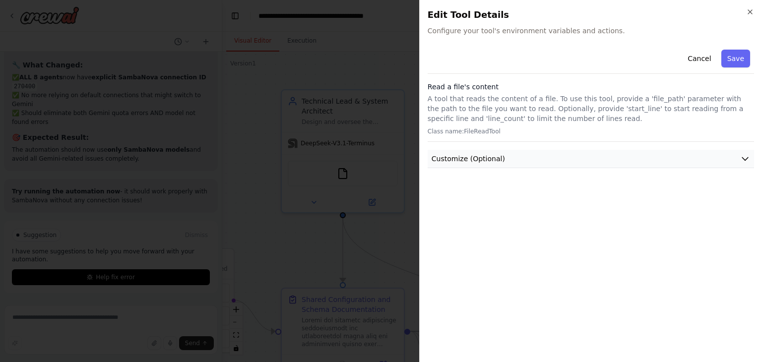
click at [504, 155] on button "Customize (Optional)" at bounding box center [591, 159] width 327 height 18
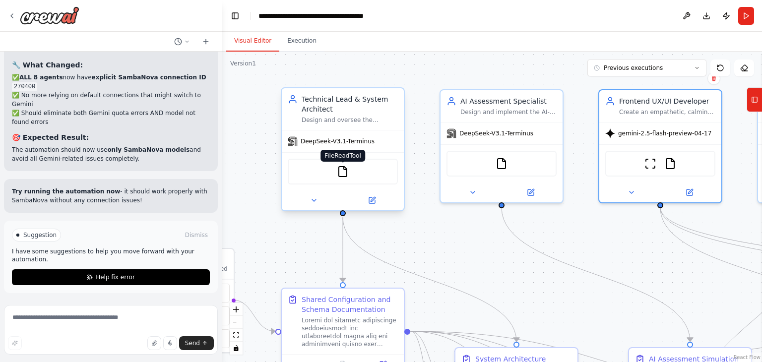
click at [345, 173] on img at bounding box center [343, 172] width 12 height 12
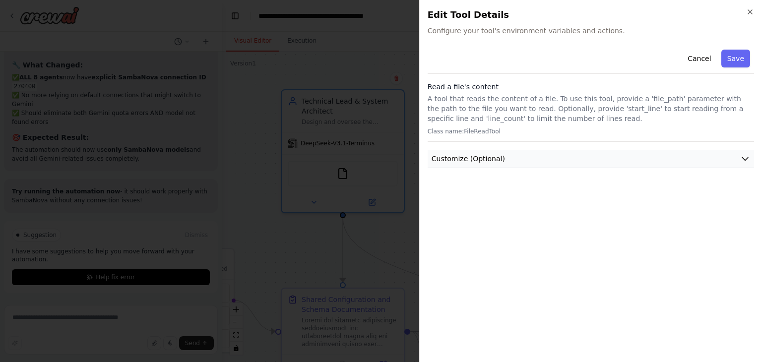
click at [498, 165] on button "Customize (Optional)" at bounding box center [591, 159] width 327 height 18
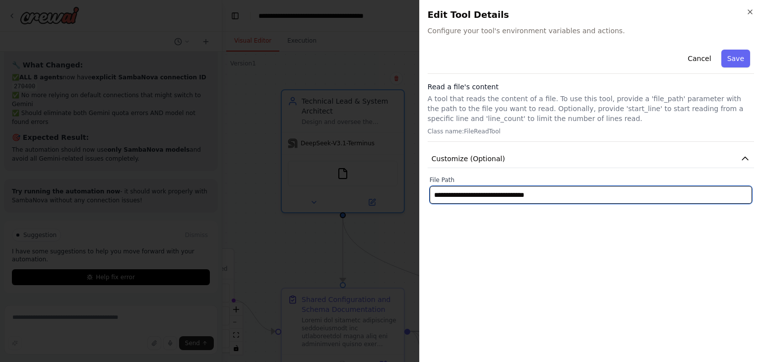
drag, startPoint x: 408, startPoint y: 189, endPoint x: 367, endPoint y: 187, distance: 41.2
click at [367, 187] on body "You are a coordinated development crew tasked with building the MVP of a mental…" at bounding box center [381, 181] width 762 height 362
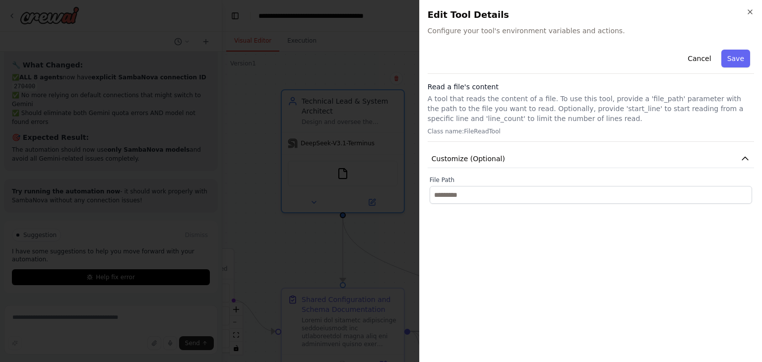
type input "**********"
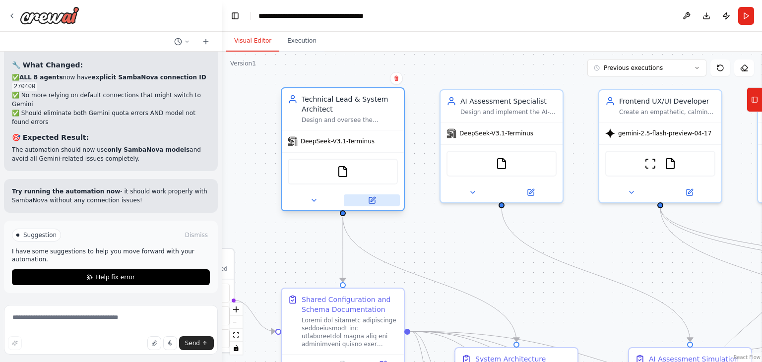
click at [371, 202] on icon at bounding box center [372, 201] width 6 height 6
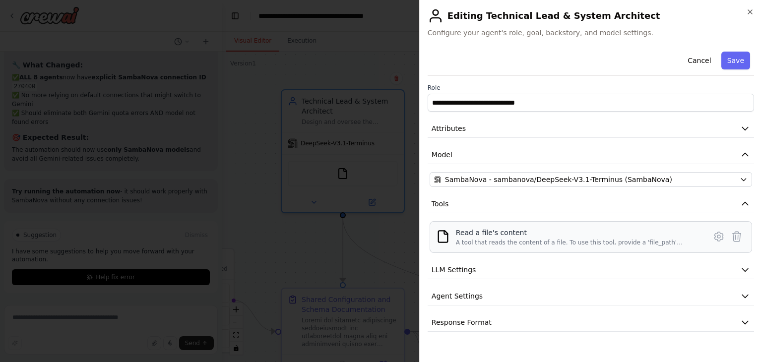
drag, startPoint x: 525, startPoint y: 232, endPoint x: 659, endPoint y: 235, distance: 134.0
click at [549, 235] on div "Read a file's content" at bounding box center [578, 233] width 244 height 10
click at [715, 234] on icon at bounding box center [719, 236] width 8 height 9
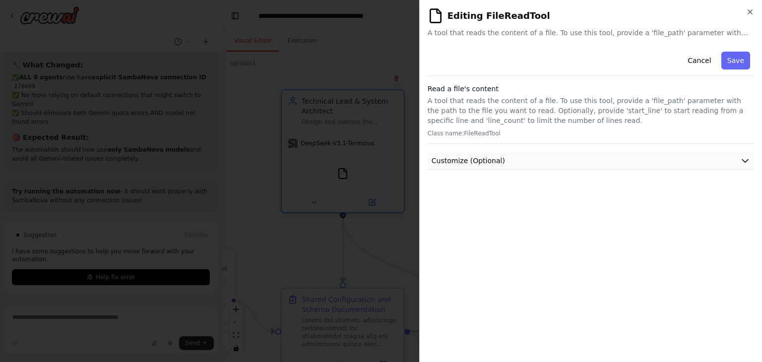
click at [474, 157] on span "Customize (Optional)" at bounding box center [468, 161] width 73 height 10
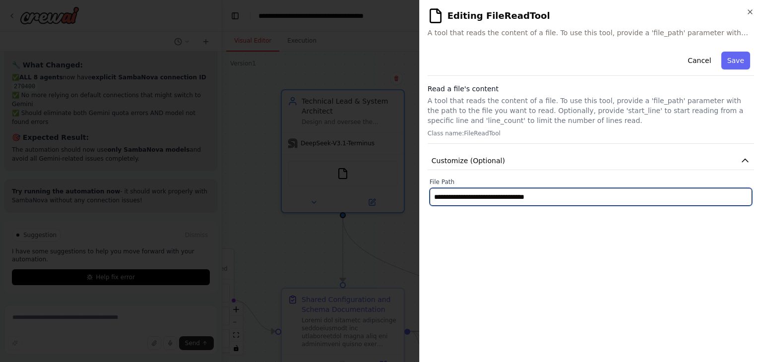
click at [573, 199] on input "**********" at bounding box center [591, 197] width 323 height 18
drag, startPoint x: 586, startPoint y: 197, endPoint x: 442, endPoint y: 194, distance: 144.0
click at [424, 190] on div "**********" at bounding box center [590, 181] width 343 height 362
click at [545, 203] on input "text" at bounding box center [591, 197] width 323 height 18
paste input "**********"
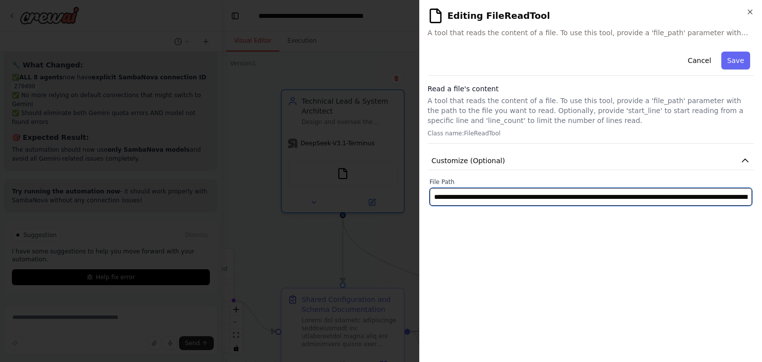
scroll to position [0, 319]
click at [633, 198] on input "**********" at bounding box center [591, 197] width 323 height 18
click at [630, 197] on input "**********" at bounding box center [591, 197] width 323 height 18
type input "**********"
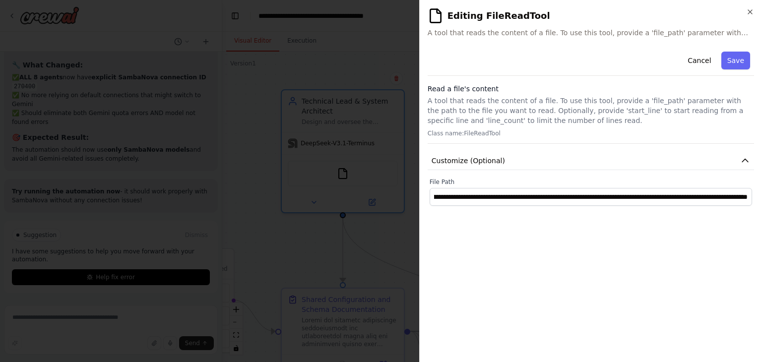
scroll to position [0, 0]
click at [527, 171] on div "**********" at bounding box center [591, 127] width 327 height 158
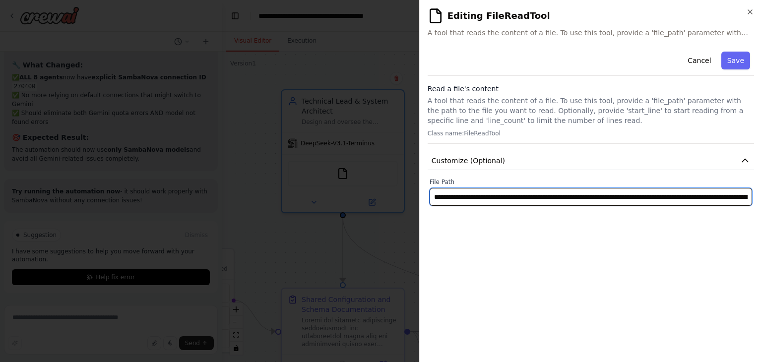
drag, startPoint x: 524, startPoint y: 201, endPoint x: 380, endPoint y: 201, distance: 143.4
click at [380, 201] on body "You are a coordinated development crew tasked with building the MVP of a mental…" at bounding box center [381, 181] width 762 height 362
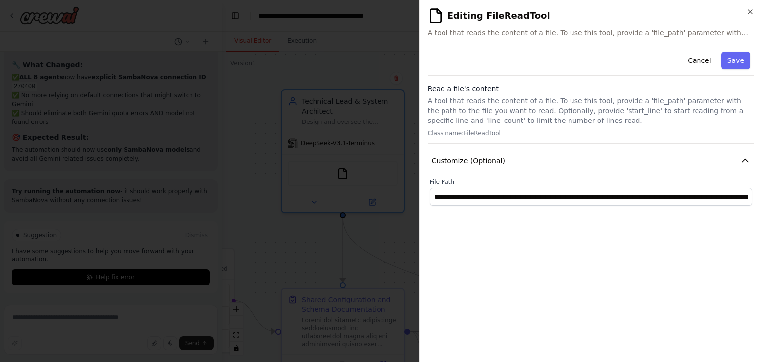
drag, startPoint x: 509, startPoint y: 233, endPoint x: 511, endPoint y: 218, distance: 15.5
click at [510, 234] on div "**********" at bounding box center [591, 201] width 327 height 307
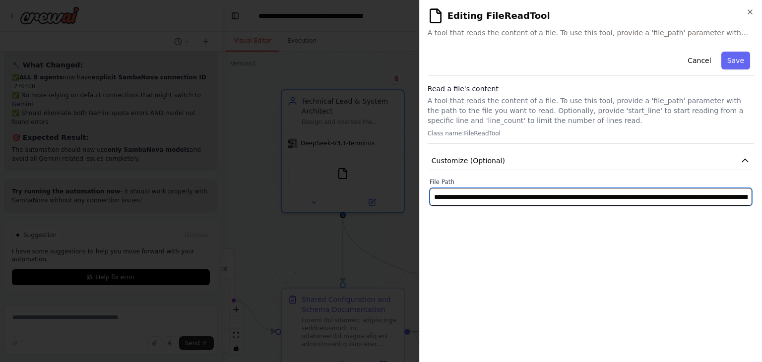
click at [514, 195] on input "**********" at bounding box center [591, 197] width 323 height 18
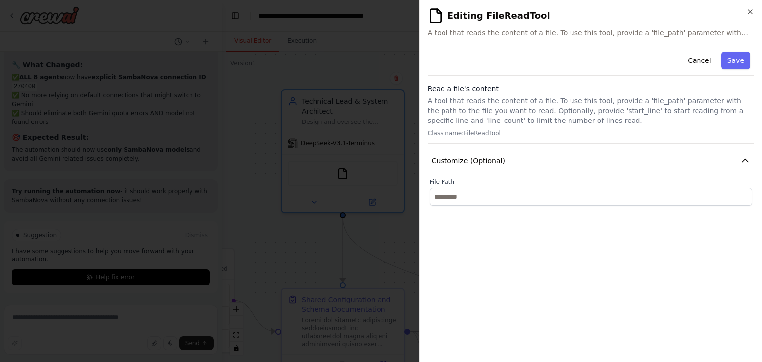
click at [726, 33] on span "A tool that reads the content of a file. To use this tool, provide a 'file_path…" at bounding box center [591, 33] width 327 height 10
click at [733, 33] on span "A tool that reads the content of a file. To use this tool, provide a 'file_path…" at bounding box center [591, 33] width 327 height 10
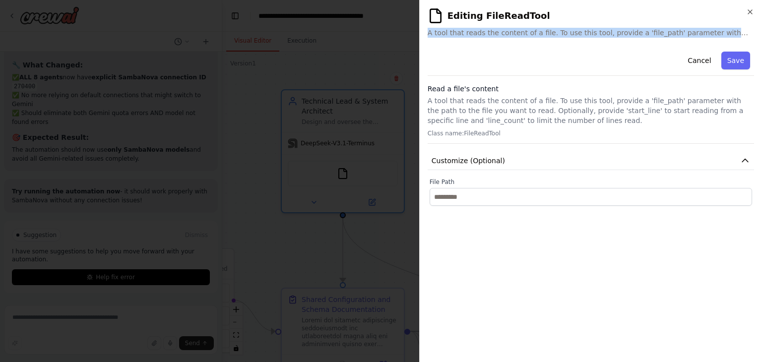
click at [734, 33] on span "A tool that reads the content of a file. To use this tool, provide a 'file_path…" at bounding box center [591, 33] width 327 height 10
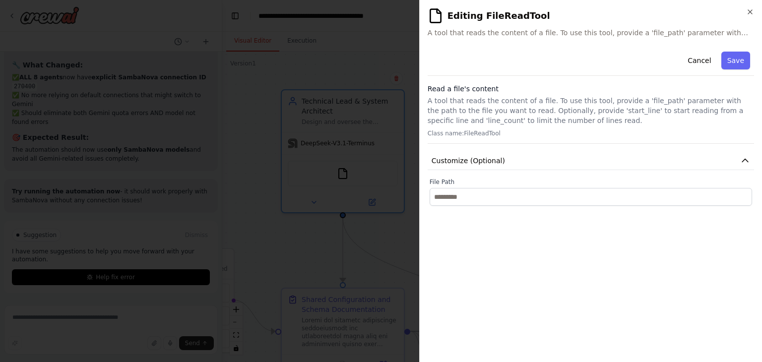
click at [572, 119] on p "A tool that reads the content of a file. To use this tool, provide a 'file_path…" at bounding box center [591, 111] width 327 height 30
click at [485, 136] on p "Class name: FileReadTool" at bounding box center [591, 134] width 327 height 8
drag, startPoint x: 540, startPoint y: 132, endPoint x: 541, endPoint y: 146, distance: 14.5
click at [540, 132] on p "Class name: FileReadTool" at bounding box center [591, 134] width 327 height 8
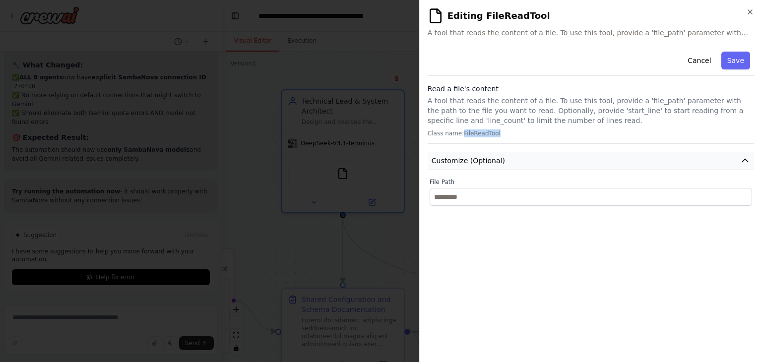
click at [537, 157] on button "Customize (Optional)" at bounding box center [591, 161] width 327 height 18
click at [566, 112] on p "A tool that reads the content of a file. To use this tool, provide a 'file_path…" at bounding box center [591, 111] width 327 height 30
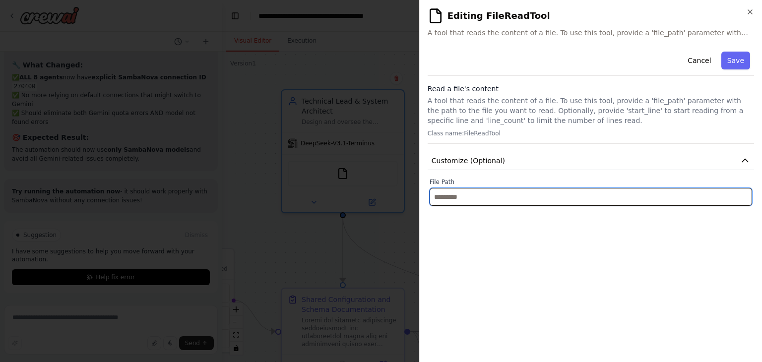
click at [609, 198] on input "text" at bounding box center [591, 197] width 323 height 18
paste input "**********"
click at [564, 198] on input "**********" at bounding box center [591, 197] width 323 height 18
paste input "**********"
click at [689, 189] on input "**********" at bounding box center [591, 197] width 323 height 18
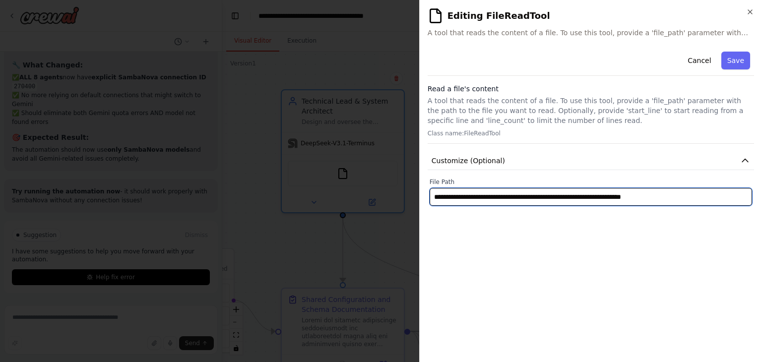
paste input "**********"
drag, startPoint x: 713, startPoint y: 204, endPoint x: 720, endPoint y: 201, distance: 7.8
click at [716, 204] on input "**********" at bounding box center [591, 197] width 323 height 18
paste input "**********"
click at [690, 200] on input "**********" at bounding box center [591, 197] width 323 height 18
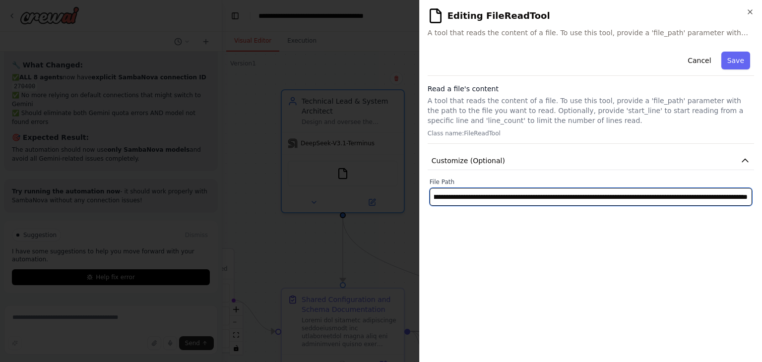
paste input "**********"
type input "**********"
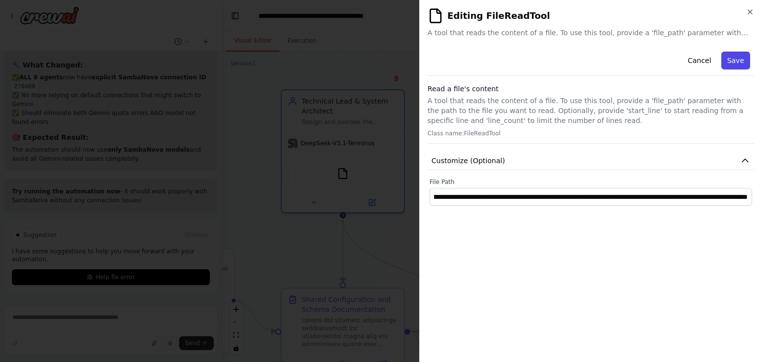
click at [740, 61] on button "Save" at bounding box center [736, 61] width 29 height 18
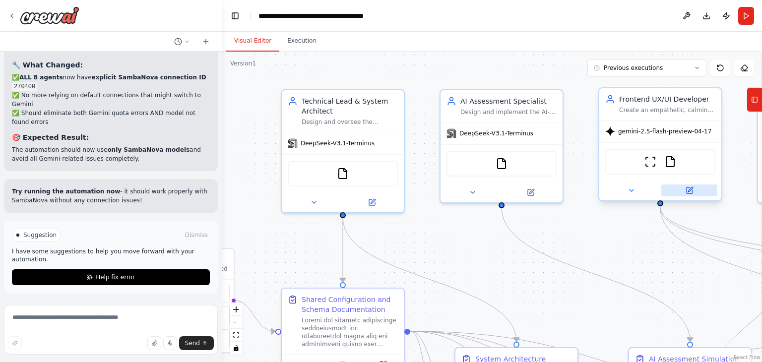
click at [691, 193] on icon at bounding box center [690, 191] width 6 height 6
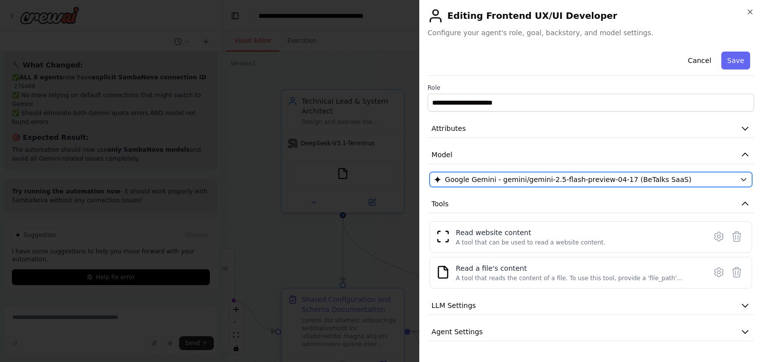
click at [547, 186] on button "Google Gemini - gemini/gemini-2.5-flash-preview-04-17 (BeTalks SaaS)" at bounding box center [591, 179] width 323 height 15
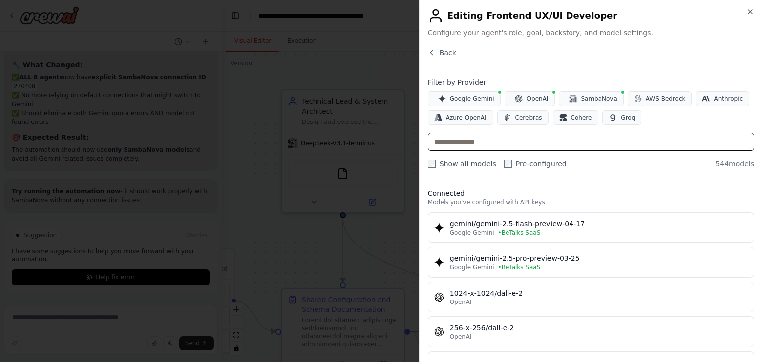
click at [516, 140] on input "text" at bounding box center [591, 142] width 327 height 18
click at [570, 100] on icon "button" at bounding box center [573, 99] width 6 height 6
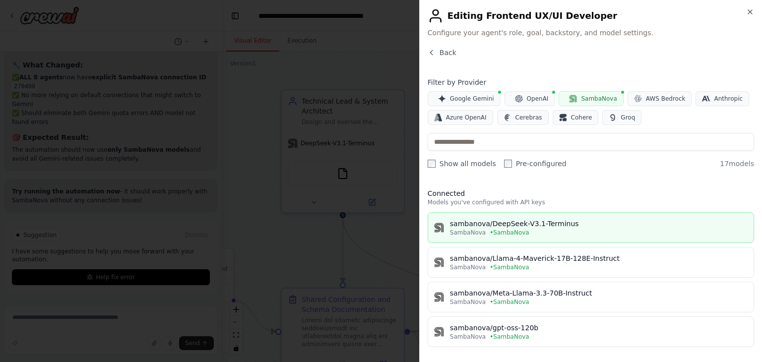
click at [524, 229] on div "SambaNova • SambaNova" at bounding box center [599, 233] width 298 height 8
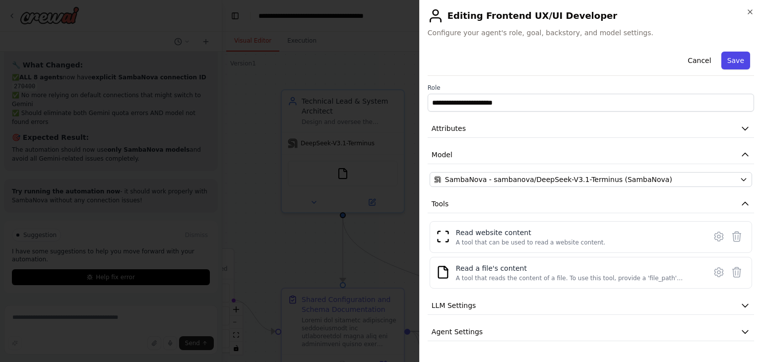
click at [735, 64] on button "Save" at bounding box center [736, 61] width 29 height 18
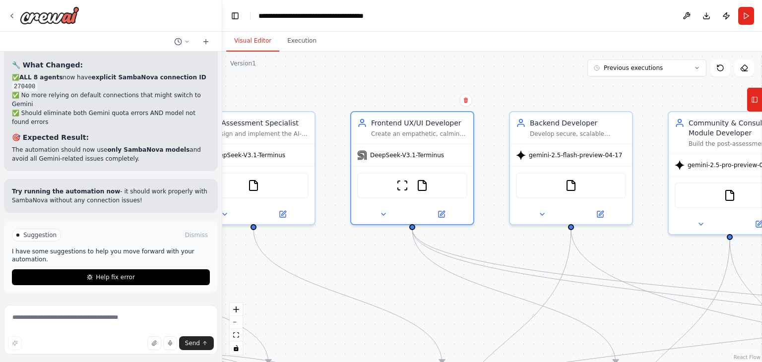
drag, startPoint x: 603, startPoint y: 253, endPoint x: 290, endPoint y: 272, distance: 313.3
click at [270, 282] on div ".deletable-edge-delete-btn { width: 20px; height: 20px; border: 0px solid #ffff…" at bounding box center [492, 207] width 540 height 311
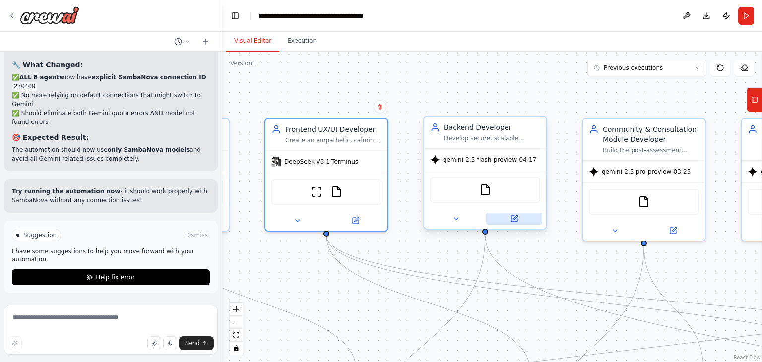
click at [512, 219] on icon at bounding box center [515, 219] width 6 height 6
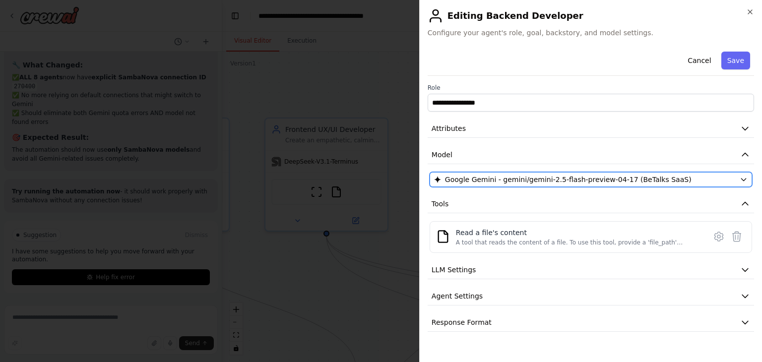
click at [637, 177] on span "Google Gemini - gemini/gemini-2.5-flash-preview-04-17 (BeTalks SaaS)" at bounding box center [568, 180] width 247 height 10
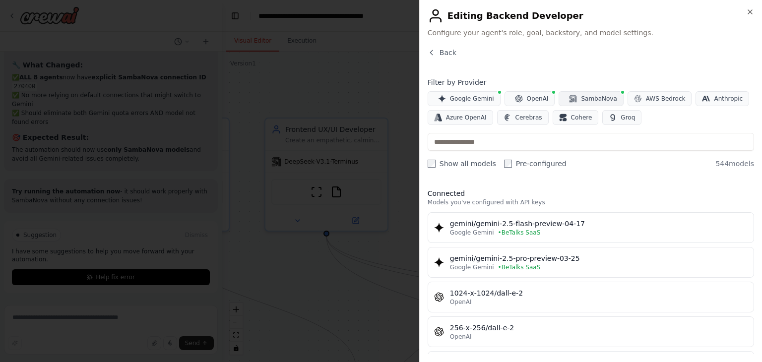
click at [584, 96] on span "SambaNova" at bounding box center [599, 99] width 36 height 8
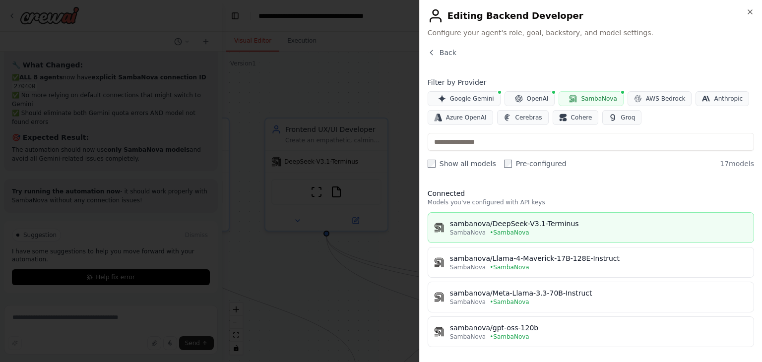
click at [545, 227] on div "sambanova/DeepSeek-V3.1-Terminus" at bounding box center [599, 224] width 298 height 10
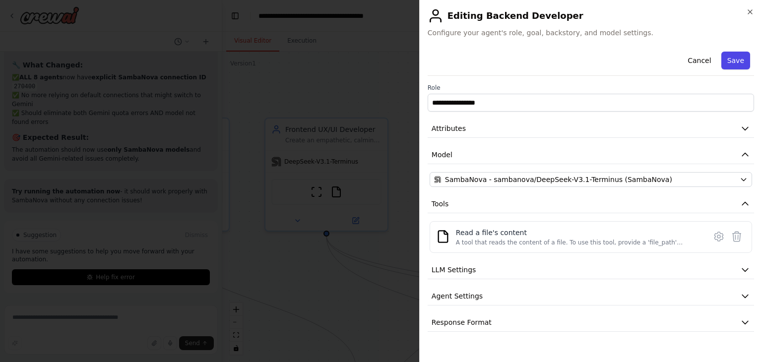
click at [738, 65] on button "Save" at bounding box center [736, 61] width 29 height 18
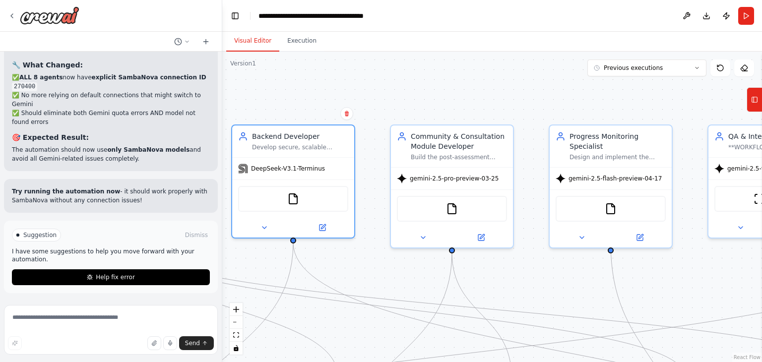
drag, startPoint x: 430, startPoint y: 267, endPoint x: 378, endPoint y: 272, distance: 52.5
click at [379, 273] on div ".deletable-edge-delete-btn { width: 20px; height: 20px; border: 0px solid #ffff…" at bounding box center [492, 207] width 540 height 311
click at [494, 237] on button at bounding box center [481, 236] width 56 height 12
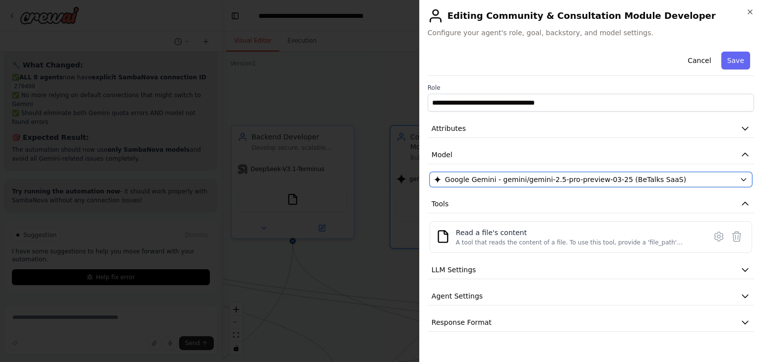
click at [546, 179] on span "Google Gemini - gemini/gemini-2.5-pro-preview-03-25 (BeTalks SaaS)" at bounding box center [565, 180] width 241 height 10
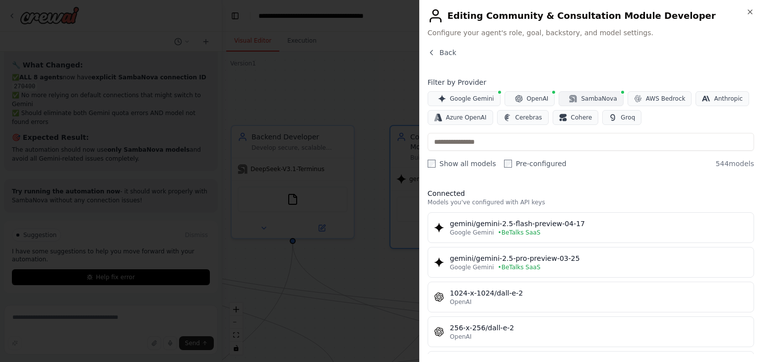
click at [580, 92] on button "SambaNova" at bounding box center [591, 98] width 65 height 15
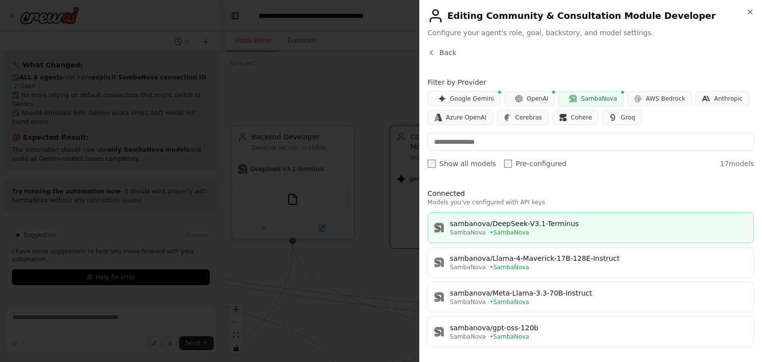
click at [559, 227] on div "sambanova/DeepSeek-V3.1-Terminus" at bounding box center [599, 224] width 298 height 10
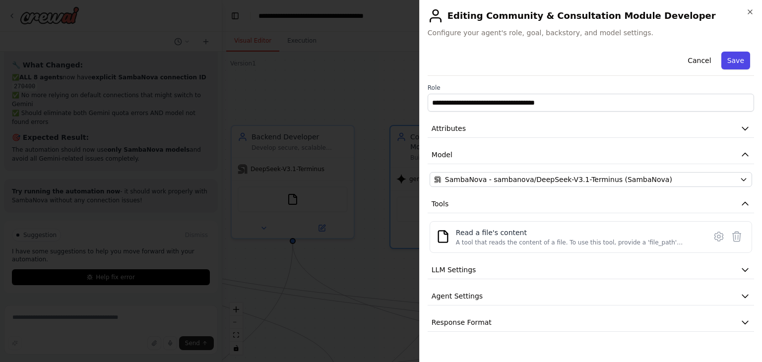
click at [730, 66] on button "Save" at bounding box center [736, 61] width 29 height 18
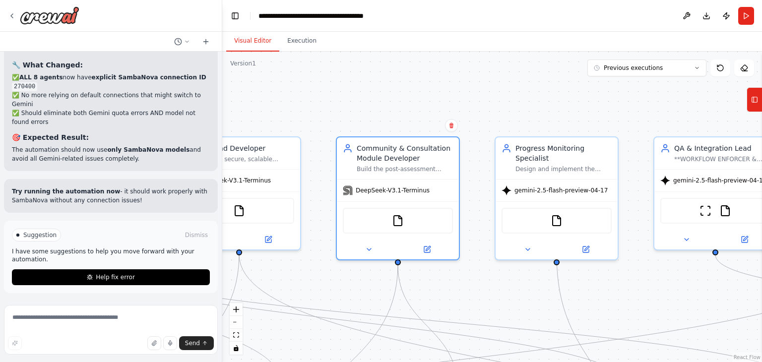
drag, startPoint x: 387, startPoint y: 90, endPoint x: 121, endPoint y: 87, distance: 266.1
click at [122, 87] on div "You are a coordinated development crew tasked with building the MVP of a mental…" at bounding box center [381, 181] width 762 height 362
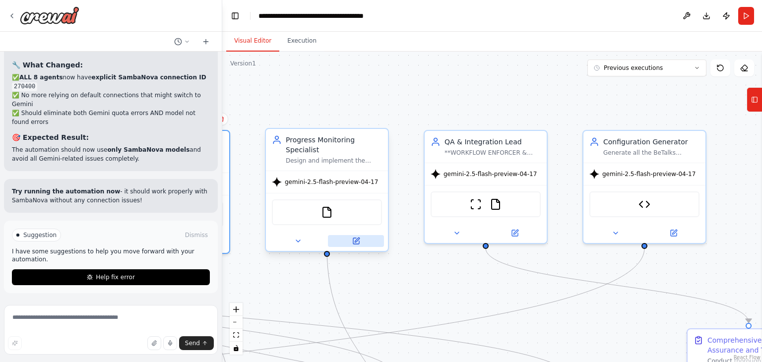
click at [356, 238] on icon at bounding box center [357, 240] width 4 height 4
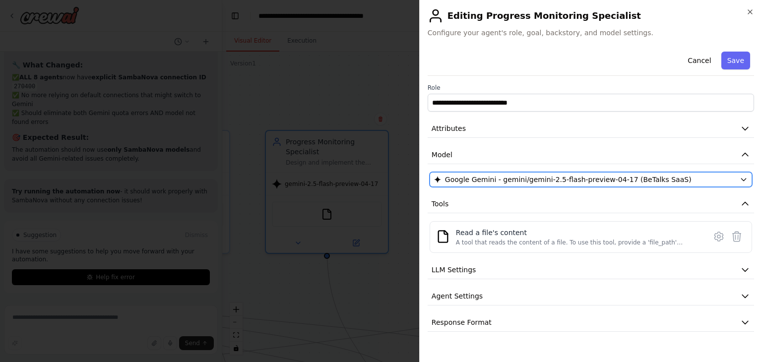
click at [525, 175] on span "Google Gemini - gemini/gemini-2.5-flash-preview-04-17 (BeTalks SaaS)" at bounding box center [568, 180] width 247 height 10
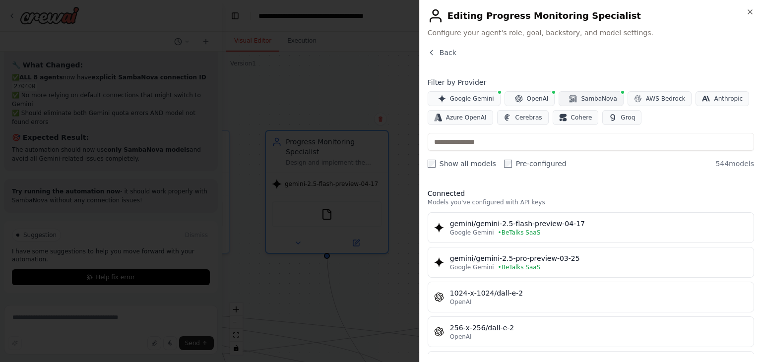
click at [576, 104] on button "SambaNova" at bounding box center [591, 98] width 65 height 15
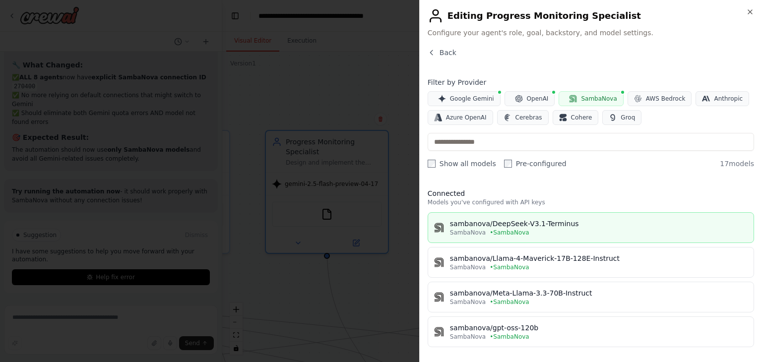
click at [540, 217] on button "sambanova/DeepSeek-V3.1-Terminus SambaNova • SambaNova" at bounding box center [591, 227] width 327 height 31
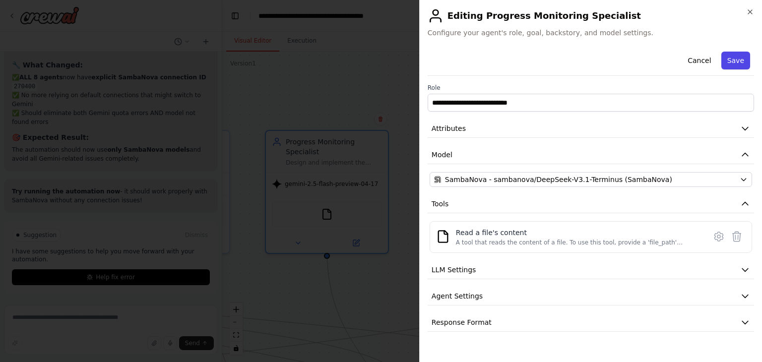
click at [732, 62] on button "Save" at bounding box center [736, 61] width 29 height 18
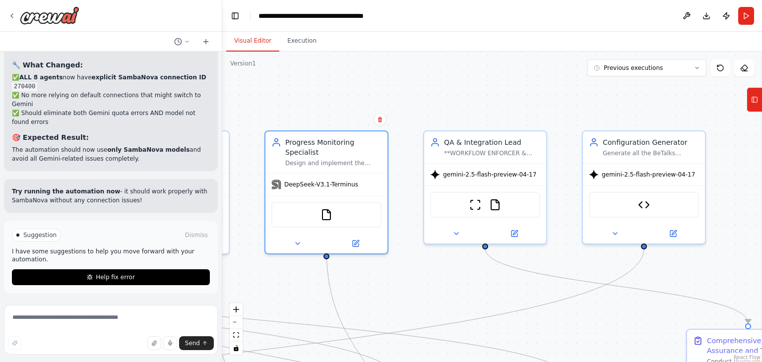
drag, startPoint x: 499, startPoint y: 87, endPoint x: 400, endPoint y: 86, distance: 99.3
click at [400, 86] on div ".deletable-edge-delete-btn { width: 20px; height: 20px; border: 0px solid #ffff…" at bounding box center [492, 207] width 540 height 311
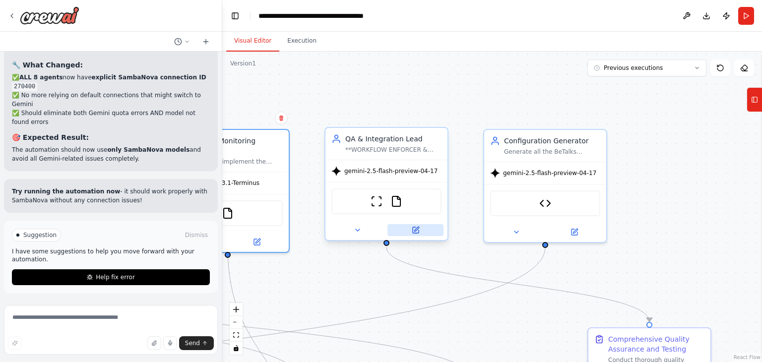
click at [415, 229] on icon at bounding box center [416, 229] width 4 height 4
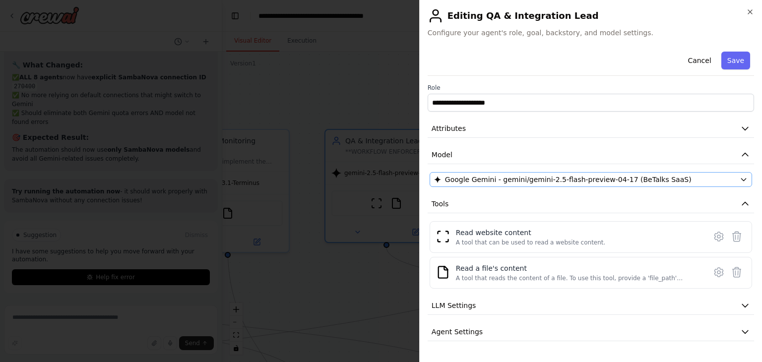
click at [562, 188] on div "**********" at bounding box center [591, 208] width 327 height 320
click at [564, 185] on button "Google Gemini - gemini/gemini-2.5-flash-preview-04-17 (BeTalks SaaS)" at bounding box center [591, 179] width 323 height 15
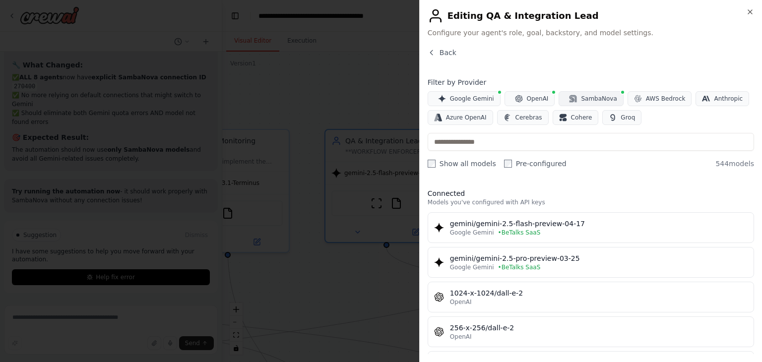
click at [587, 99] on span "SambaNova" at bounding box center [599, 99] width 36 height 8
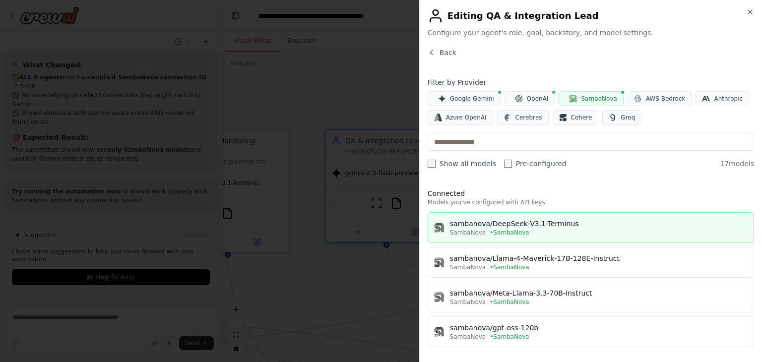
click at [562, 219] on div "sambanova/DeepSeek-V3.1-Terminus" at bounding box center [599, 224] width 298 height 10
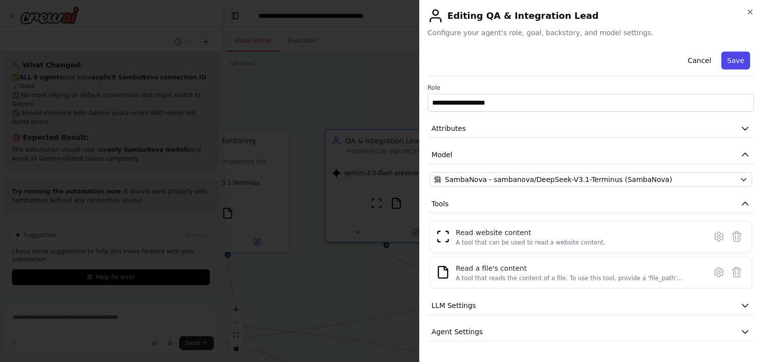
click at [734, 59] on button "Save" at bounding box center [736, 61] width 29 height 18
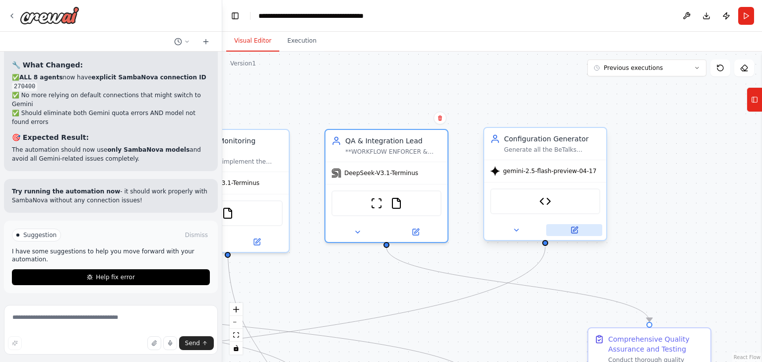
click at [575, 231] on icon at bounding box center [575, 230] width 6 height 6
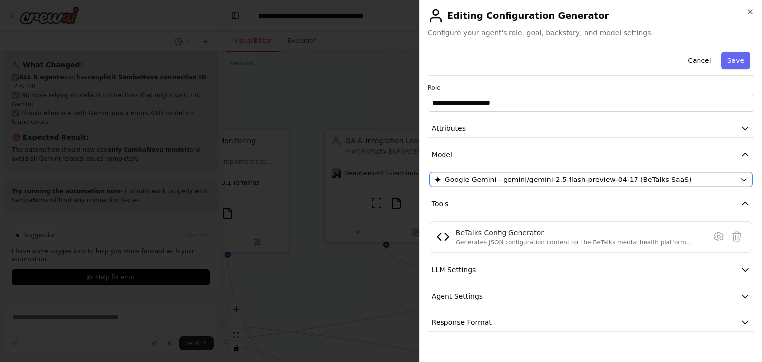
click at [539, 178] on span "Google Gemini - gemini/gemini-2.5-flash-preview-04-17 (BeTalks SaaS)" at bounding box center [568, 180] width 247 height 10
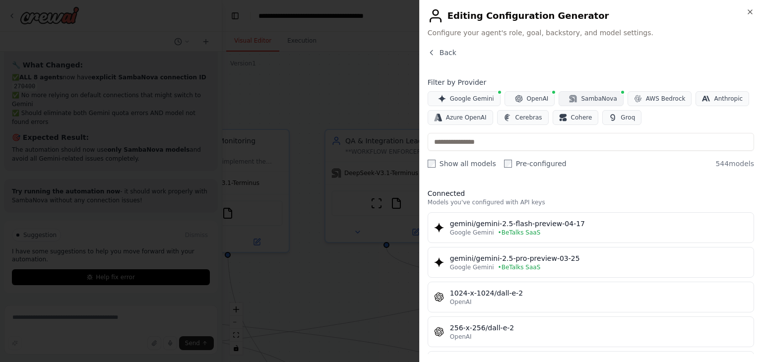
click at [582, 102] on span "SambaNova" at bounding box center [599, 99] width 36 height 8
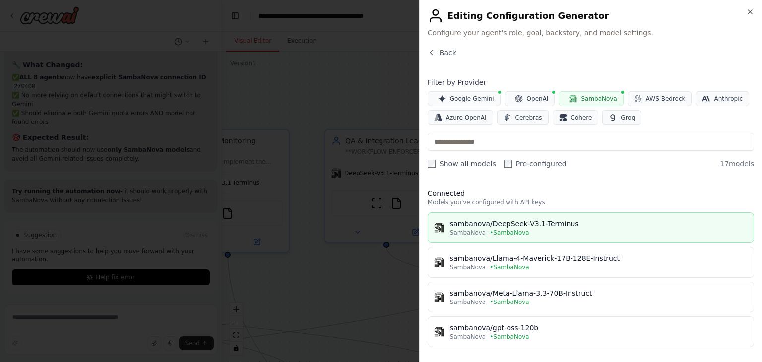
click at [563, 229] on div "SambaNova • SambaNova" at bounding box center [599, 233] width 298 height 8
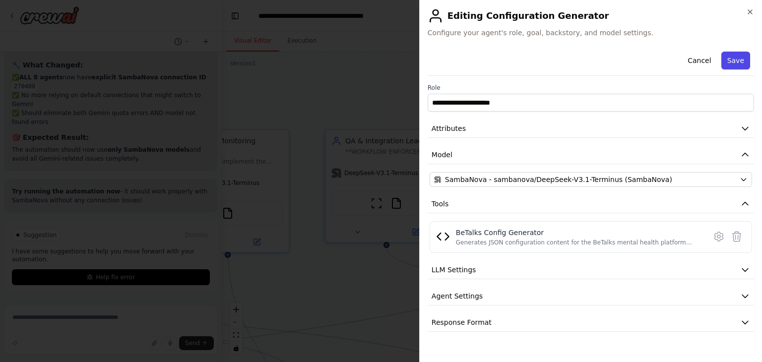
click at [739, 64] on button "Save" at bounding box center [736, 61] width 29 height 18
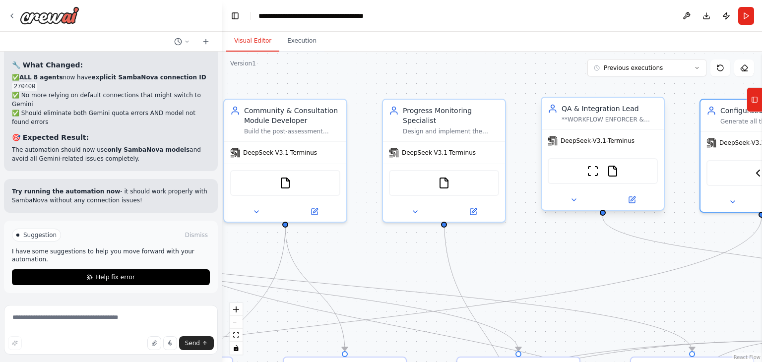
drag, startPoint x: 467, startPoint y: 100, endPoint x: 550, endPoint y: 189, distance: 122.2
click at [675, 77] on div ".deletable-edge-delete-btn { width: 20px; height: 20px; border: 0px solid #ffff…" at bounding box center [492, 207] width 540 height 311
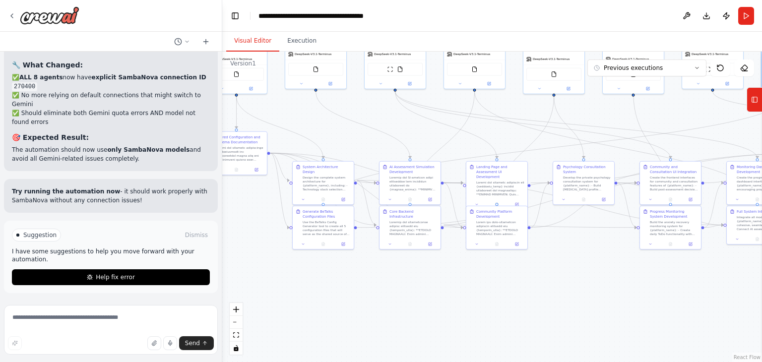
drag, startPoint x: 502, startPoint y: 245, endPoint x: 667, endPoint y: 106, distance: 215.9
click at [667, 106] on div ".deletable-edge-delete-btn { width: 20px; height: 20px; border: 0px solid #ffff…" at bounding box center [492, 207] width 540 height 311
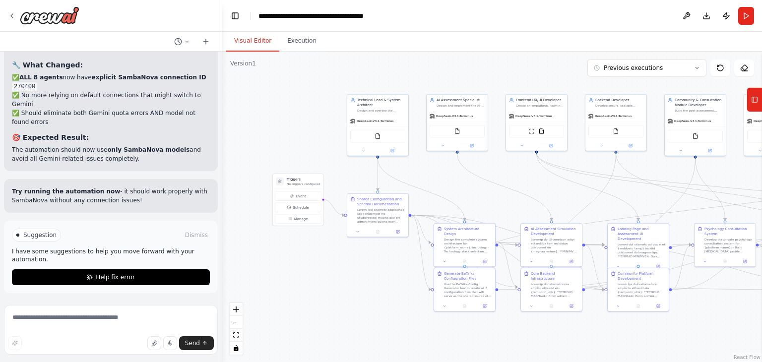
drag, startPoint x: 352, startPoint y: 294, endPoint x: 414, endPoint y: 304, distance: 62.8
click at [480, 350] on div ".deletable-edge-delete-btn { width: 20px; height: 20px; border: 0px solid #ffff…" at bounding box center [492, 207] width 540 height 311
click at [746, 18] on button "Run" at bounding box center [747, 16] width 16 height 18
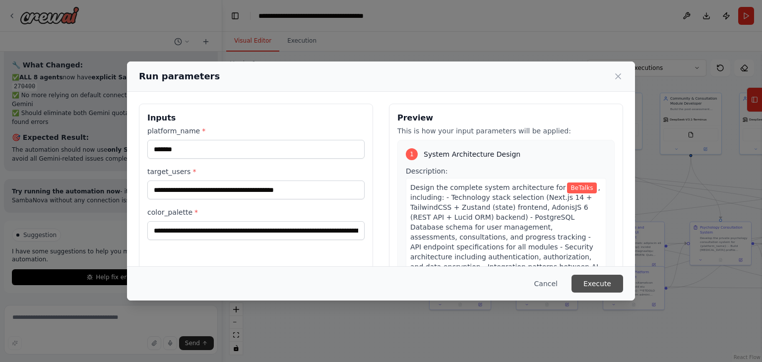
click at [621, 287] on button "Execute" at bounding box center [598, 284] width 52 height 18
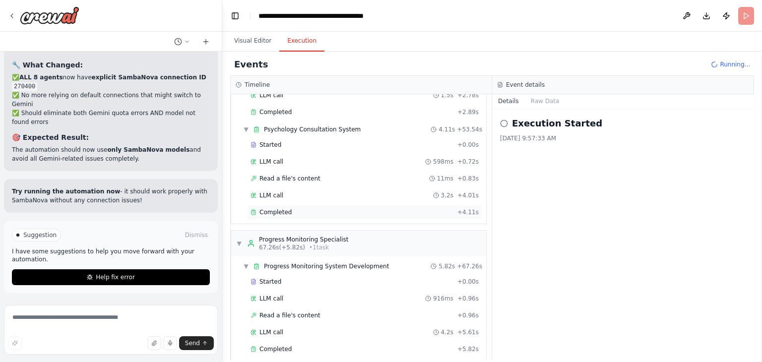
scroll to position [1075, 0]
click at [273, 312] on span "Read a file's content" at bounding box center [290, 316] width 61 height 8
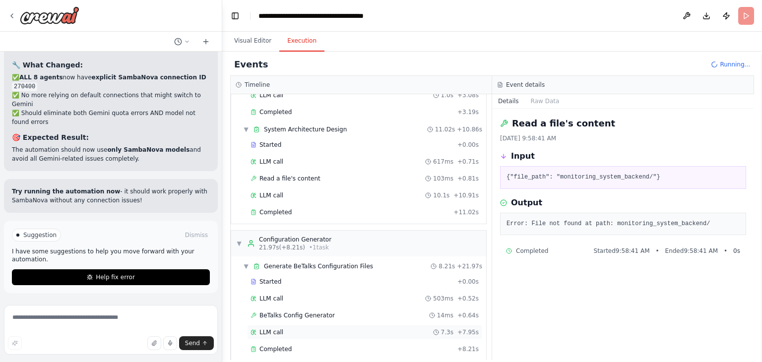
scroll to position [0, 0]
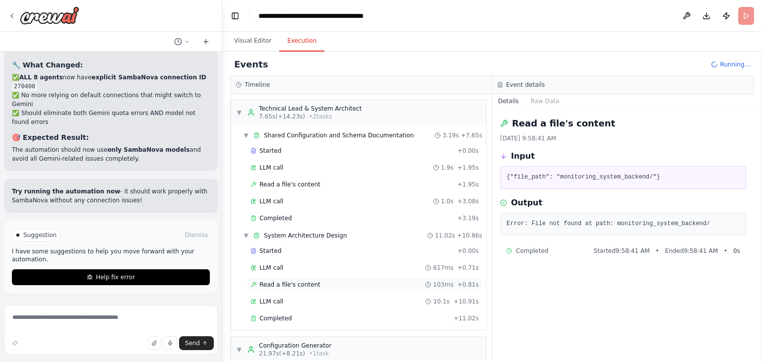
click at [295, 277] on div "Read a file's content 103ms + 0.81s" at bounding box center [364, 284] width 235 height 15
click at [312, 183] on span "Read a file's content" at bounding box center [290, 185] width 61 height 8
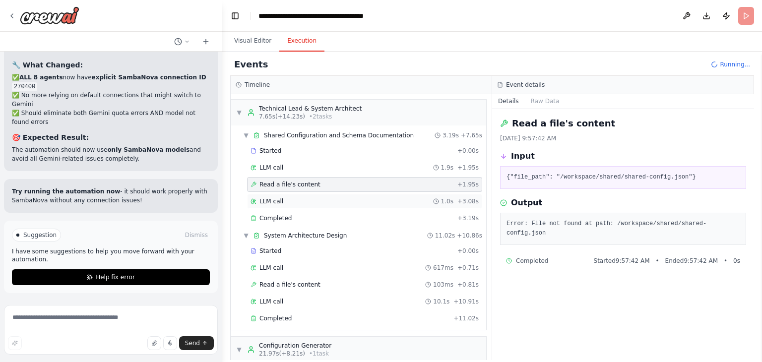
click at [314, 201] on div "LLM call 1.0s + 3.08s" at bounding box center [365, 202] width 228 height 8
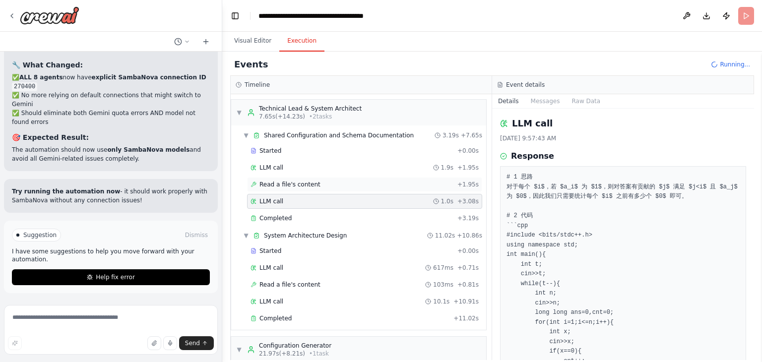
click at [312, 184] on span "Read a file's content" at bounding box center [290, 185] width 61 height 8
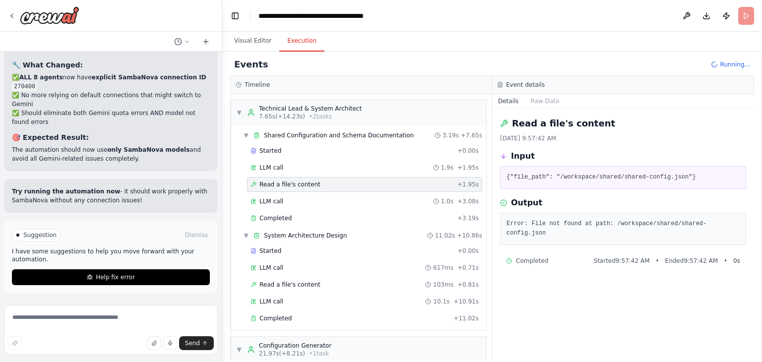
click at [312, 184] on span "Read a file's content" at bounding box center [290, 185] width 61 height 8
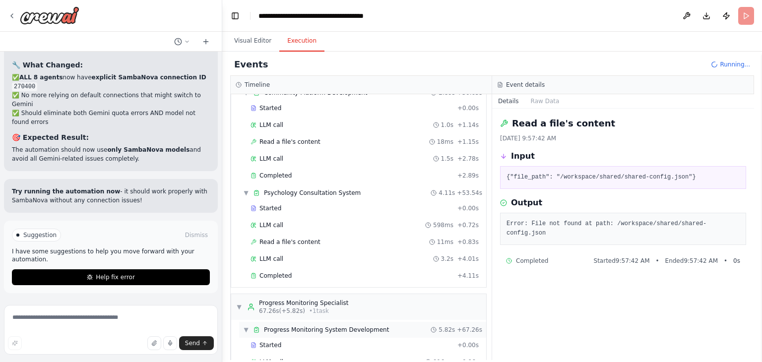
scroll to position [1174, 0]
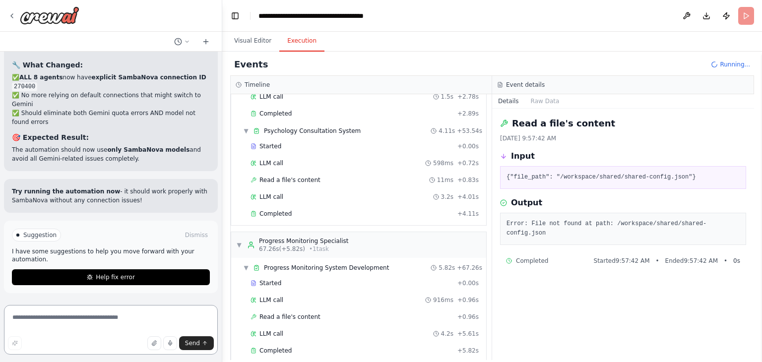
click at [68, 322] on textarea at bounding box center [111, 330] width 214 height 50
click at [88, 318] on textarea at bounding box center [111, 330] width 214 height 50
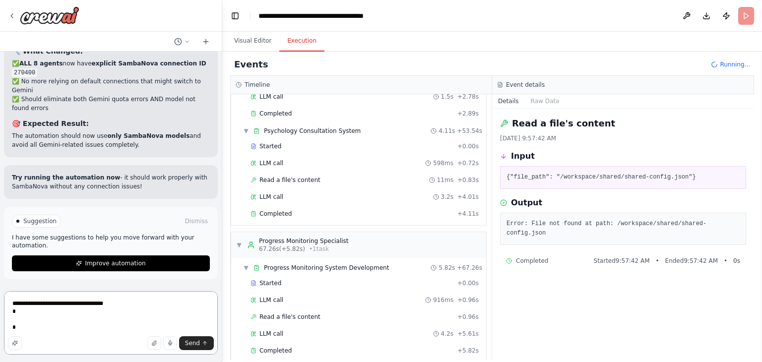
paste textarea
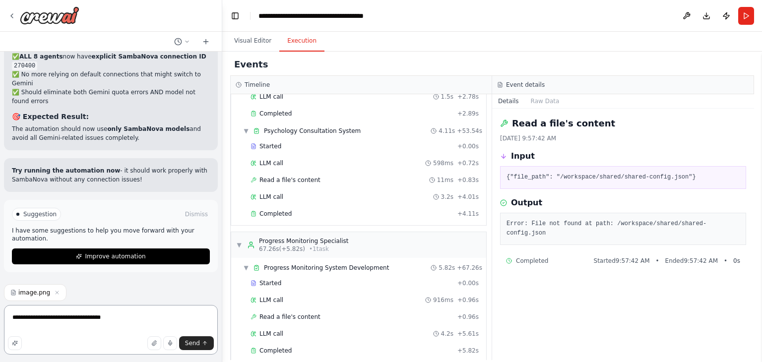
scroll to position [16145, 0]
type textarea "**********"
click at [196, 344] on span "Send" at bounding box center [192, 343] width 15 height 8
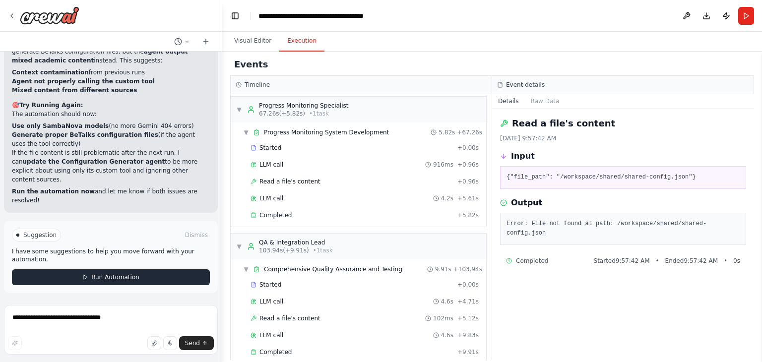
scroll to position [17197, 0]
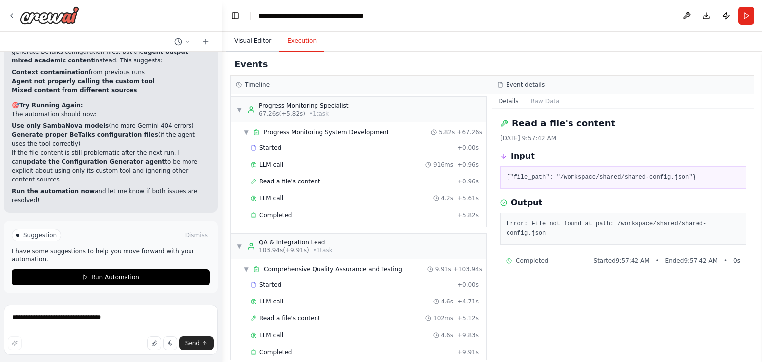
click at [254, 43] on button "Visual Editor" at bounding box center [252, 41] width 53 height 21
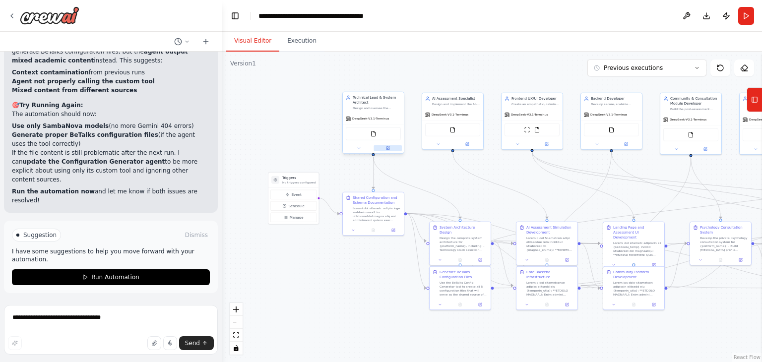
click at [391, 150] on button at bounding box center [388, 148] width 28 height 6
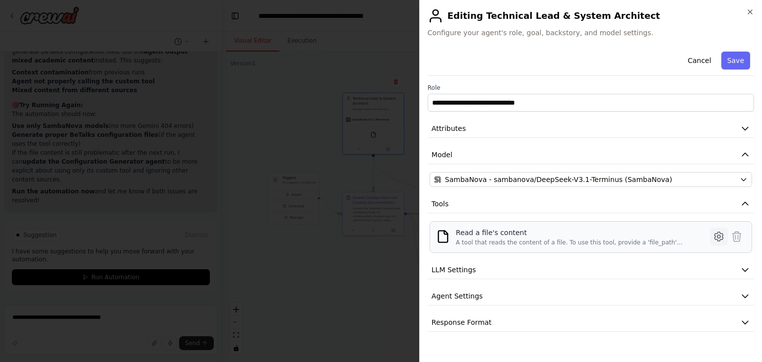
click at [715, 238] on icon at bounding box center [719, 236] width 8 height 9
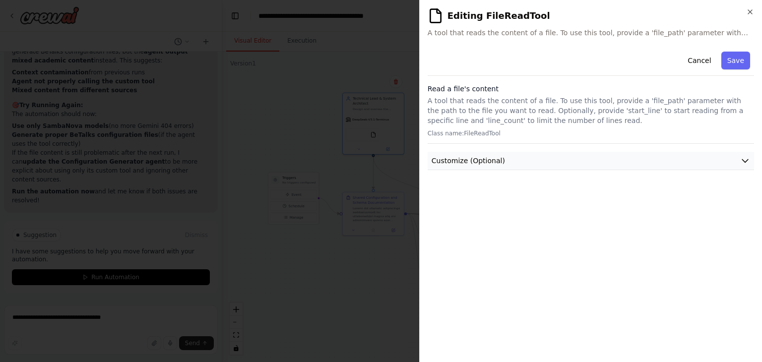
click at [508, 159] on button "Customize (Optional)" at bounding box center [591, 161] width 327 height 18
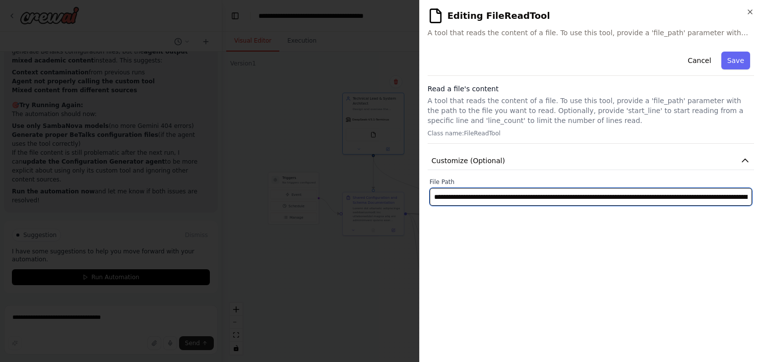
click at [556, 195] on input "**********" at bounding box center [591, 197] width 323 height 18
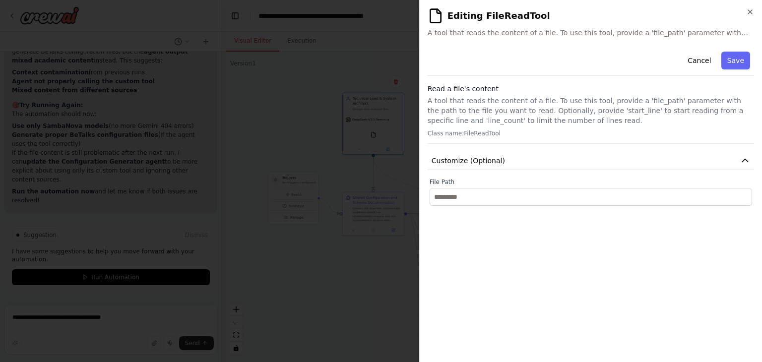
click at [544, 230] on div "**********" at bounding box center [591, 201] width 327 height 307
click at [745, 58] on button "Save" at bounding box center [736, 61] width 29 height 18
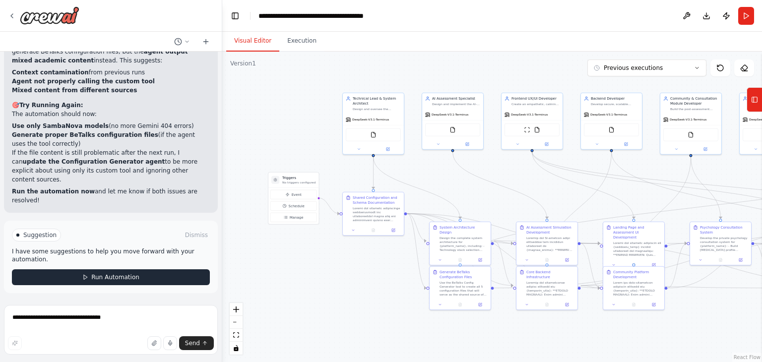
click at [142, 273] on button "Run Automation" at bounding box center [111, 278] width 198 height 16
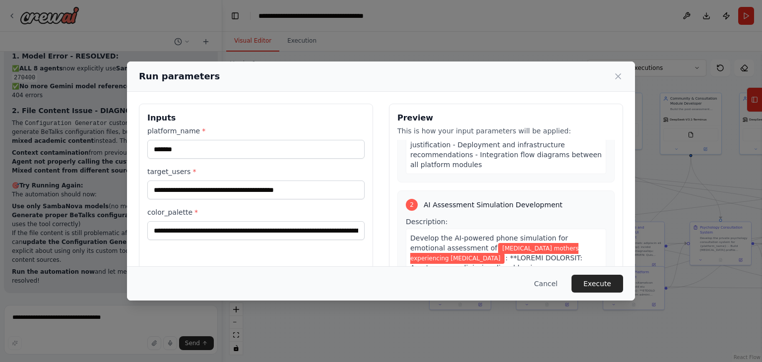
scroll to position [496, 0]
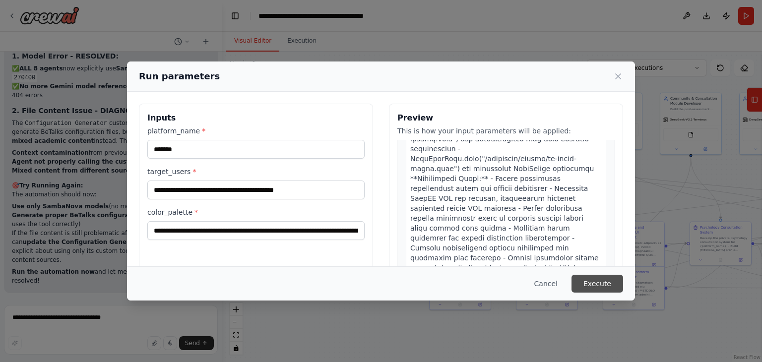
click at [586, 282] on button "Execute" at bounding box center [598, 284] width 52 height 18
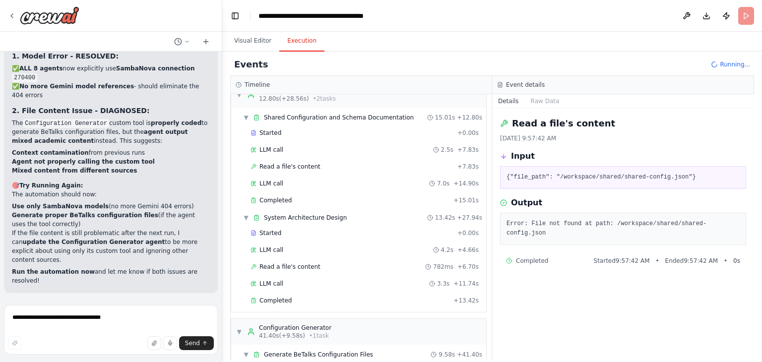
scroll to position [0, 0]
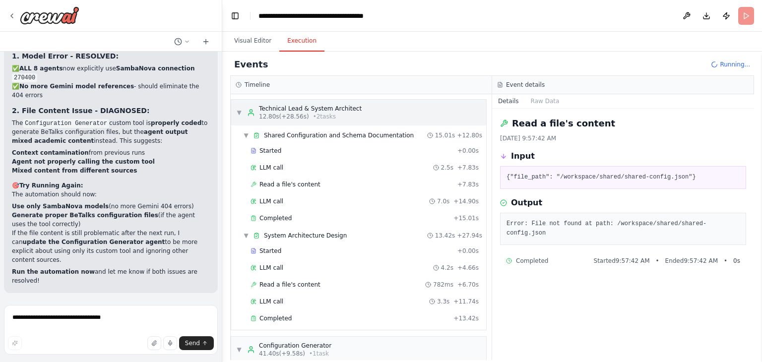
click at [295, 114] on span "12.80s (+28.56s)" at bounding box center [284, 117] width 50 height 8
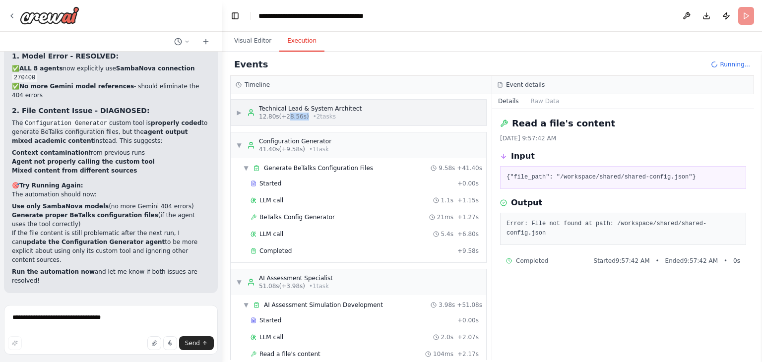
click at [295, 114] on span "12.80s (+28.56s)" at bounding box center [284, 117] width 50 height 8
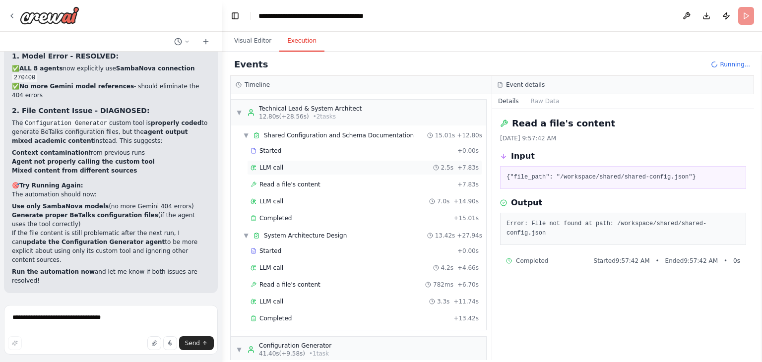
click at [395, 161] on div "LLM call 2.5s + 7.83s" at bounding box center [364, 167] width 235 height 15
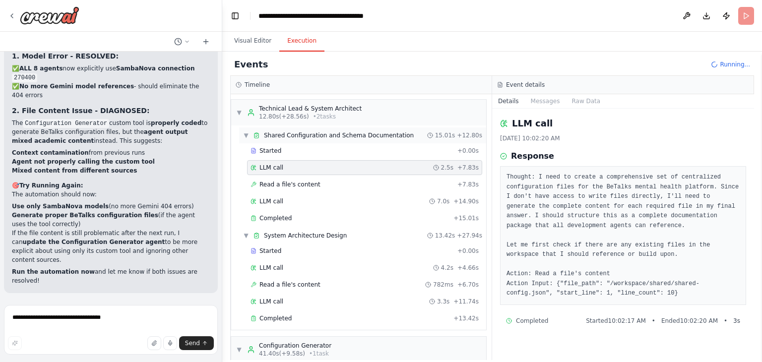
click at [402, 137] on div "▼ Shared Configuration and Schema Documentation 15.01s + 12.80s" at bounding box center [362, 136] width 247 height 16
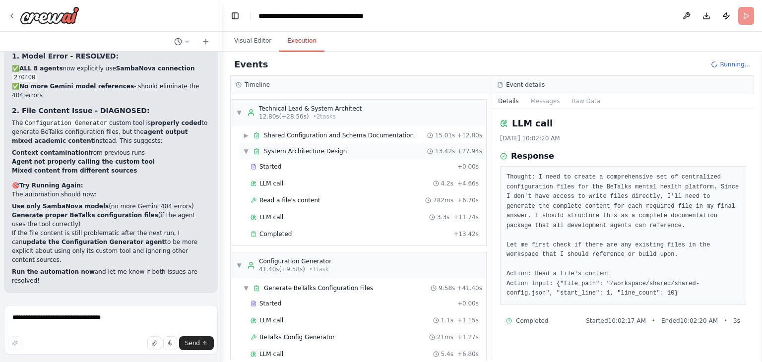
click at [393, 144] on div "▼ System Architecture Design 13.42s + 27.94s" at bounding box center [362, 151] width 247 height 16
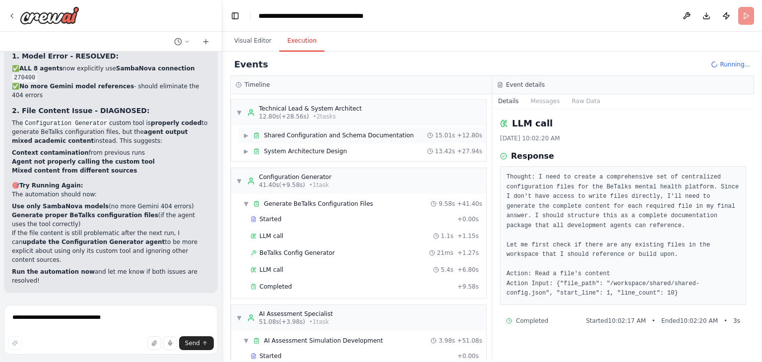
click at [399, 132] on span "Shared Configuration and Schema Documentation" at bounding box center [339, 136] width 150 height 8
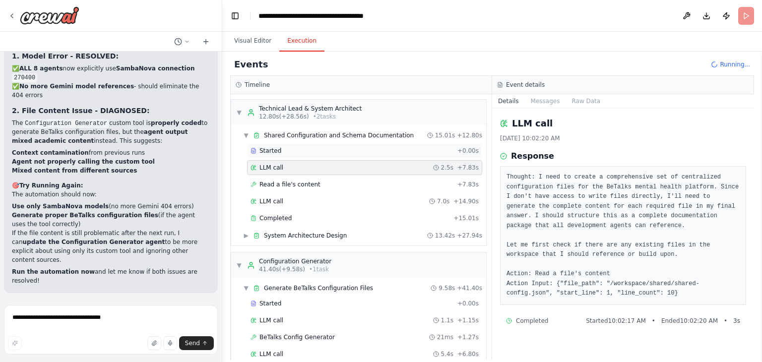
click at [345, 157] on div "Started + 0.00s" at bounding box center [364, 150] width 235 height 15
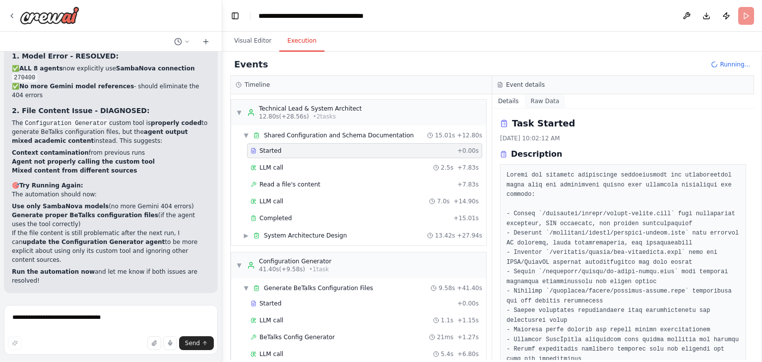
click at [532, 100] on button "Raw Data" at bounding box center [545, 101] width 41 height 14
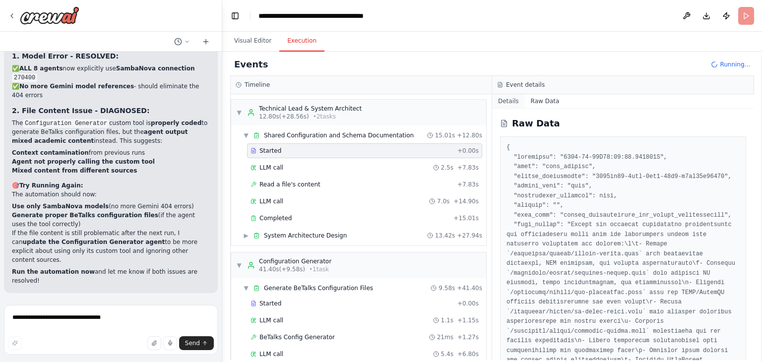
click at [512, 98] on button "Details" at bounding box center [508, 101] width 33 height 14
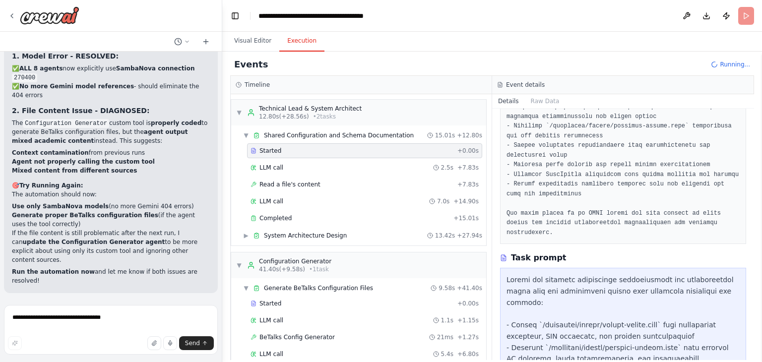
scroll to position [82, 0]
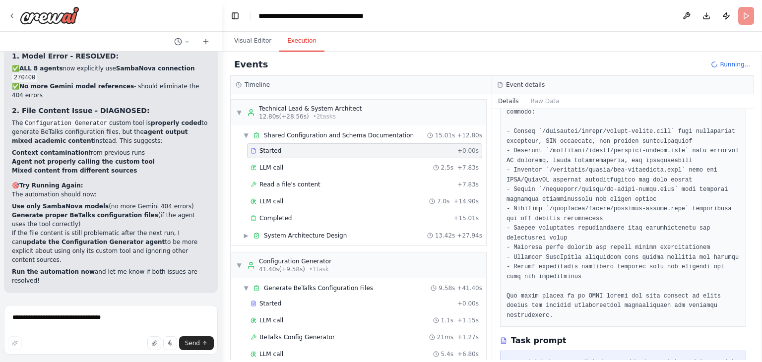
click at [533, 180] on pre at bounding box center [623, 204] width 233 height 232
click at [532, 180] on pre at bounding box center [623, 204] width 233 height 232
click at [546, 187] on pre at bounding box center [623, 204] width 233 height 232
click at [413, 168] on div "LLM call 2.5s + 7.83s" at bounding box center [365, 168] width 228 height 8
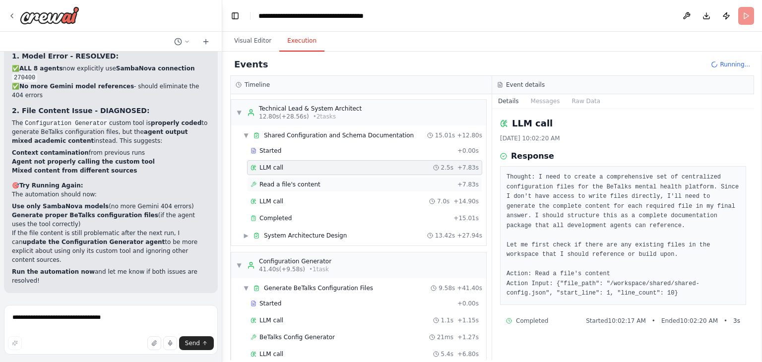
click at [403, 177] on div "Read a file's content + 7.83s" at bounding box center [364, 184] width 235 height 15
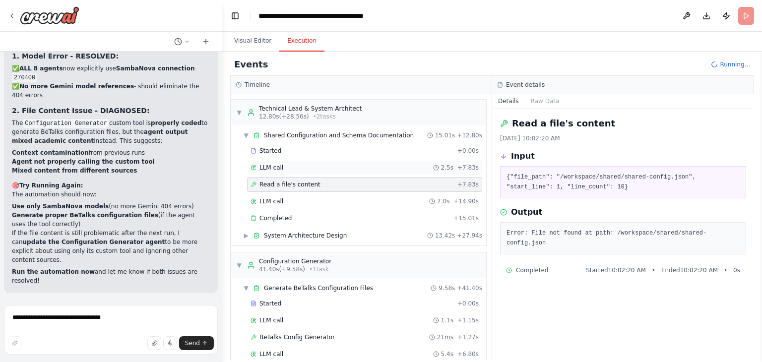
click at [417, 162] on div "LLM call 2.5s + 7.83s" at bounding box center [364, 167] width 235 height 15
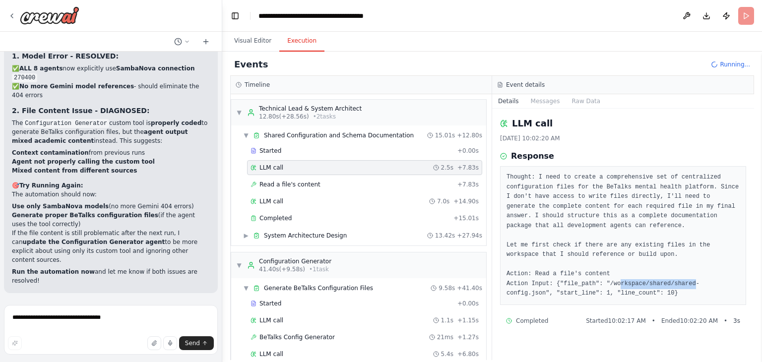
drag, startPoint x: 611, startPoint y: 280, endPoint x: 681, endPoint y: 282, distance: 70.0
click at [681, 282] on pre "Thought: I need to create a comprehensive set of centralized configuration file…" at bounding box center [623, 236] width 233 height 126
click at [678, 243] on pre "Thought: I need to create a comprehensive set of centralized configuration file…" at bounding box center [623, 236] width 233 height 126
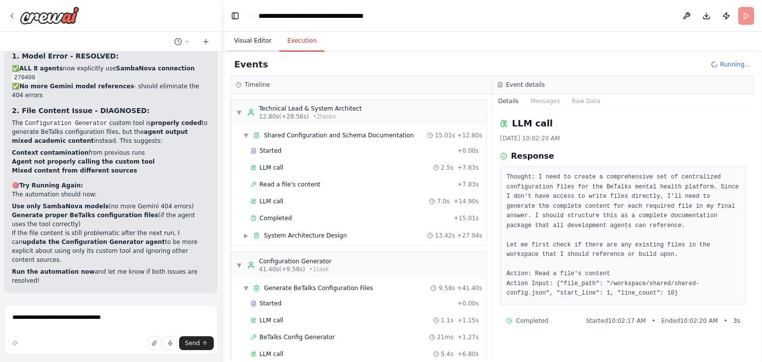
click at [247, 51] on button "Visual Editor" at bounding box center [252, 41] width 53 height 21
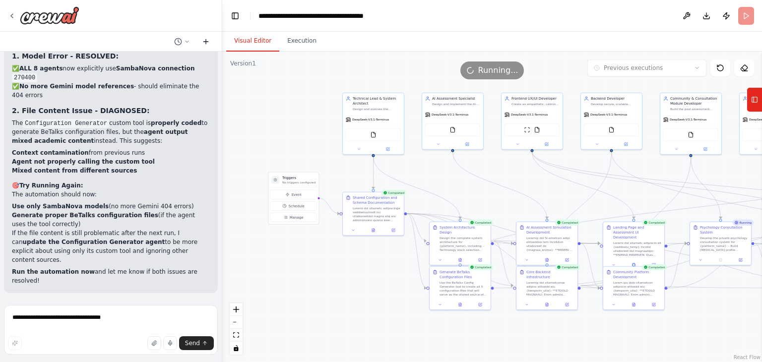
click at [203, 38] on icon at bounding box center [206, 42] width 8 height 8
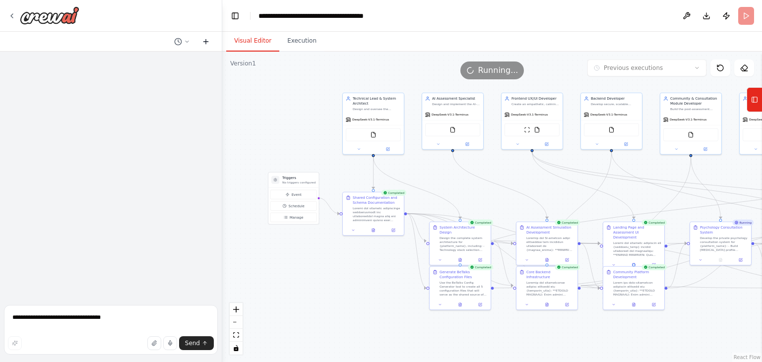
scroll to position [0, 0]
click at [189, 40] on icon at bounding box center [187, 42] width 6 height 6
click at [150, 76] on span "Why the file-content is not readable" at bounding box center [139, 78] width 65 height 8
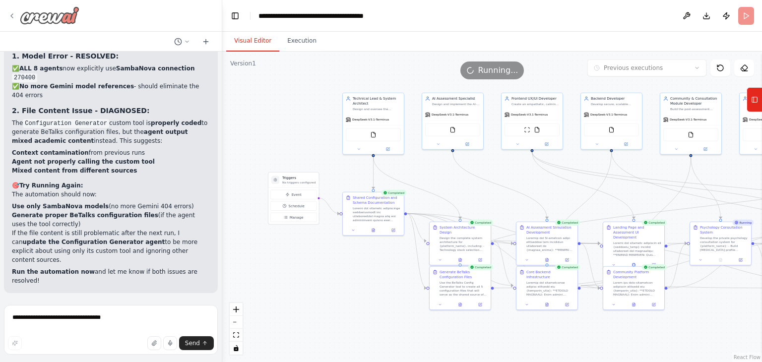
scroll to position [17077, 0]
click at [290, 16] on div "**********" at bounding box center [330, 16] width 143 height 10
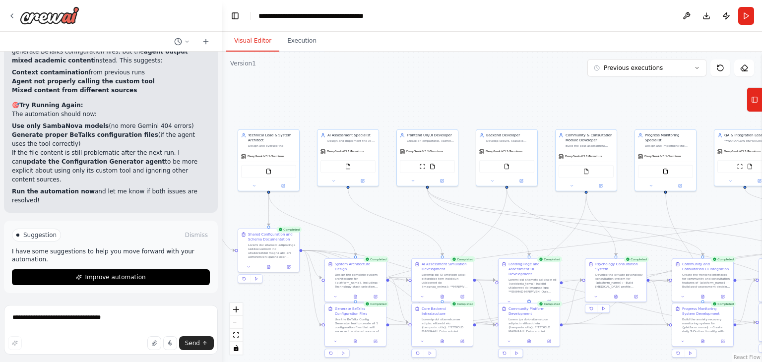
drag, startPoint x: 318, startPoint y: 134, endPoint x: 209, endPoint y: 174, distance: 115.9
click at [208, 173] on div "You are a coordinated development crew tasked with building the MVP of a mental…" at bounding box center [381, 181] width 762 height 362
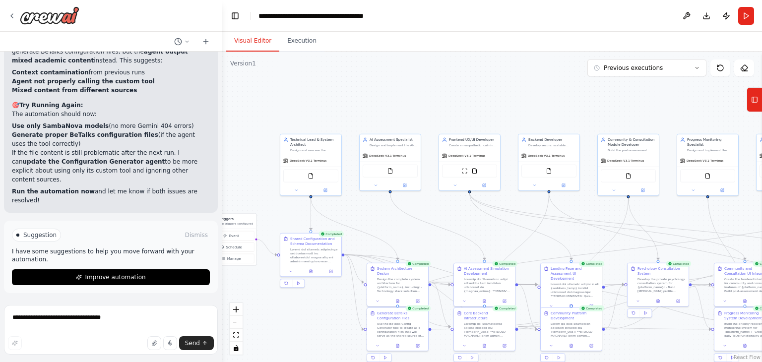
drag, startPoint x: 530, startPoint y: 76, endPoint x: 645, endPoint y: 78, distance: 115.2
click at [628, 76] on div "Version 1 Previous executions Show Tools Hide Agents .deletable-edge-delete-btn…" at bounding box center [492, 207] width 540 height 311
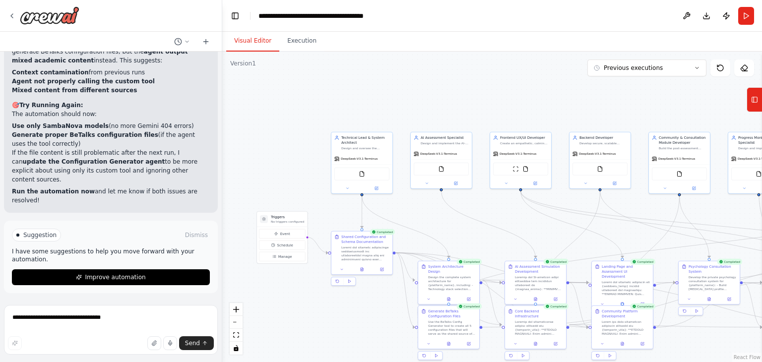
click at [754, 106] on icon at bounding box center [754, 100] width 7 height 16
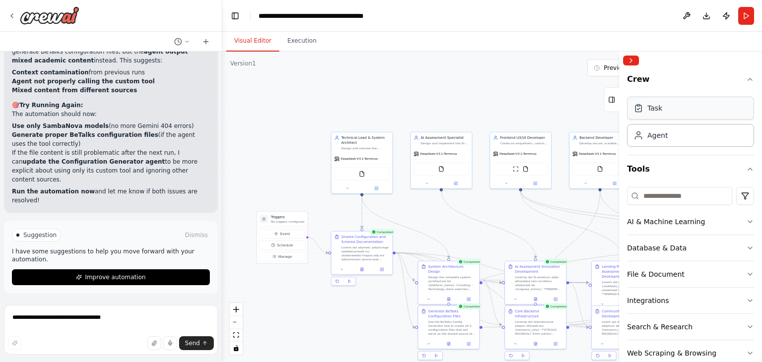
click at [651, 108] on div "Task" at bounding box center [655, 108] width 15 height 10
click at [651, 115] on div "Task" at bounding box center [690, 108] width 127 height 23
click at [652, 148] on div "Task Agent" at bounding box center [690, 124] width 127 height 62
click at [649, 136] on div "Agent" at bounding box center [658, 135] width 20 height 10
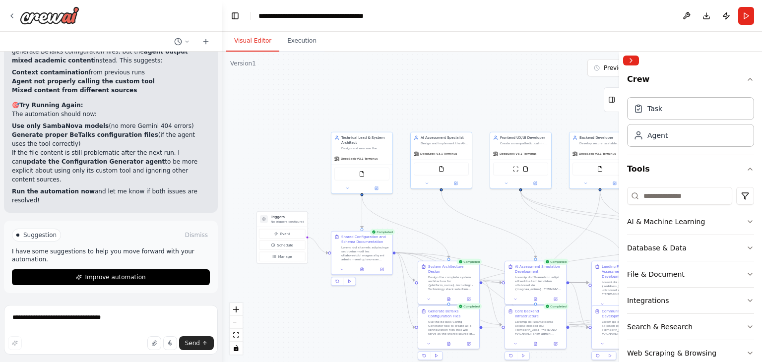
drag, startPoint x: 649, startPoint y: 136, endPoint x: 651, endPoint y: 192, distance: 55.1
click at [642, 205] on div "Crew Task Agent Tools AI & Machine Learning Database & Data File & Document Int…" at bounding box center [690, 248] width 127 height 359
click at [651, 192] on input at bounding box center [679, 196] width 105 height 18
click at [661, 221] on div "AI & Machine Learning" at bounding box center [666, 222] width 78 height 10
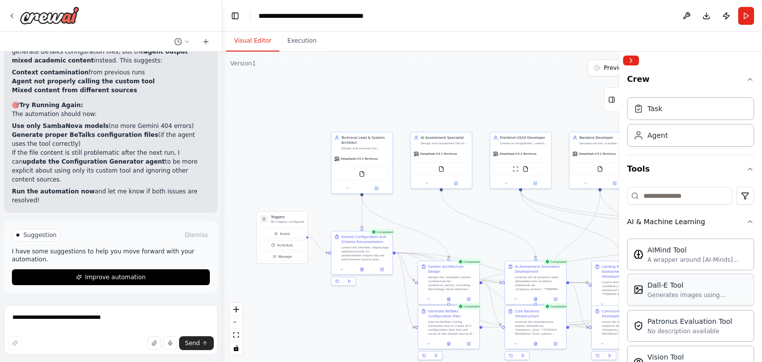
click at [674, 274] on div "Dall-E Tool Generates images using OpenAI's Dall-E model." at bounding box center [690, 290] width 127 height 32
click at [678, 258] on div "A wrapper around [AI-Minds](https://mindsdb.com/minds). Useful for when you nee…" at bounding box center [698, 260] width 100 height 8
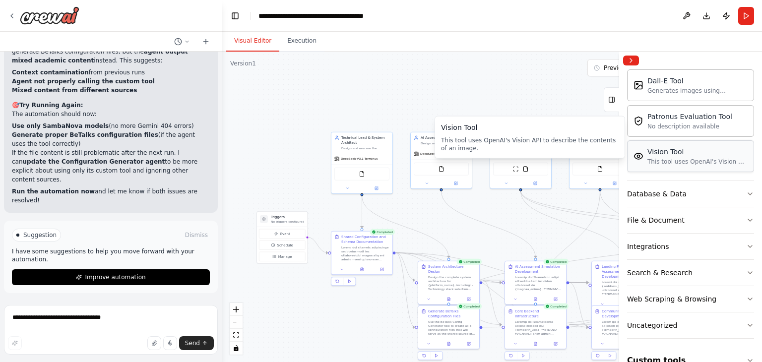
scroll to position [223, 0]
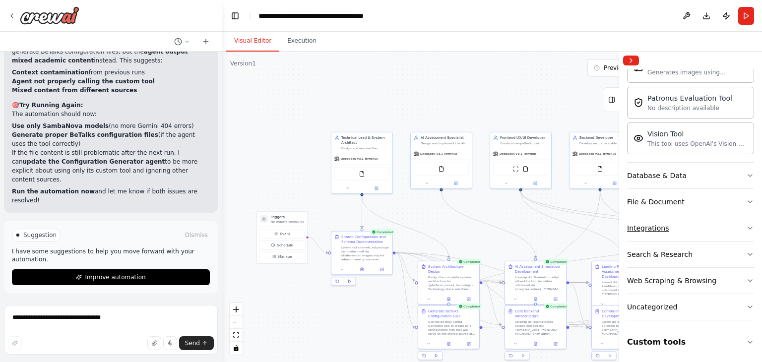
click at [708, 231] on button "Integrations" at bounding box center [690, 228] width 127 height 26
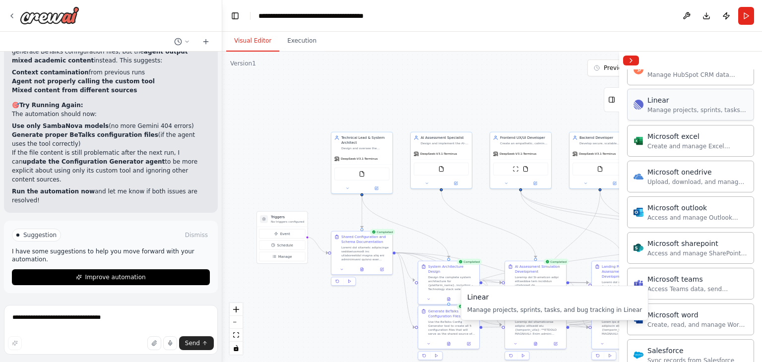
scroll to position [637, 0]
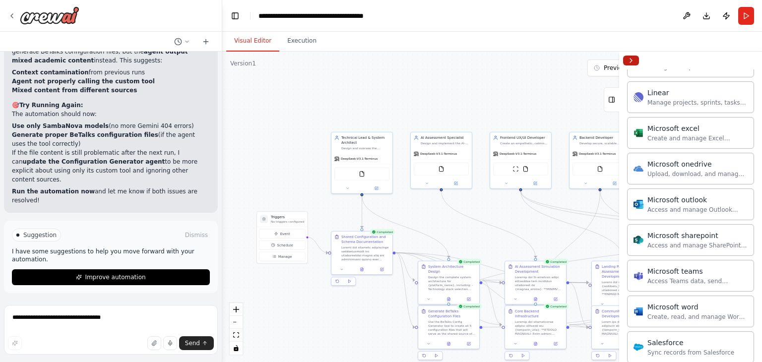
click at [633, 60] on button "Collapse right sidebar" at bounding box center [631, 61] width 16 height 10
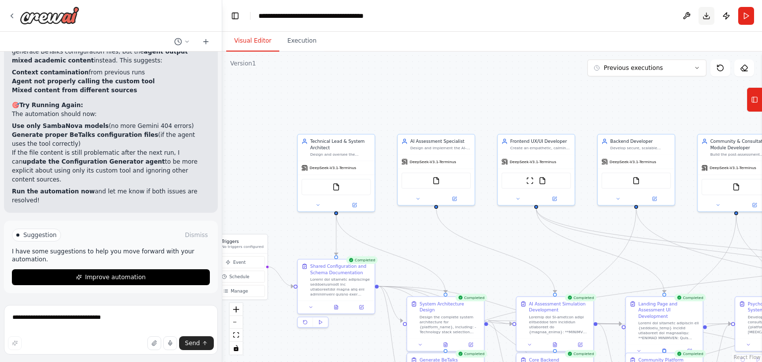
click at [704, 12] on button "Download" at bounding box center [707, 16] width 16 height 18
click at [729, 18] on button "Publish" at bounding box center [727, 16] width 16 height 18
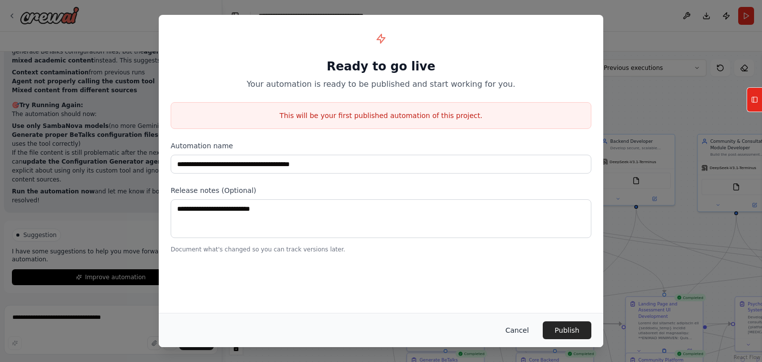
click at [520, 328] on button "Cancel" at bounding box center [517, 331] width 39 height 18
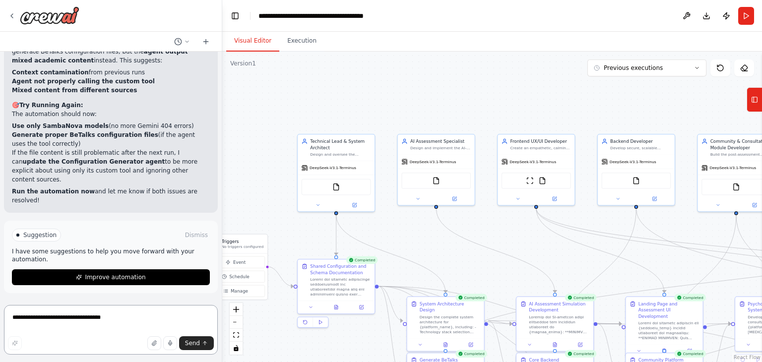
click at [68, 326] on textarea "**********" at bounding box center [111, 330] width 214 height 50
click at [684, 72] on button "Previous executions" at bounding box center [647, 68] width 119 height 17
click at [549, 94] on div ".deletable-edge-delete-btn { width: 20px; height: 20px; border: 0px solid #ffff…" at bounding box center [492, 207] width 540 height 311
click at [622, 82] on div "9m ago" at bounding box center [653, 86] width 99 height 8
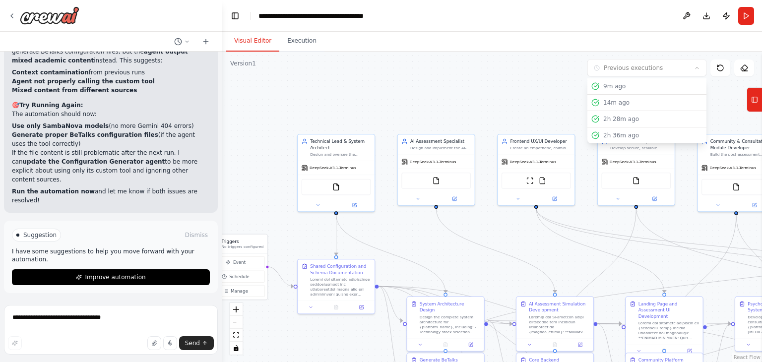
click at [535, 78] on div ".deletable-edge-delete-btn { width: 20px; height: 20px; border: 0px solid #ffff…" at bounding box center [492, 207] width 540 height 311
click at [118, 318] on textarea "**********" at bounding box center [111, 330] width 214 height 50
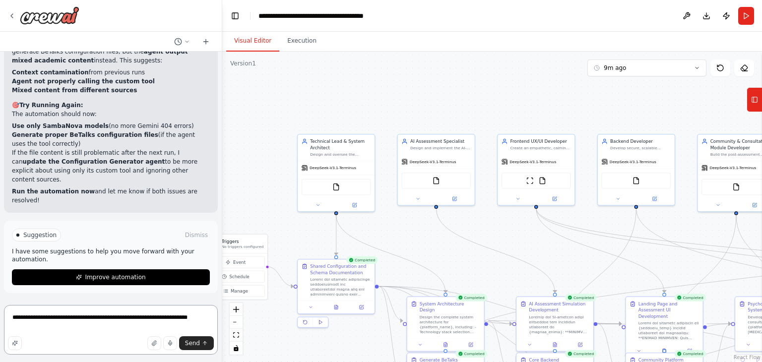
type textarea "**********"
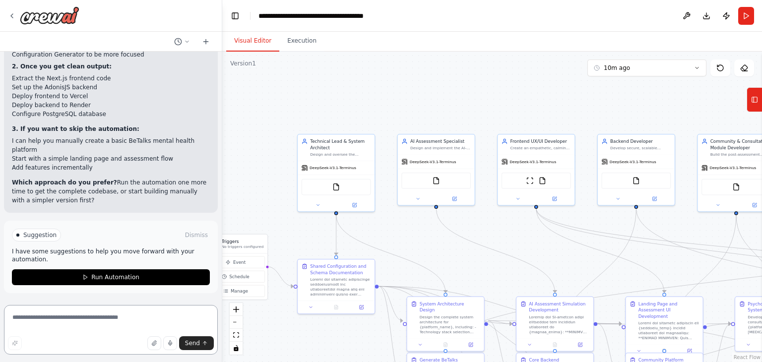
scroll to position [17818, 0]
click at [109, 282] on button "Run Automation" at bounding box center [111, 278] width 198 height 16
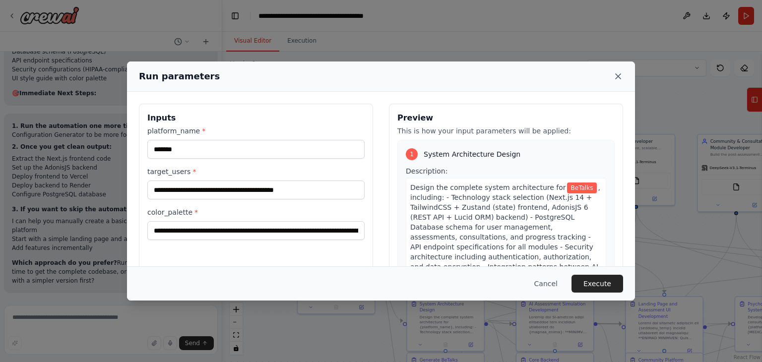
click at [621, 75] on icon at bounding box center [618, 76] width 10 height 10
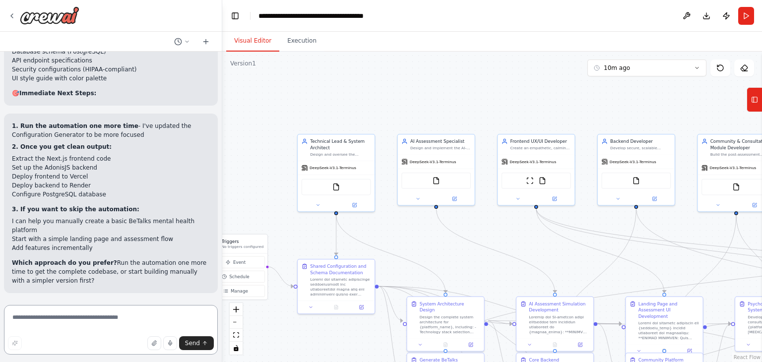
click at [101, 322] on textarea at bounding box center [111, 330] width 214 height 50
type textarea "**********"
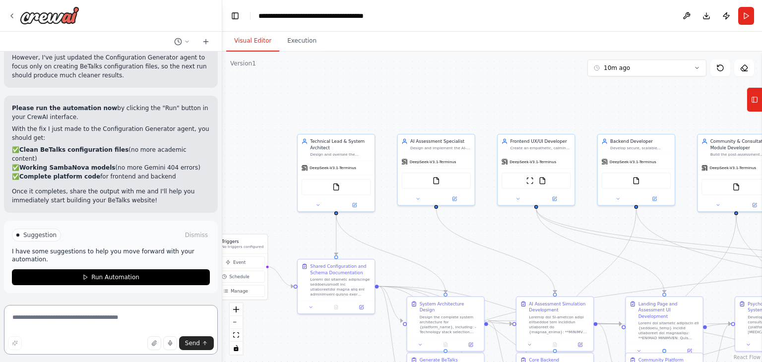
scroll to position [18068, 0]
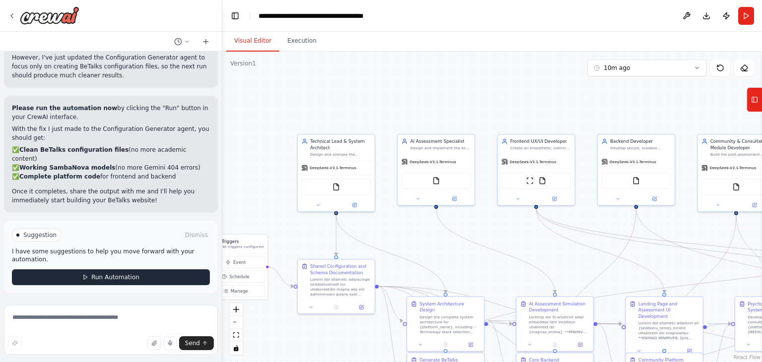
click at [78, 282] on button "Run Automation" at bounding box center [111, 278] width 198 height 16
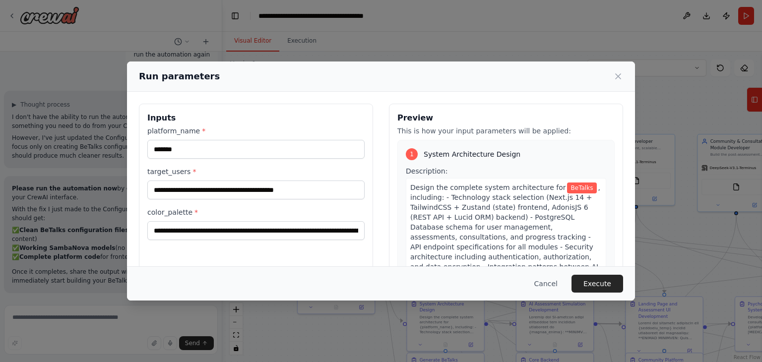
click at [604, 277] on button "Execute" at bounding box center [598, 284] width 52 height 18
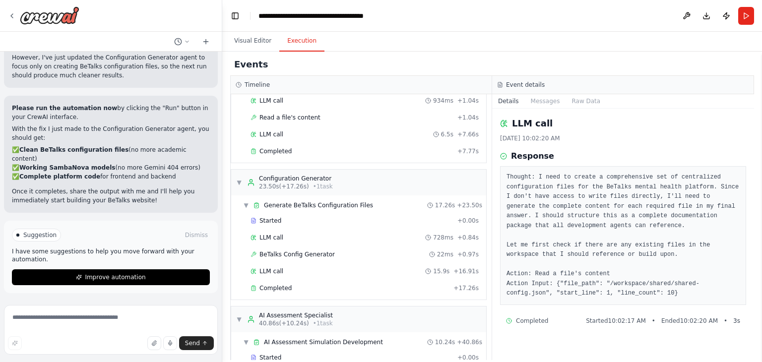
scroll to position [248, 0]
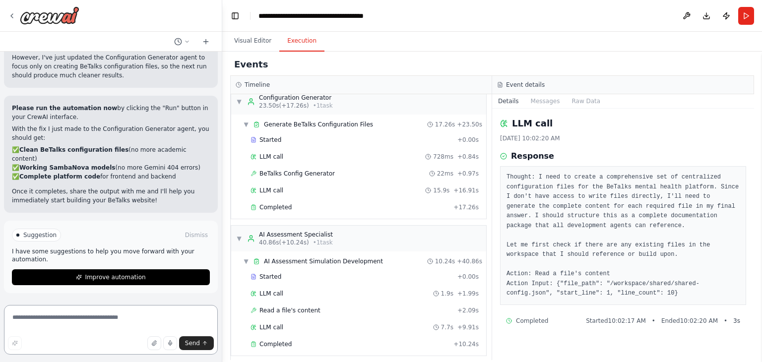
drag, startPoint x: 752, startPoint y: 1, endPoint x: 120, endPoint y: 313, distance: 705.4
click at [120, 313] on textarea at bounding box center [111, 330] width 214 height 50
click at [118, 314] on textarea at bounding box center [111, 330] width 214 height 50
type textarea "**********"
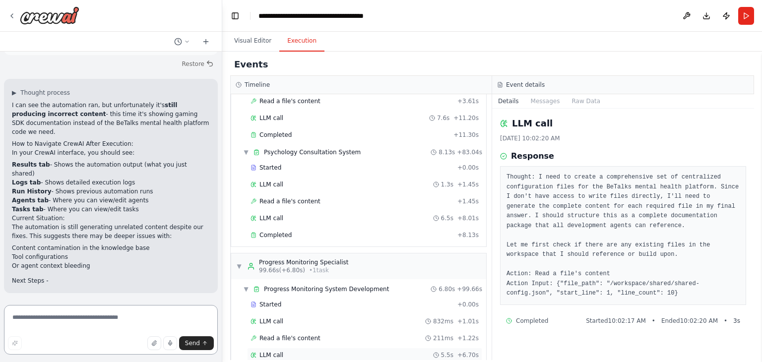
scroll to position [1241, 0]
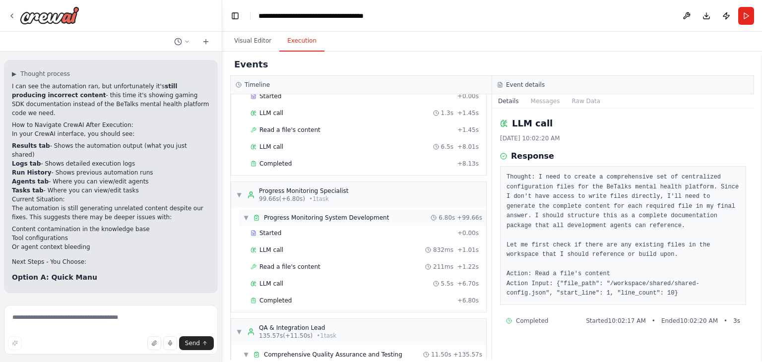
click at [330, 214] on span "Progress Monitoring System Development" at bounding box center [326, 218] width 125 height 8
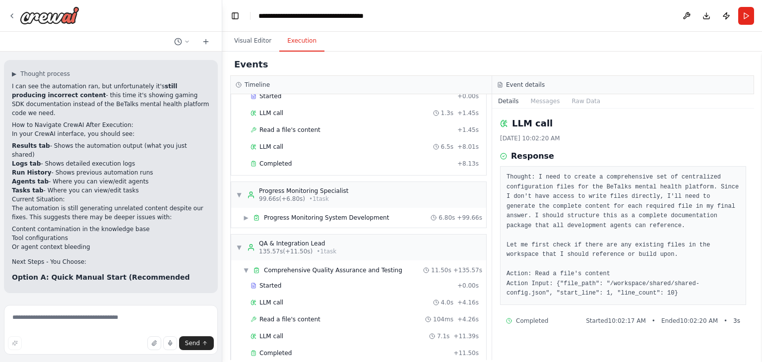
scroll to position [18278, 0]
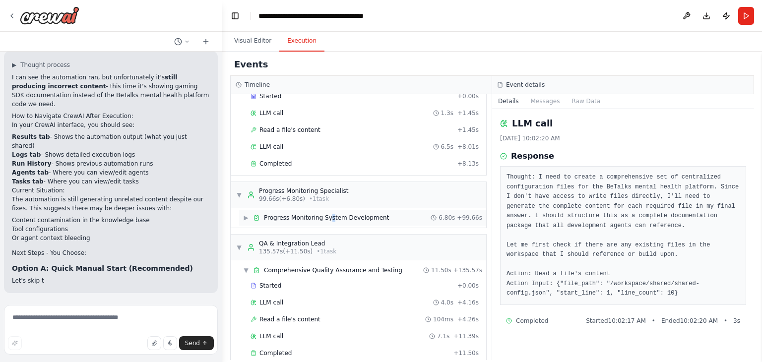
click at [329, 214] on span "Progress Monitoring System Development" at bounding box center [326, 218] width 125 height 8
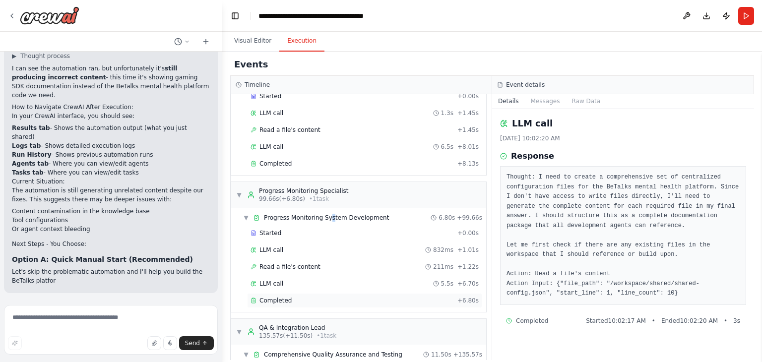
scroll to position [18287, 0]
click at [285, 297] on span "Completed" at bounding box center [276, 301] width 32 height 8
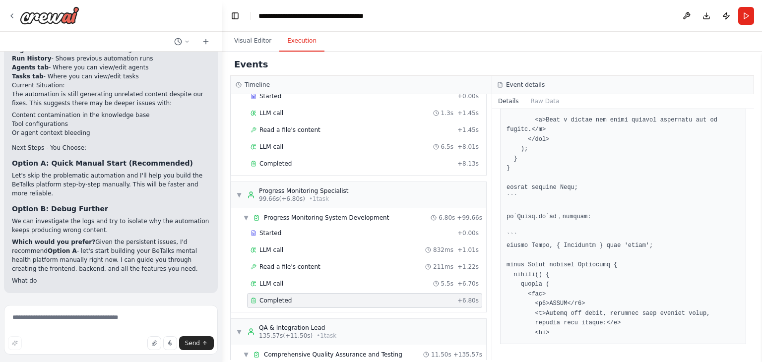
scroll to position [18374, 0]
click at [285, 293] on div "Completed + 6.80s" at bounding box center [364, 300] width 235 height 15
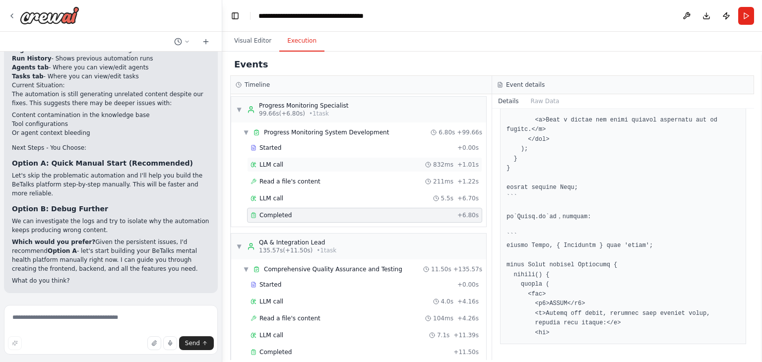
scroll to position [1326, 0]
click at [267, 348] on span "Completed" at bounding box center [276, 352] width 32 height 8
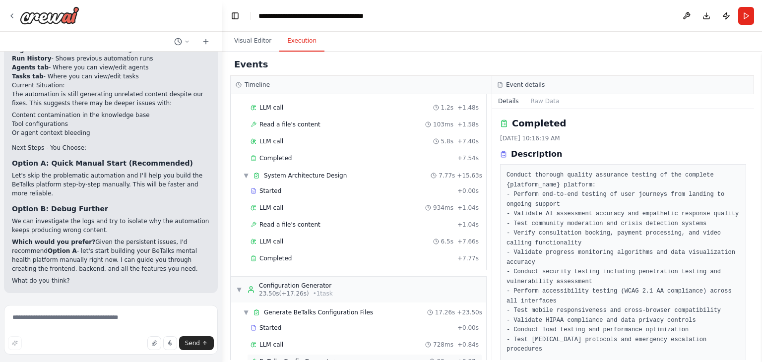
scroll to position [0, 0]
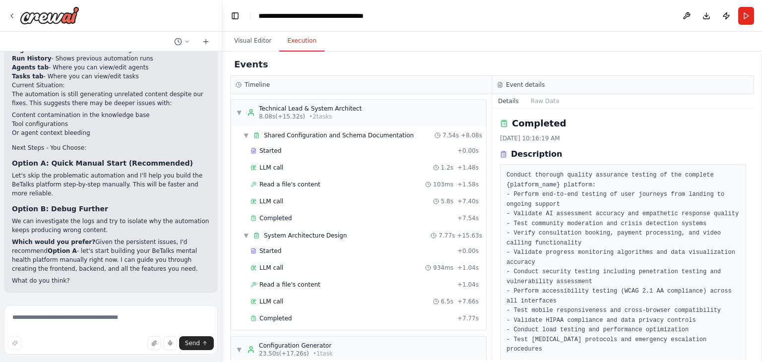
click at [688, 20] on button at bounding box center [687, 16] width 16 height 18
click at [260, 42] on button "Visual Editor" at bounding box center [252, 41] width 53 height 21
click at [280, 37] on button "Execution" at bounding box center [301, 41] width 45 height 21
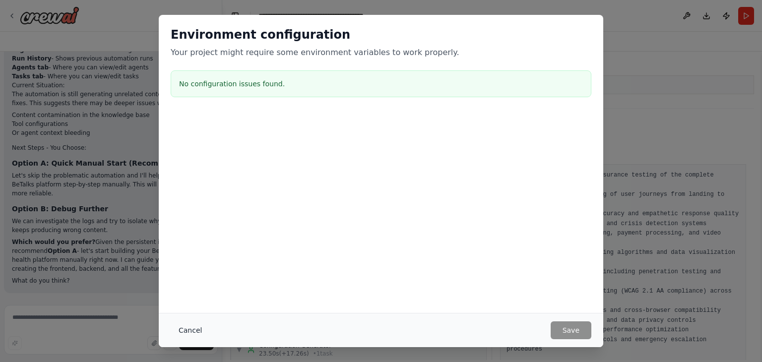
click at [193, 322] on button "Cancel" at bounding box center [190, 331] width 39 height 18
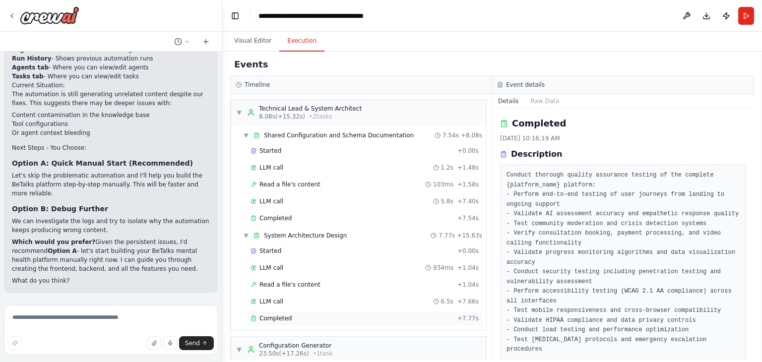
click at [297, 315] on div "Completed" at bounding box center [352, 319] width 203 height 8
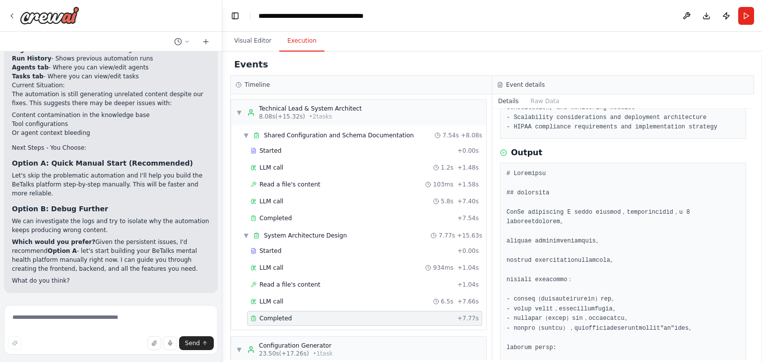
scroll to position [165, 0]
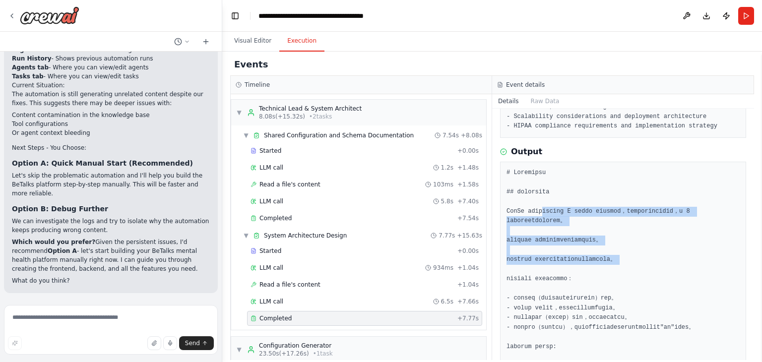
drag, startPoint x: 552, startPoint y: 211, endPoint x: 659, endPoint y: 274, distance: 124.4
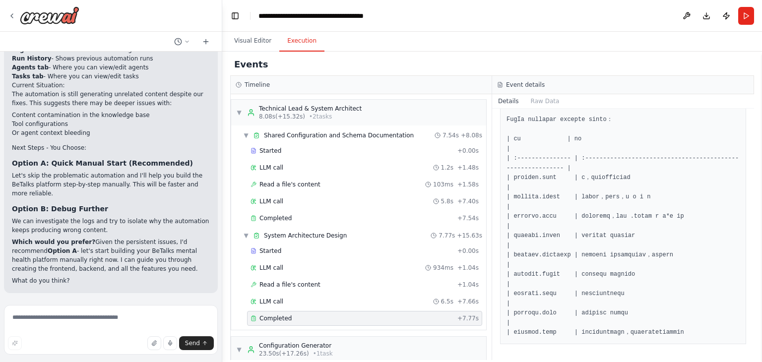
scroll to position [1950, 0]
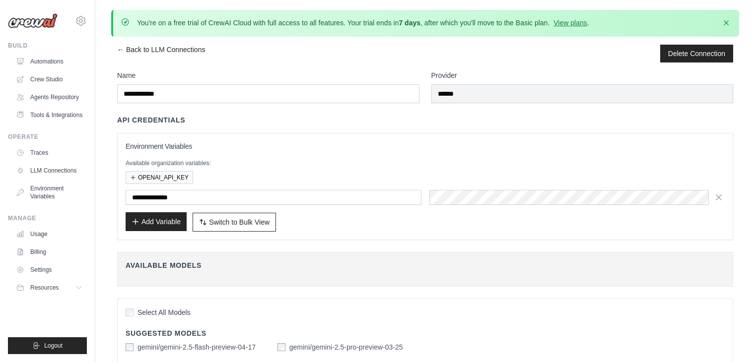
scroll to position [61, 0]
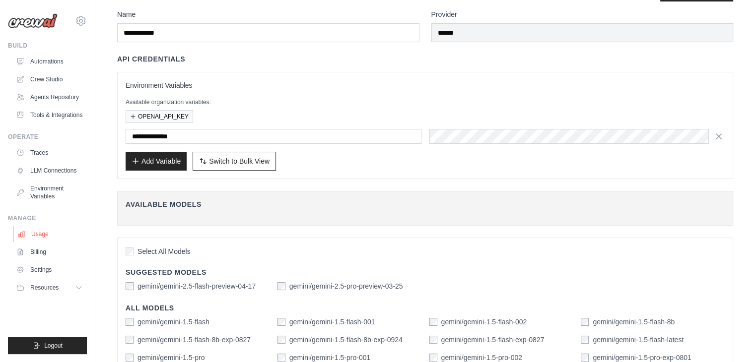
click at [51, 233] on link "Usage" at bounding box center [50, 234] width 75 height 16
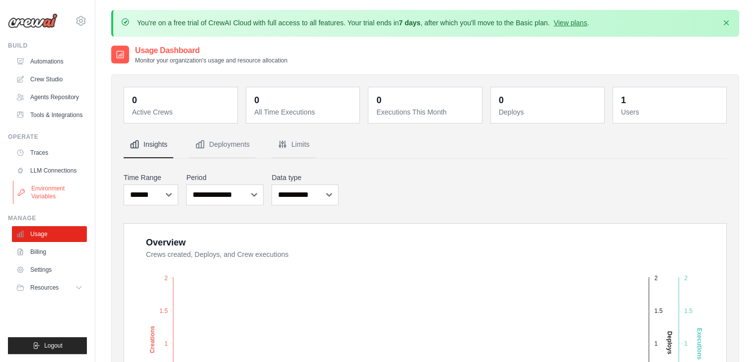
click at [72, 187] on link "Environment Variables" at bounding box center [50, 193] width 75 height 24
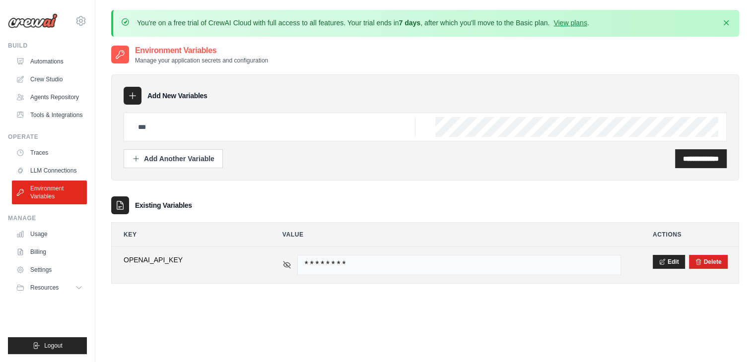
click at [288, 264] on icon at bounding box center [286, 265] width 9 height 9
click at [706, 264] on button "Delete" at bounding box center [708, 262] width 27 height 8
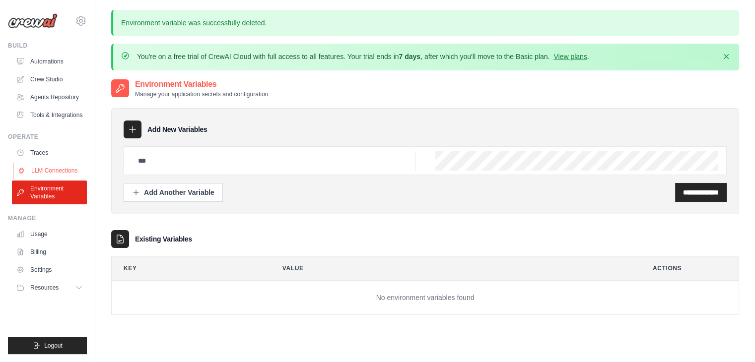
click at [66, 165] on link "LLM Connections" at bounding box center [50, 171] width 75 height 16
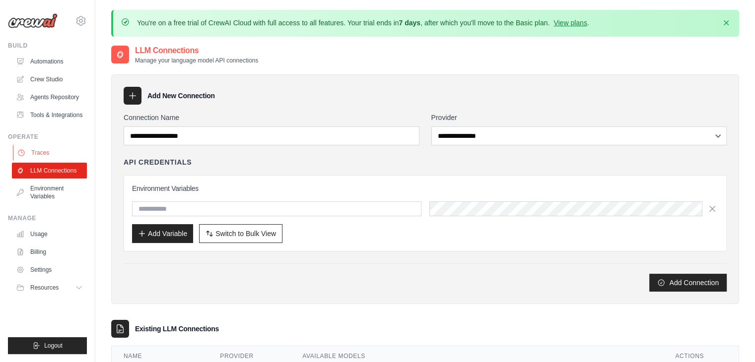
click at [63, 150] on link "Traces" at bounding box center [50, 153] width 75 height 16
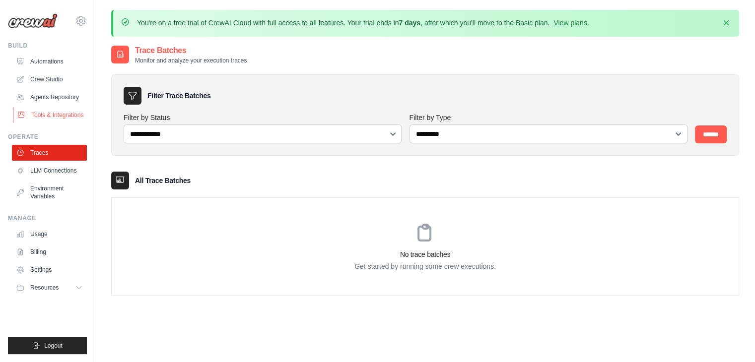
click at [60, 115] on link "Tools & Integrations" at bounding box center [50, 115] width 75 height 16
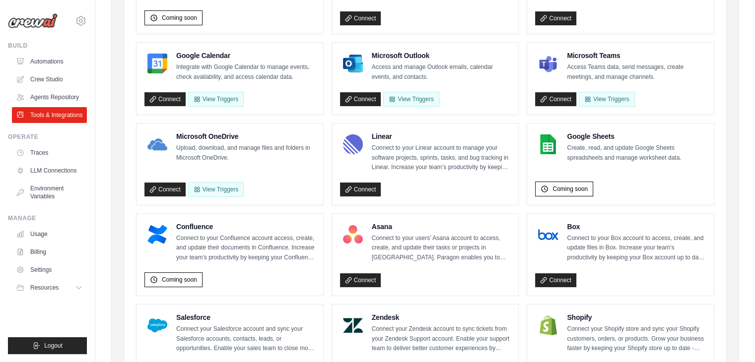
scroll to position [413, 0]
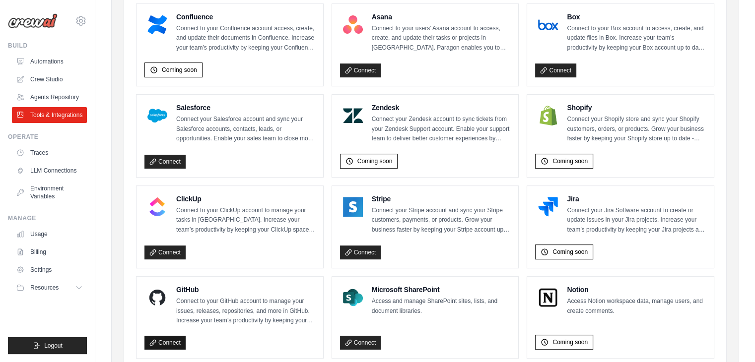
click at [176, 336] on link "Connect" at bounding box center [164, 343] width 41 height 14
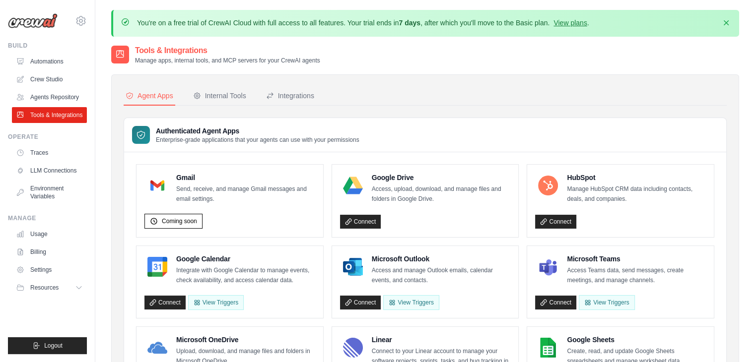
scroll to position [0, 0]
click at [224, 94] on div "Internal Tools" at bounding box center [219, 96] width 53 height 10
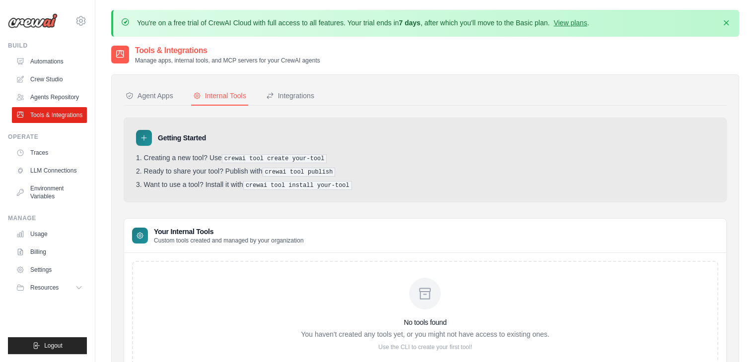
click at [328, 104] on nav "Agent Apps Internal Tools Integrations" at bounding box center [425, 96] width 603 height 19
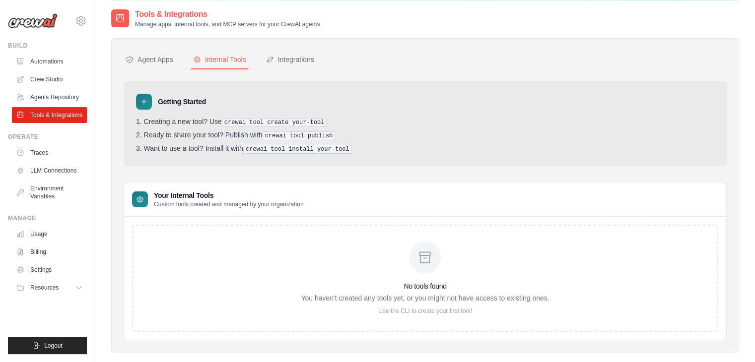
scroll to position [54, 0]
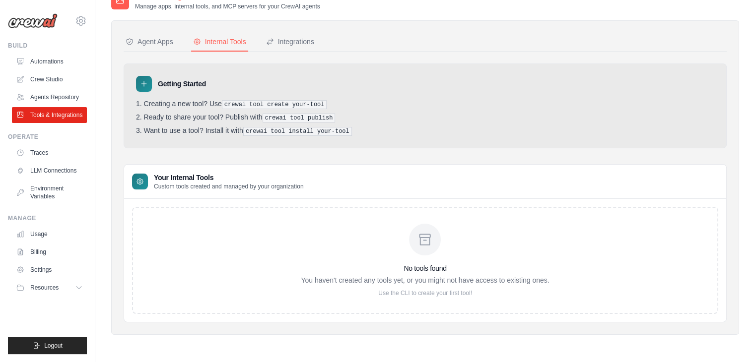
click at [395, 291] on p "Use the CLI to create your first tool!" at bounding box center [425, 293] width 248 height 8
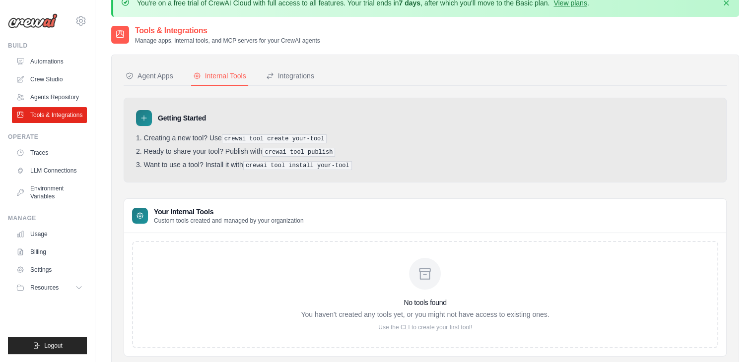
scroll to position [0, 0]
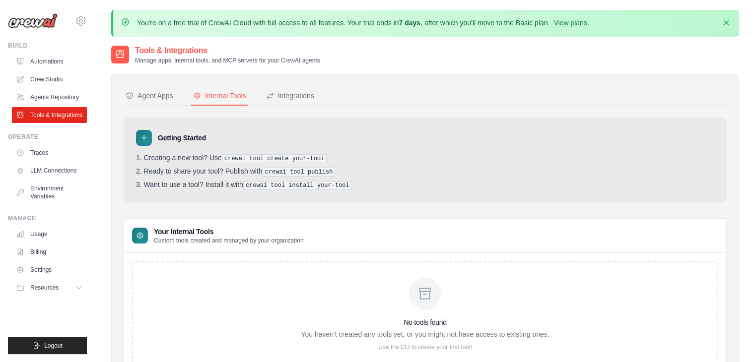
click at [237, 98] on div "Internal Tools" at bounding box center [219, 96] width 53 height 10
click at [298, 95] on div "Integrations" at bounding box center [290, 96] width 48 height 10
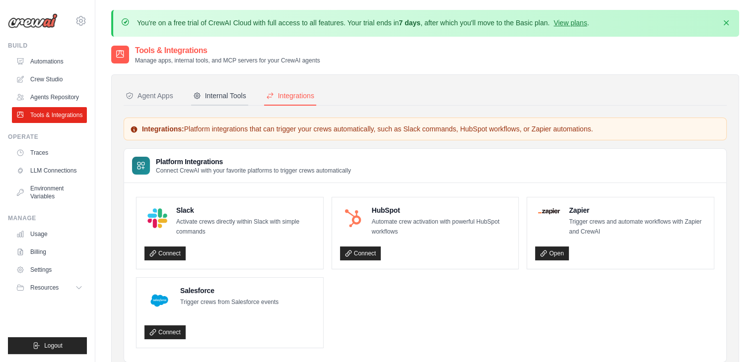
click at [244, 91] on div "Internal Tools" at bounding box center [219, 96] width 53 height 10
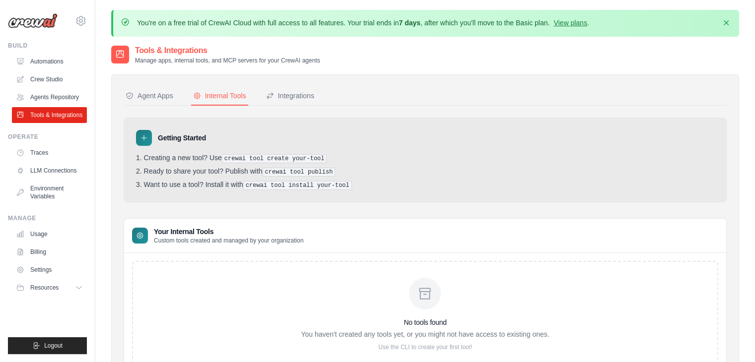
click at [55, 88] on ul "Automations Crew Studio Agents Repository Tools & Integrations" at bounding box center [49, 88] width 75 height 69
click at [61, 76] on link "Crew Studio" at bounding box center [50, 79] width 75 height 16
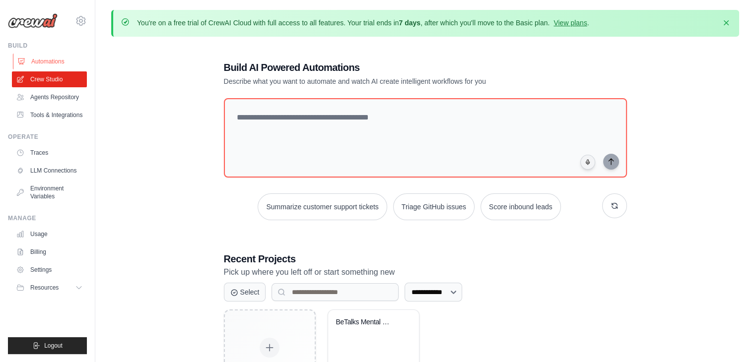
click at [59, 62] on link "Automations" at bounding box center [50, 62] width 75 height 16
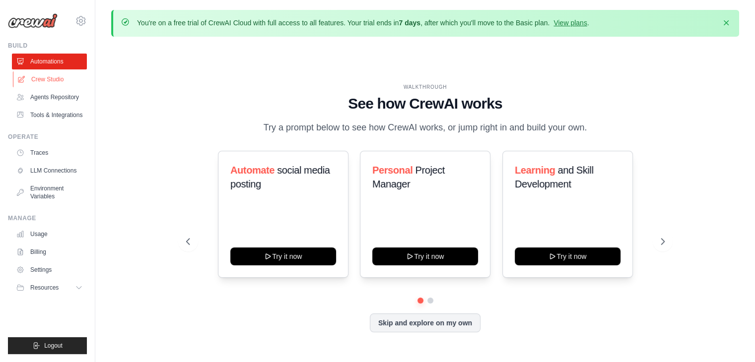
click at [56, 82] on link "Crew Studio" at bounding box center [50, 79] width 75 height 16
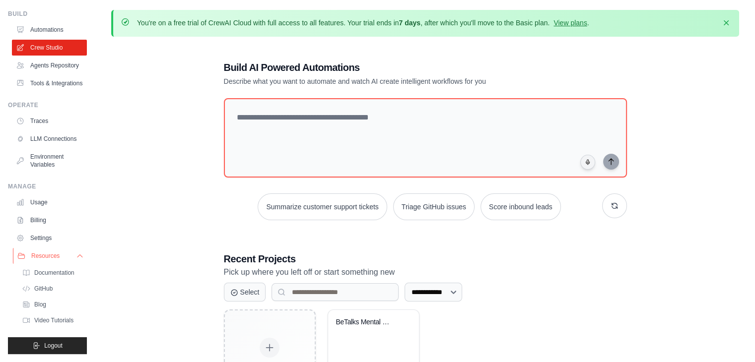
scroll to position [56, 0]
click at [47, 320] on span "Video Tutorials" at bounding box center [54, 321] width 39 height 8
